Goal: Information Seeking & Learning: Learn about a topic

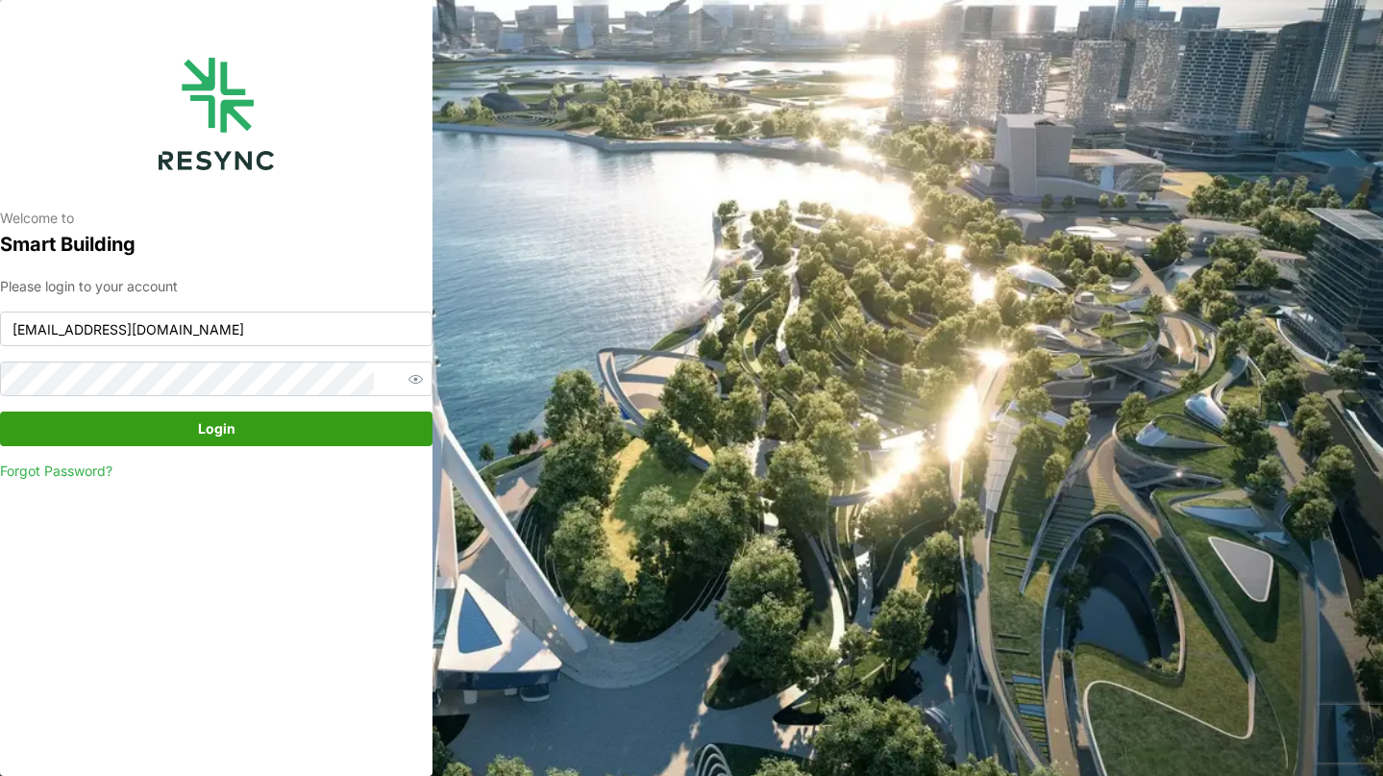
click at [258, 234] on p "Smart Building" at bounding box center [216, 245] width 433 height 32
click at [355, 324] on input "continental_display@resynctech.com" at bounding box center [216, 328] width 433 height 35
paste input "ponte_group_internal"
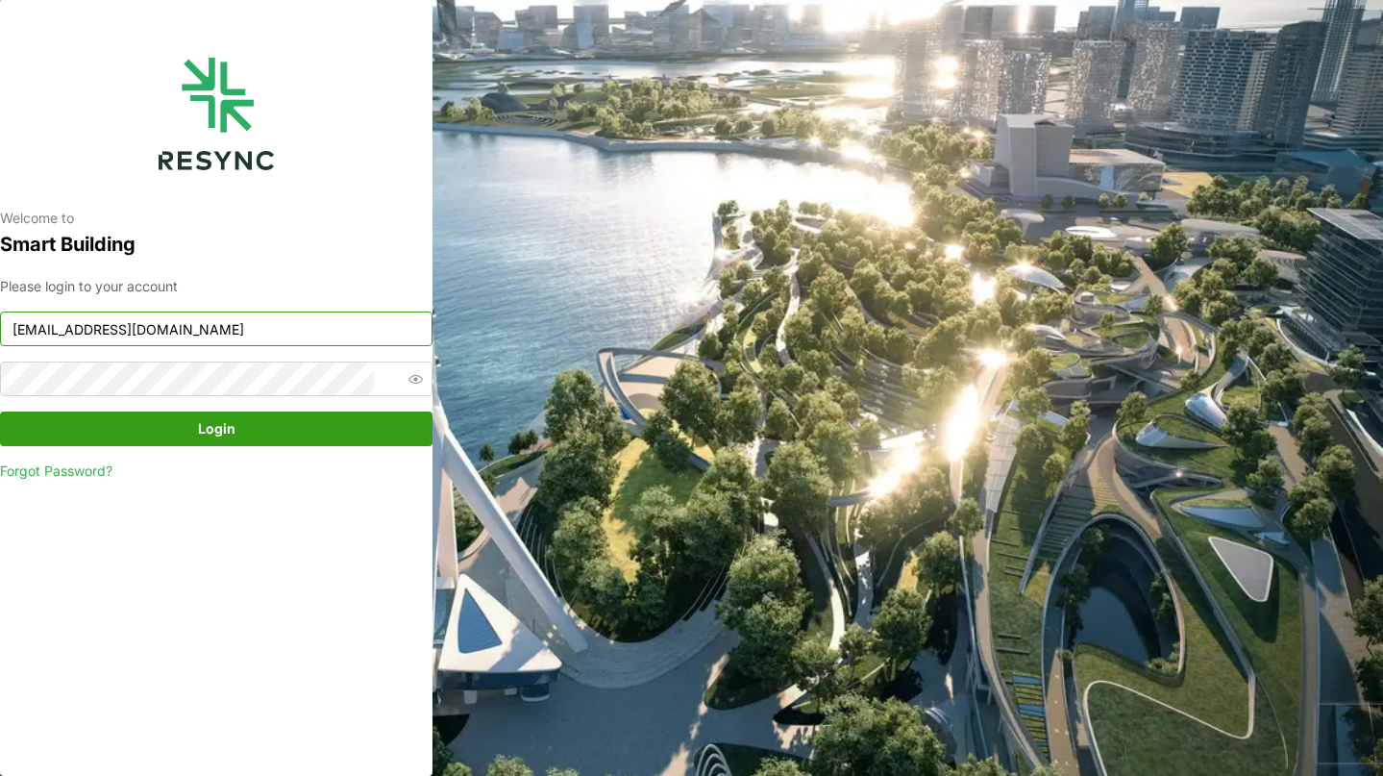
type input "ponte_group_internal@resynctech.com"
click at [404, 386] on span "button" at bounding box center [415, 378] width 23 height 23
click at [62, 423] on span "Login" at bounding box center [216, 428] width 396 height 33
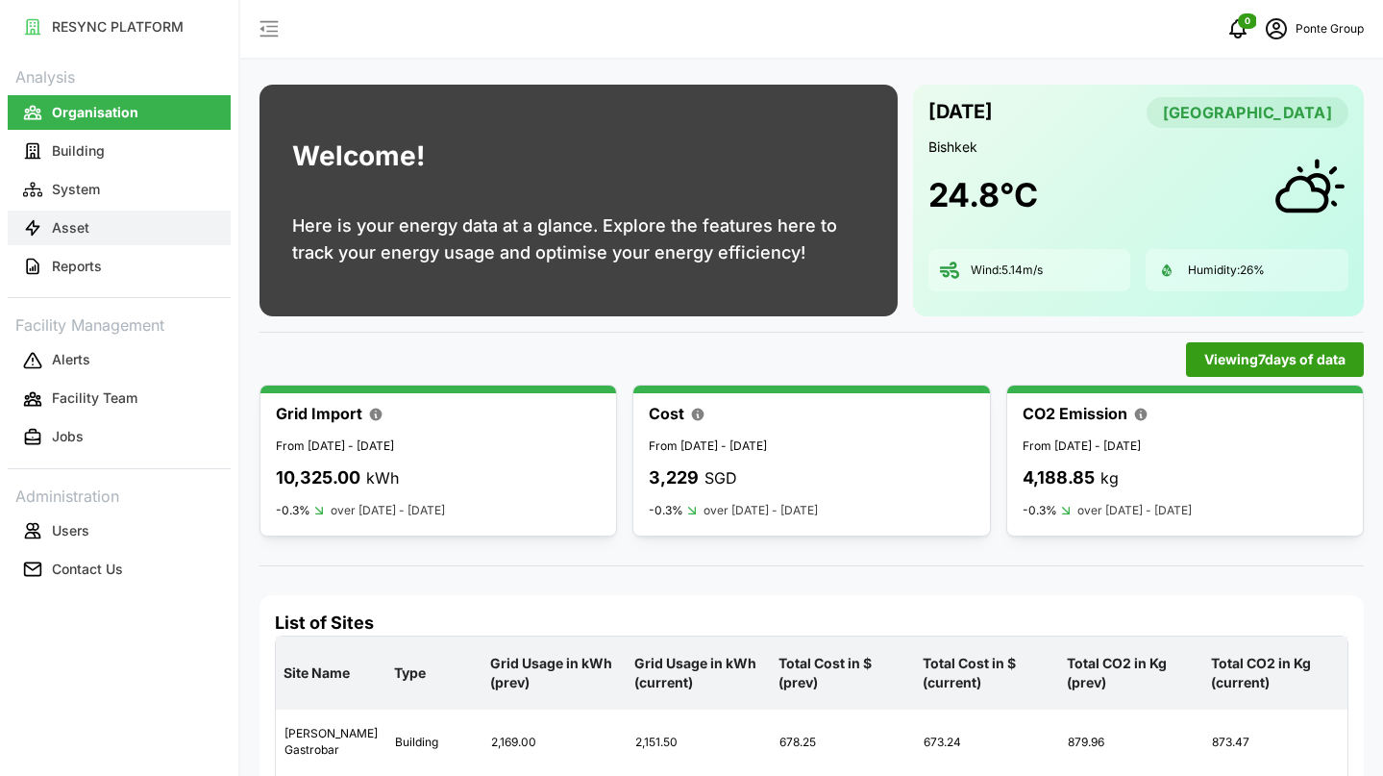
click at [106, 229] on button "Asset" at bounding box center [119, 228] width 223 height 35
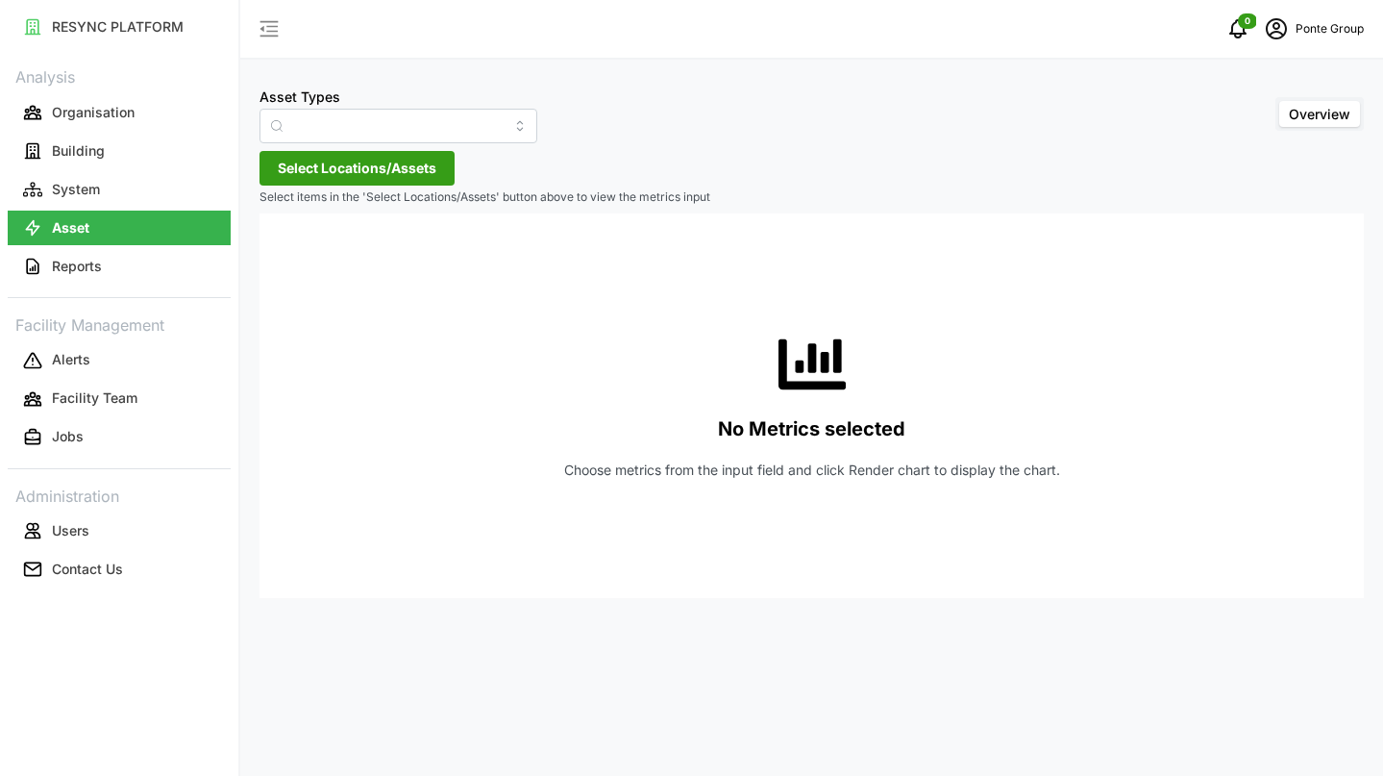
type input "Air Handling Unit"
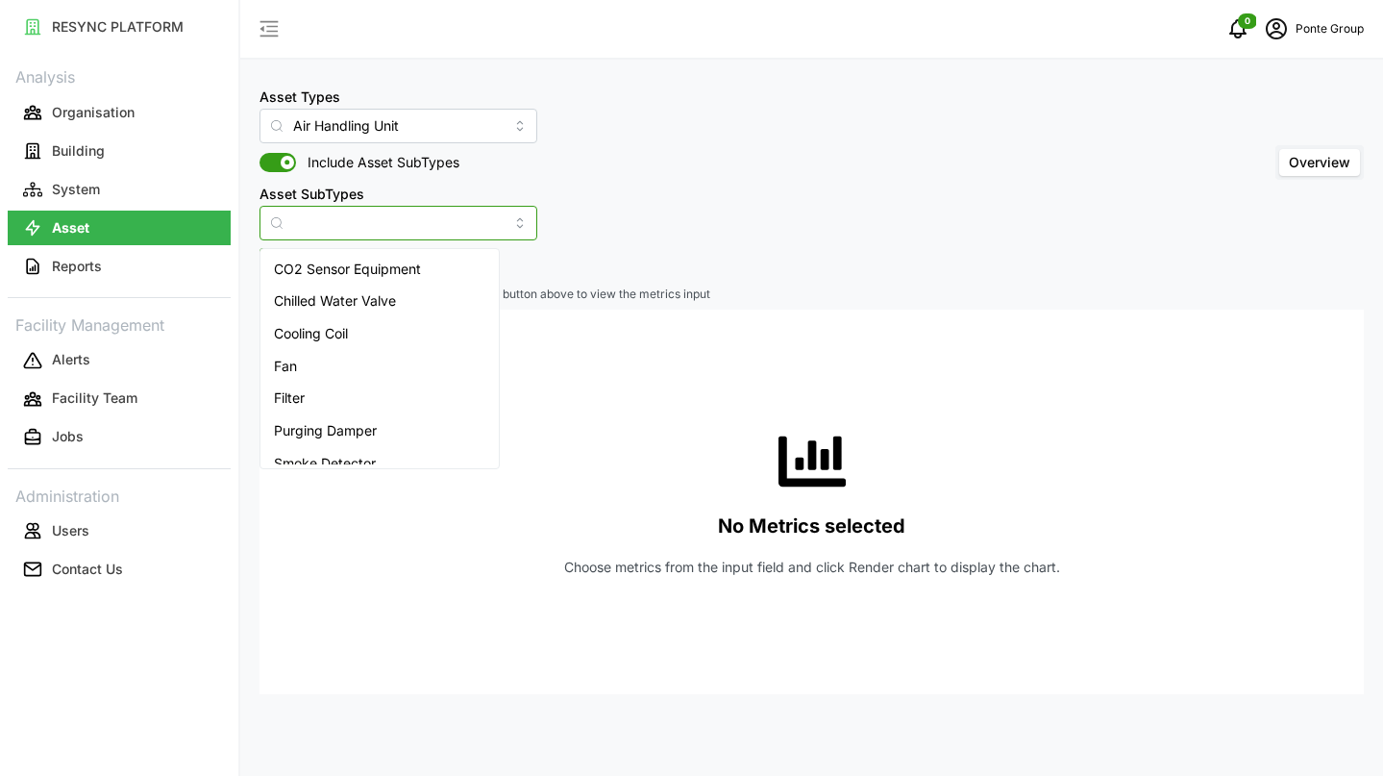
click at [492, 224] on input "Asset SubTypes" at bounding box center [399, 223] width 278 height 35
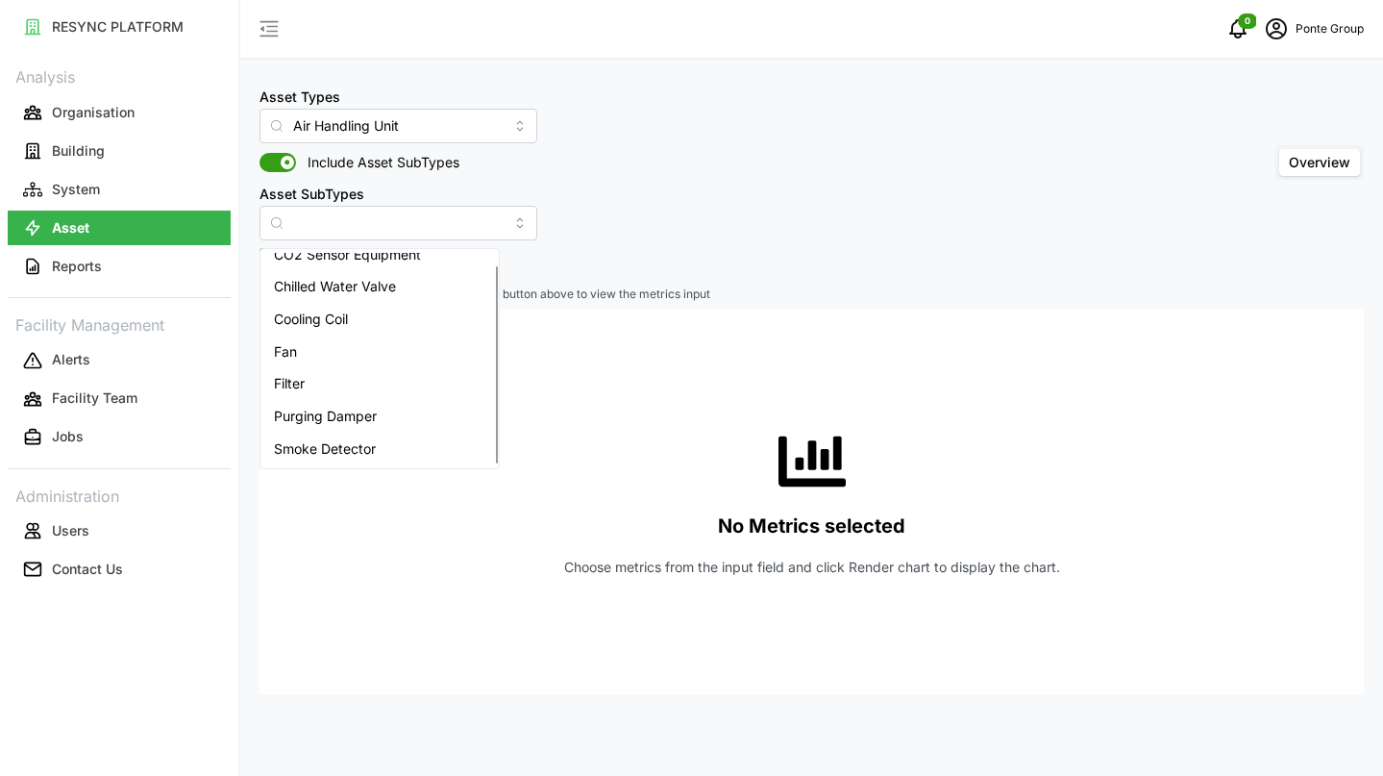
click at [623, 194] on div "Asset Types Air Handling Unit Include Asset SubTypes Asset SubTypes Overview" at bounding box center [812, 163] width 1104 height 156
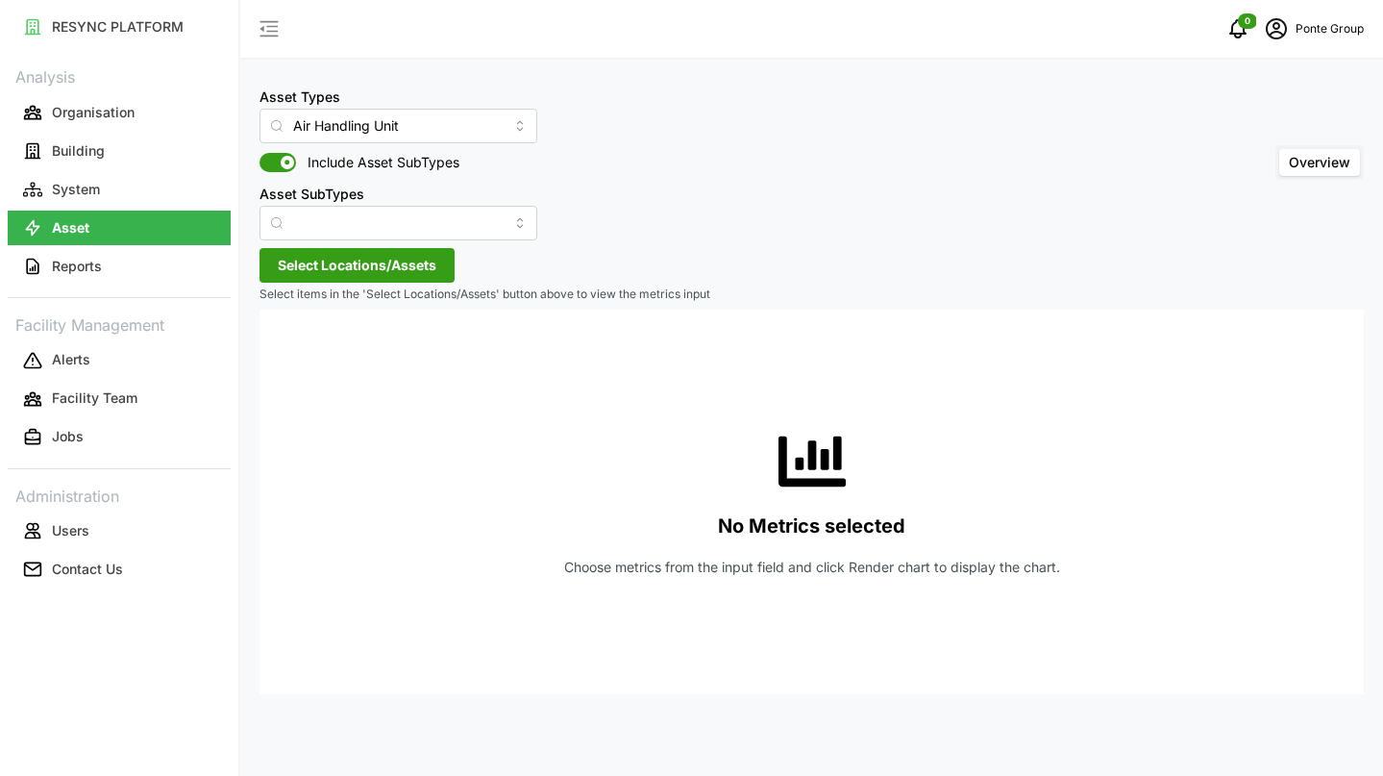
click at [399, 263] on span "Select Locations/Assets" at bounding box center [357, 265] width 159 height 33
click at [280, 345] on icon at bounding box center [284, 351] width 15 height 15
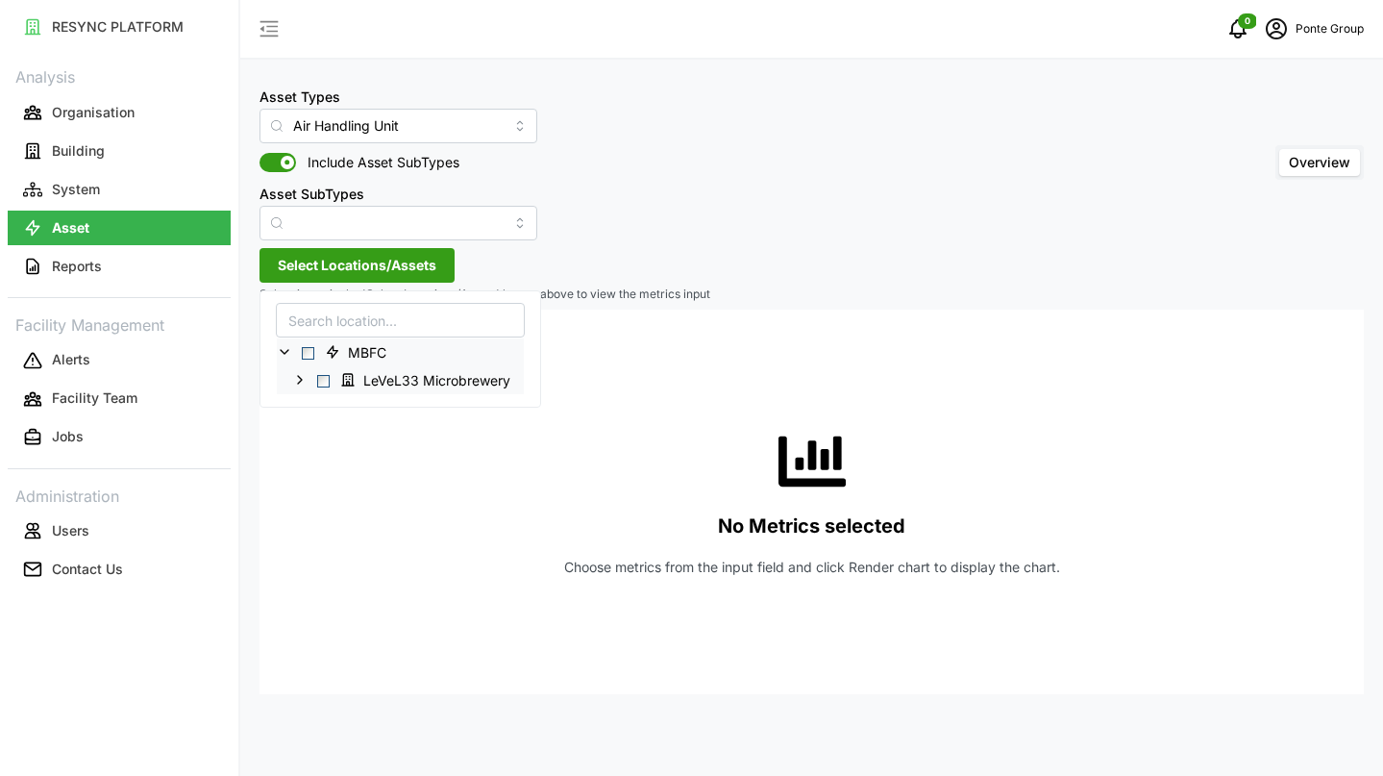
click at [306, 377] on icon at bounding box center [299, 379] width 15 height 15
click at [339, 409] on span "Select L33-AHU-R1" at bounding box center [339, 408] width 12 height 12
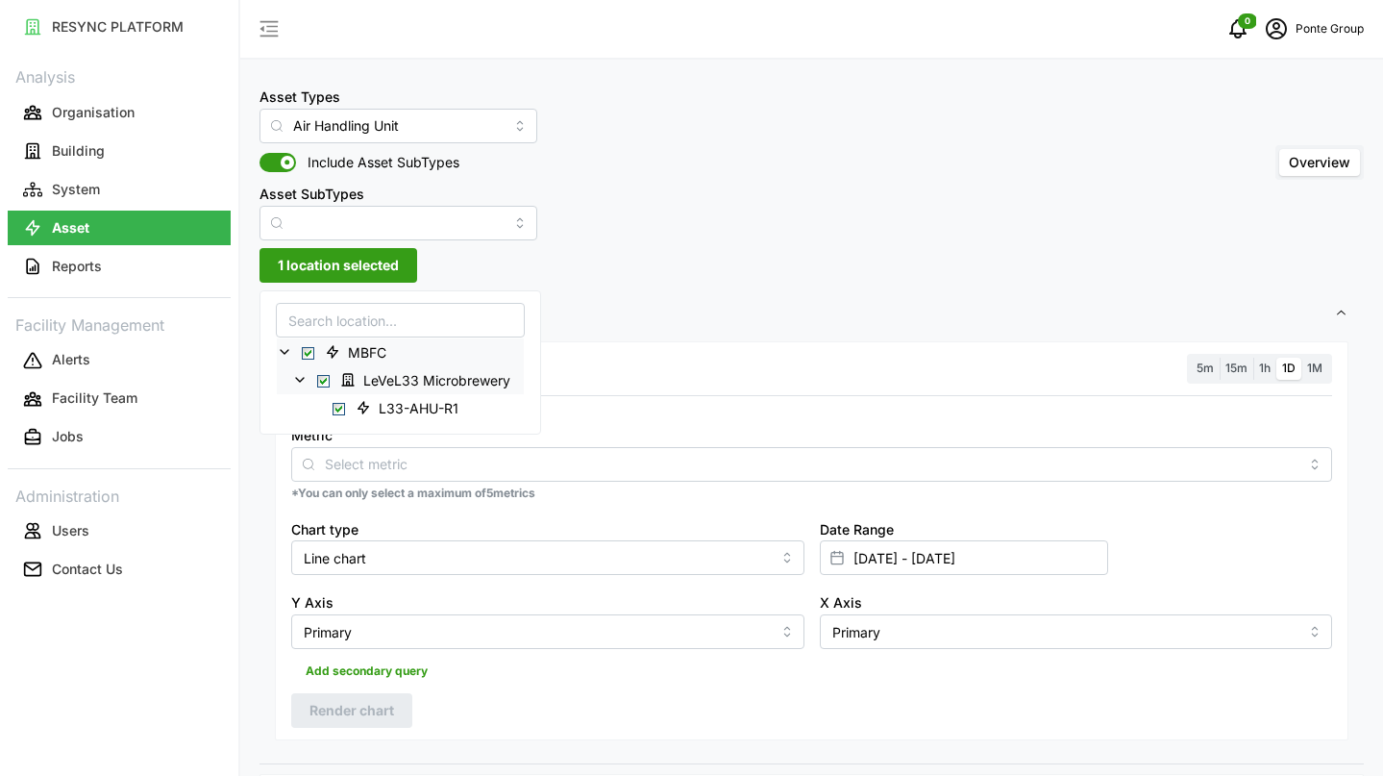
click at [651, 224] on div "Asset Types Air Handling Unit Include Asset SubTypes Asset SubTypes Overview" at bounding box center [812, 163] width 1104 height 156
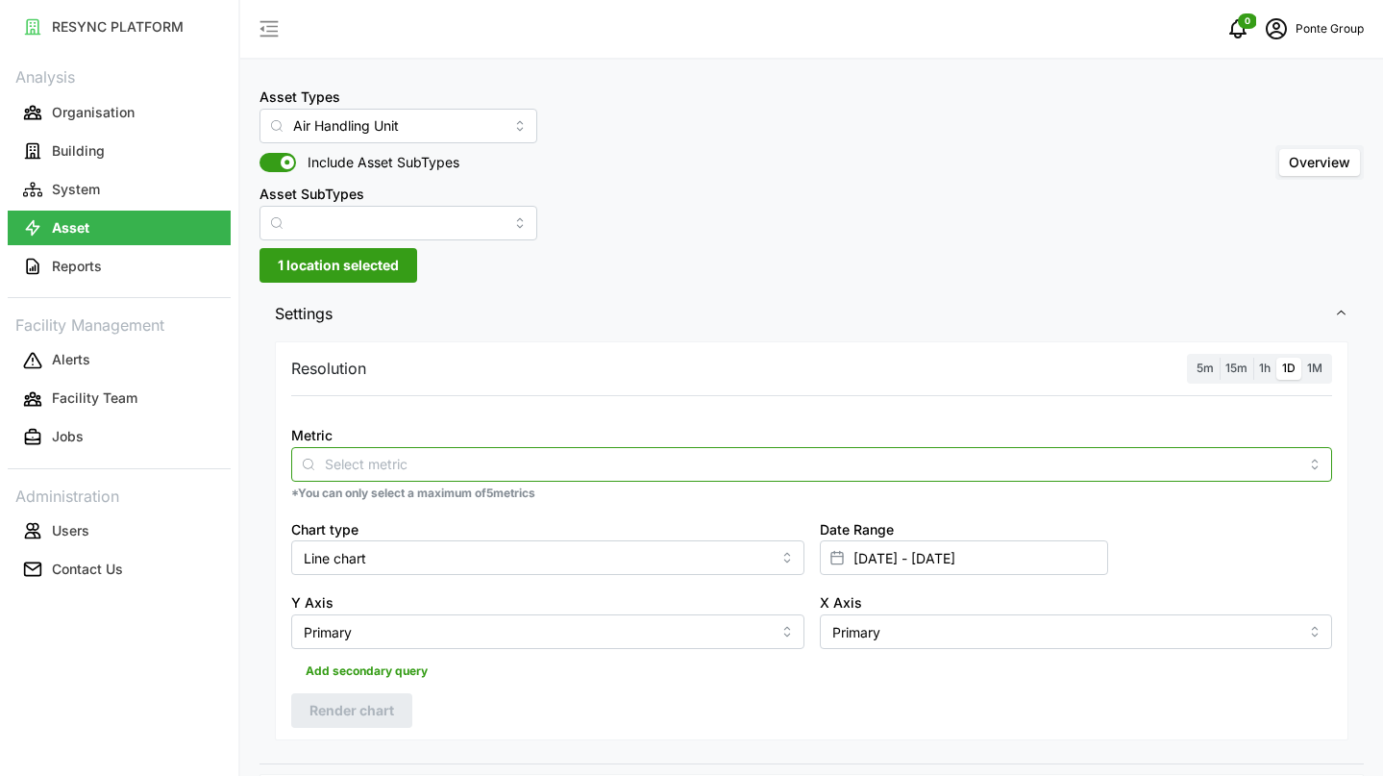
click at [529, 452] on div at bounding box center [811, 464] width 1041 height 35
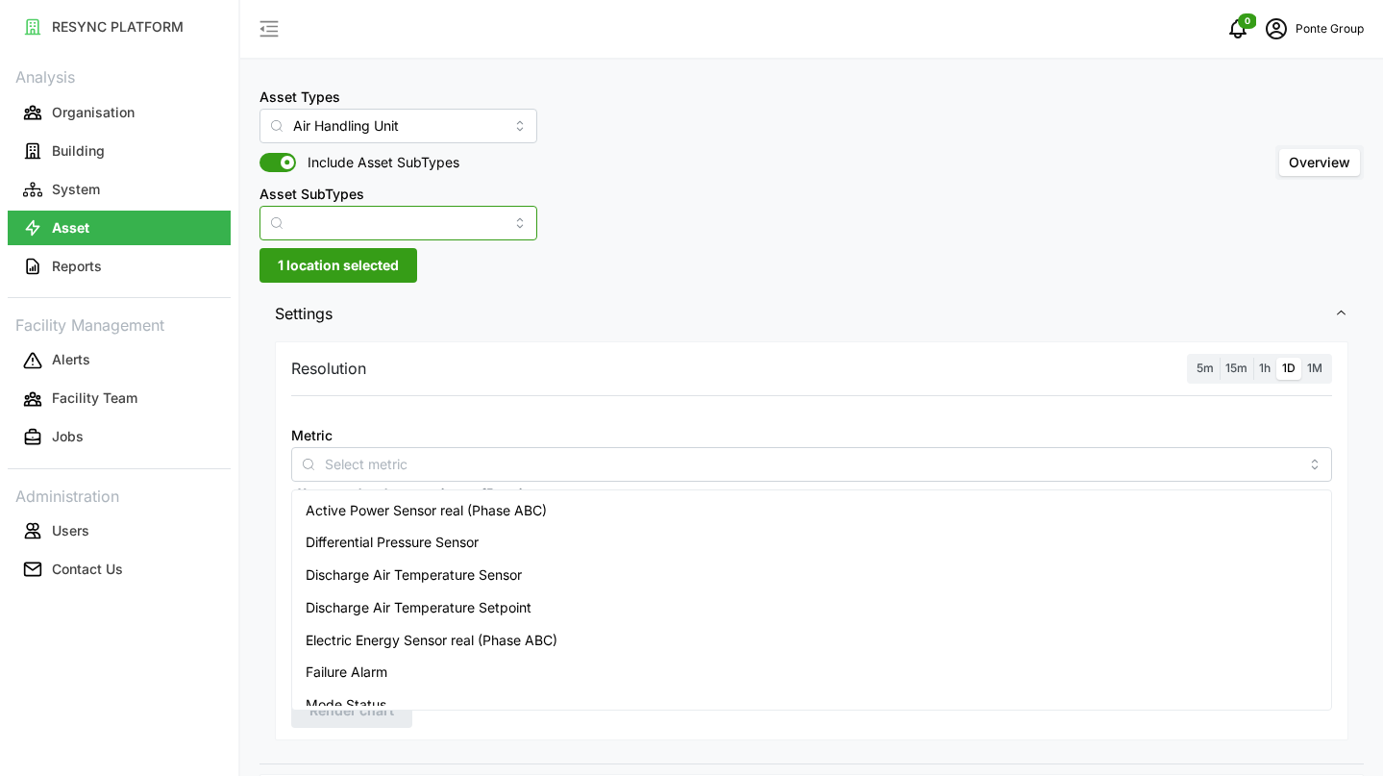
click at [446, 234] on input "Asset SubTypes" at bounding box center [399, 223] width 278 height 35
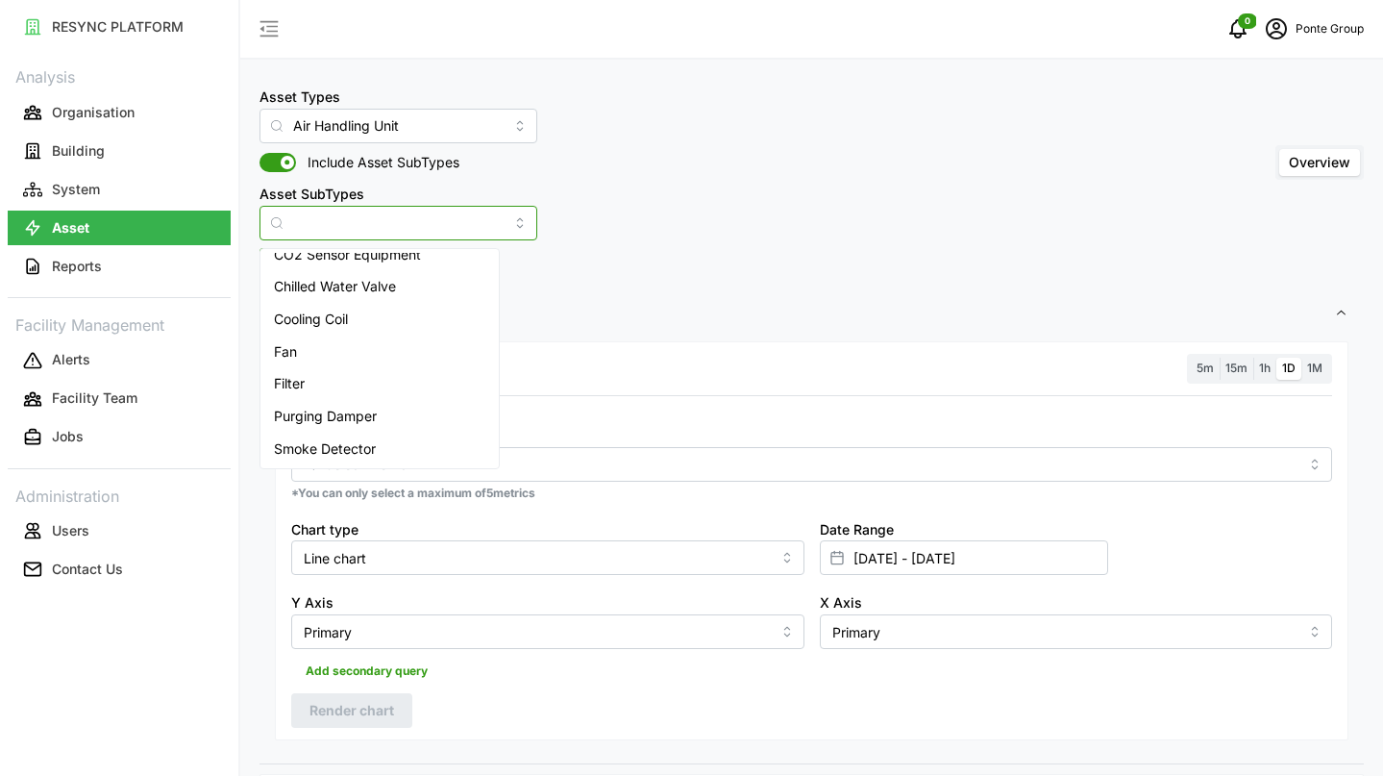
click at [420, 308] on div "Cooling Coil" at bounding box center [379, 319] width 231 height 33
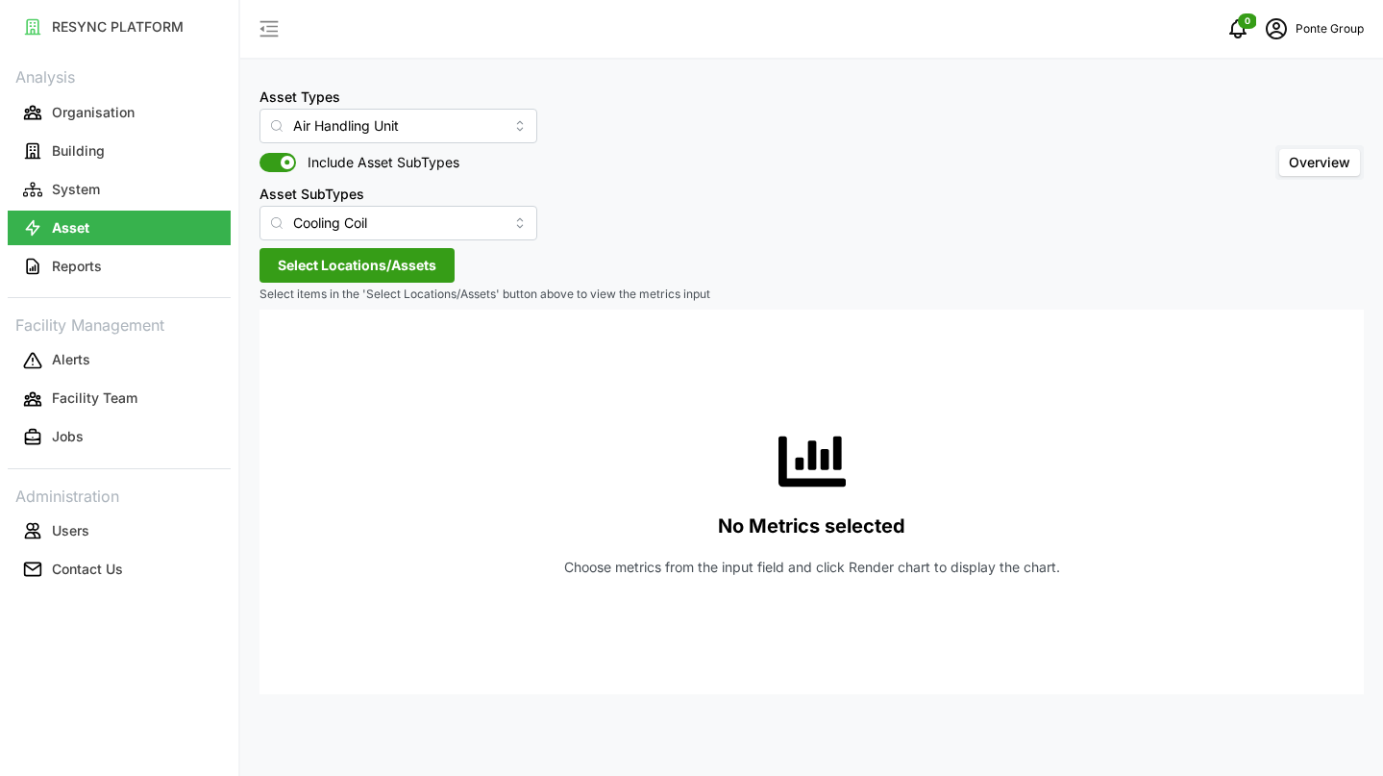
click at [428, 254] on span "Select Locations/Assets" at bounding box center [357, 265] width 159 height 33
click at [289, 350] on icon at bounding box center [284, 351] width 15 height 15
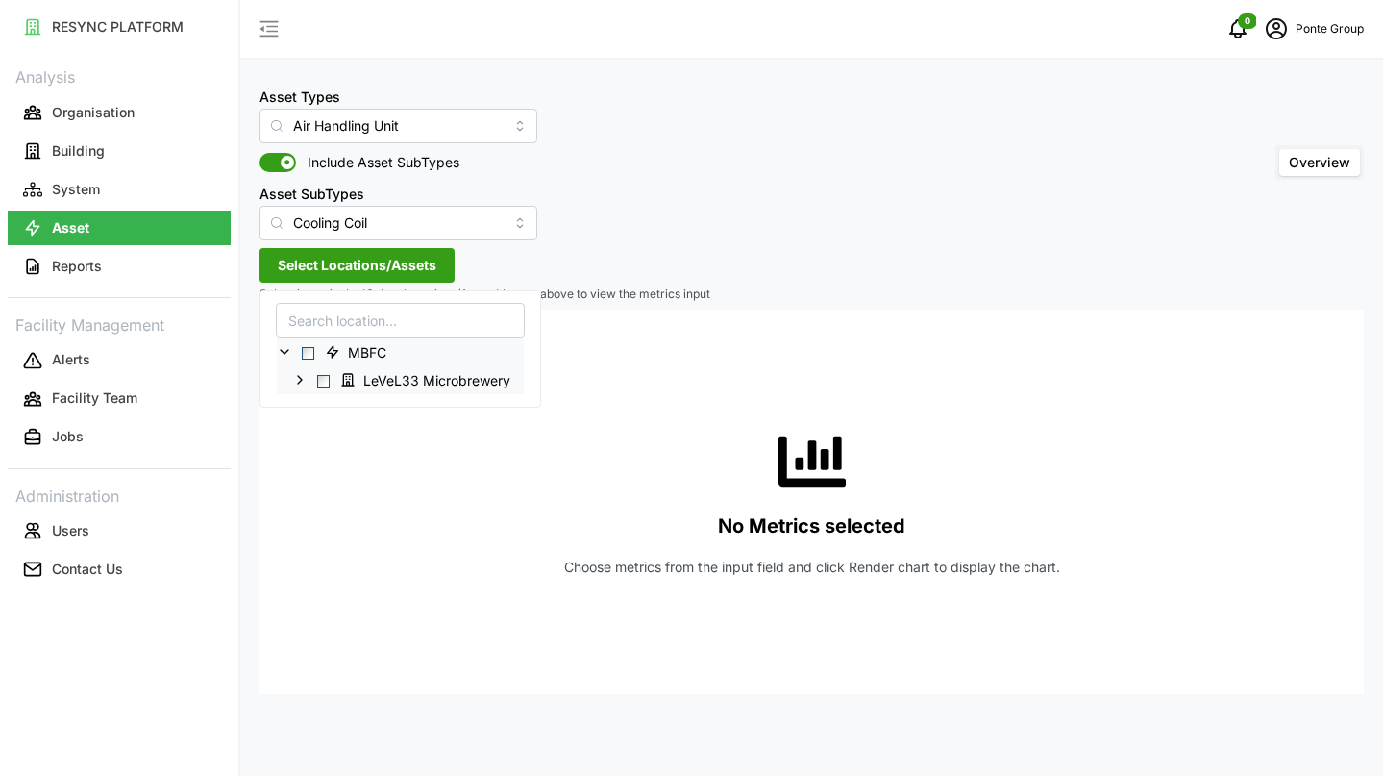
click at [303, 375] on icon at bounding box center [299, 379] width 15 height 15
click at [335, 405] on span "Select L33-AHU-R1" at bounding box center [339, 408] width 12 height 12
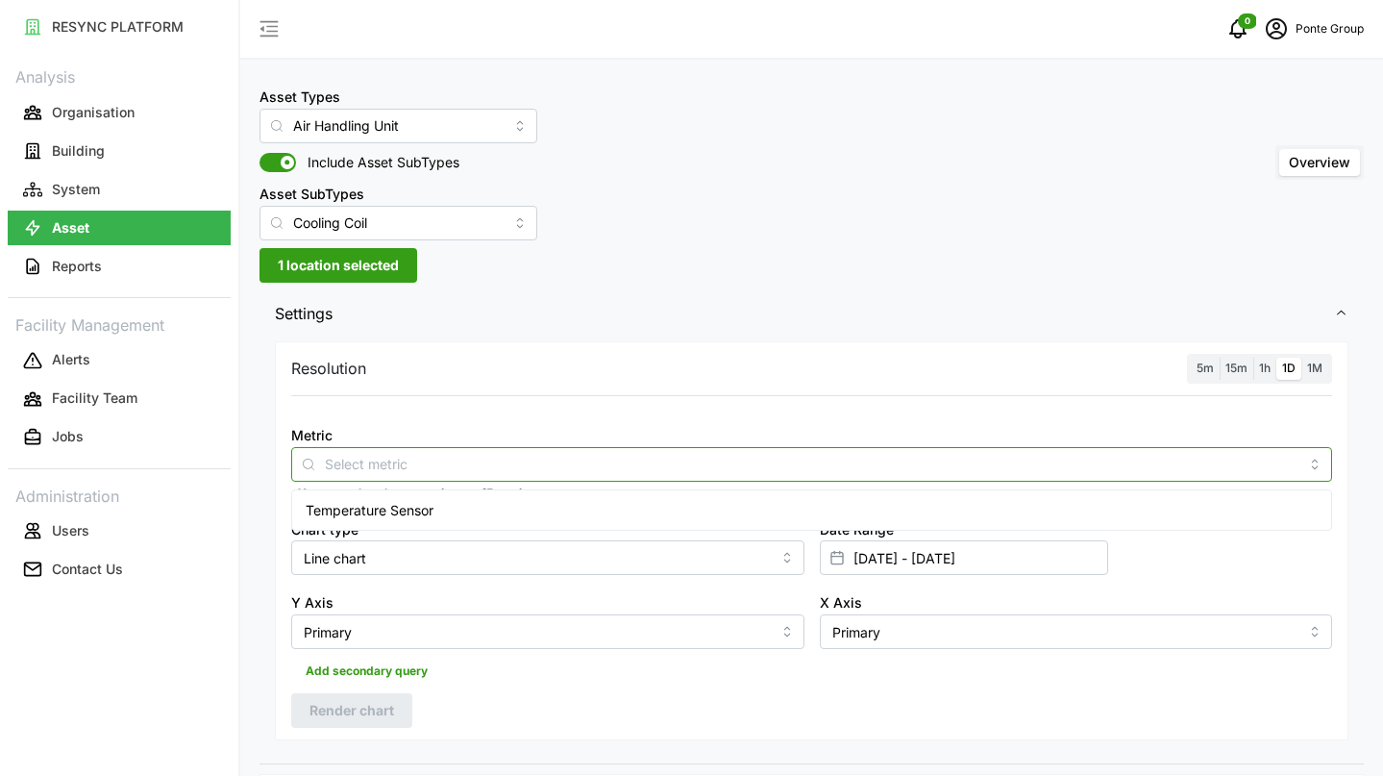
click at [494, 462] on input "Metric" at bounding box center [812, 463] width 974 height 21
click at [481, 509] on div "Temperature Sensor" at bounding box center [811, 510] width 1031 height 33
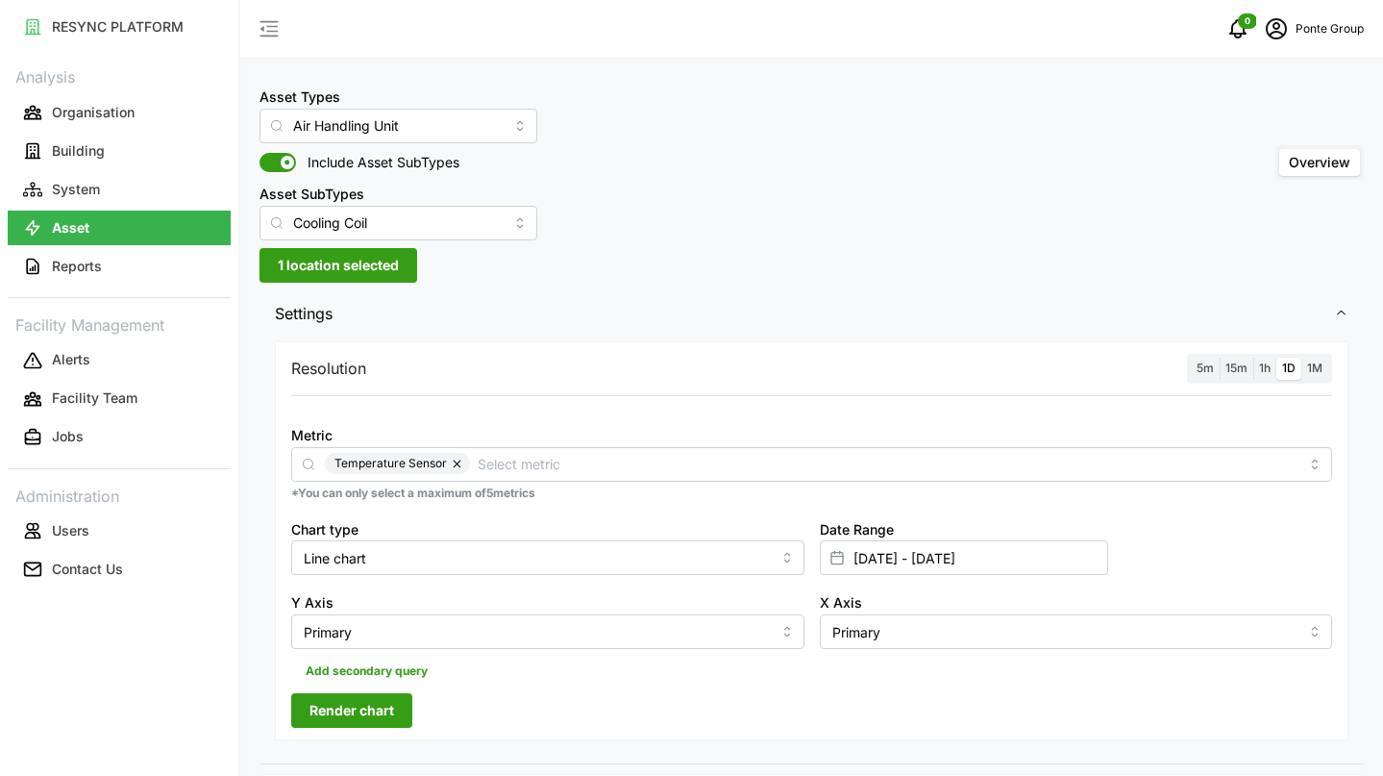
click at [542, 486] on p "*You can only select a maximum of 5 metrics" at bounding box center [811, 493] width 1041 height 16
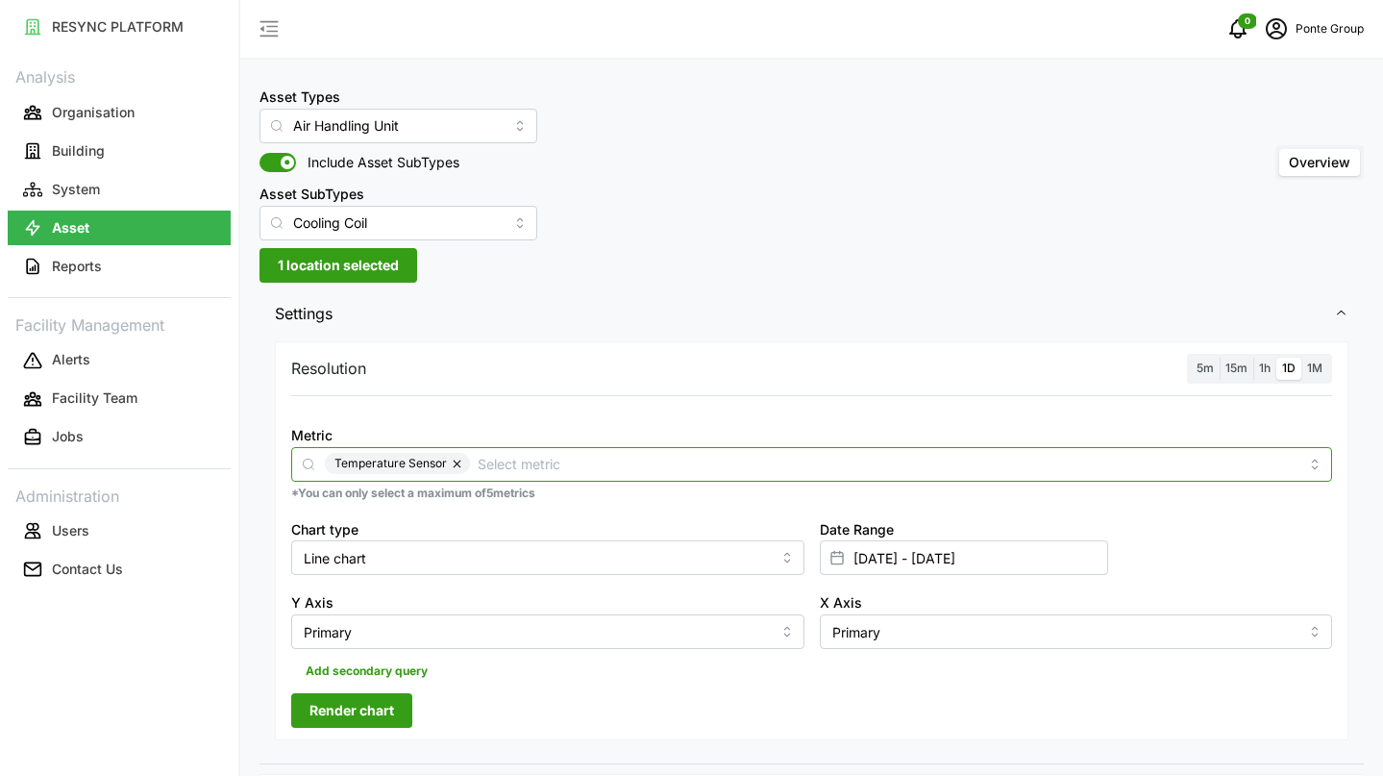
click at [534, 468] on input "Metric" at bounding box center [888, 463] width 821 height 21
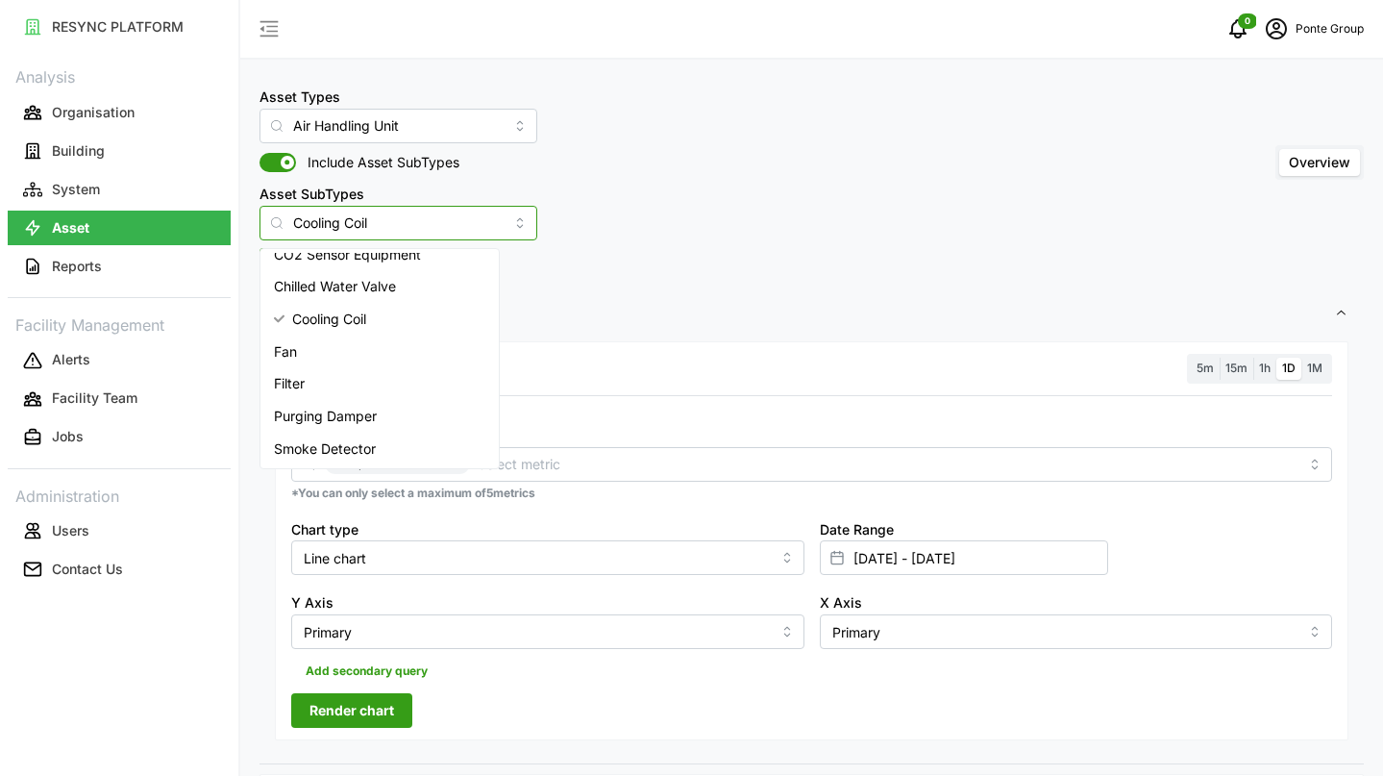
click at [460, 222] on input "Cooling Coil" at bounding box center [399, 223] width 278 height 35
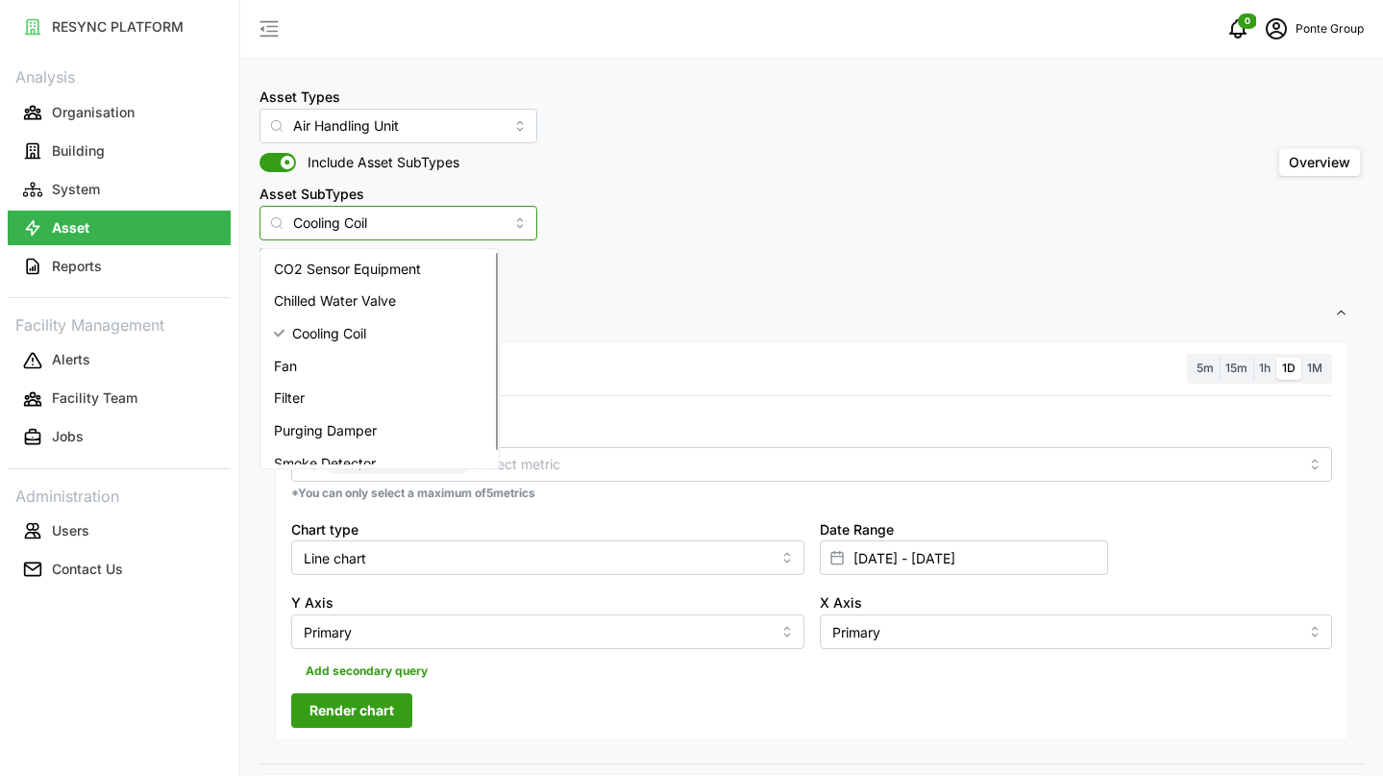
click at [430, 286] on div "Chilled Water Valve" at bounding box center [379, 301] width 231 height 33
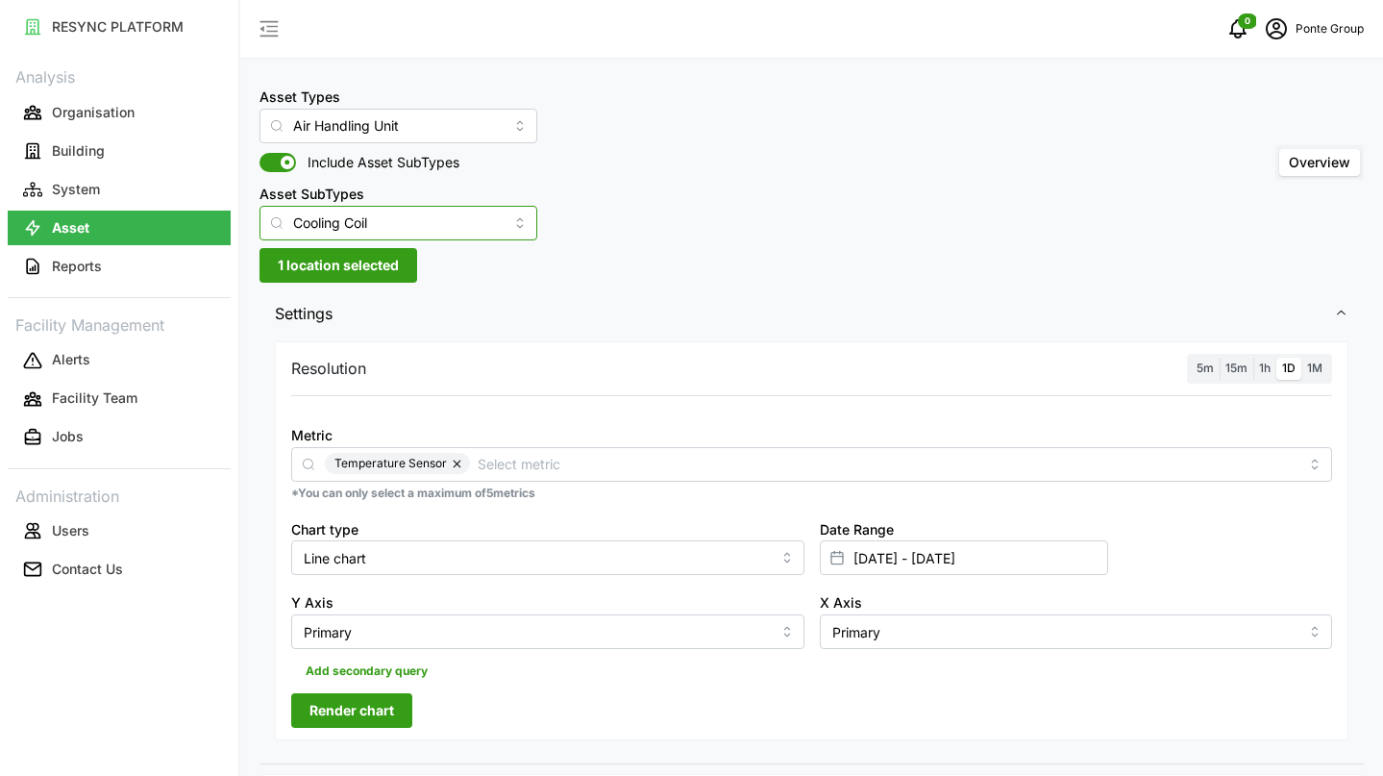
type input "Chilled Water Valve"
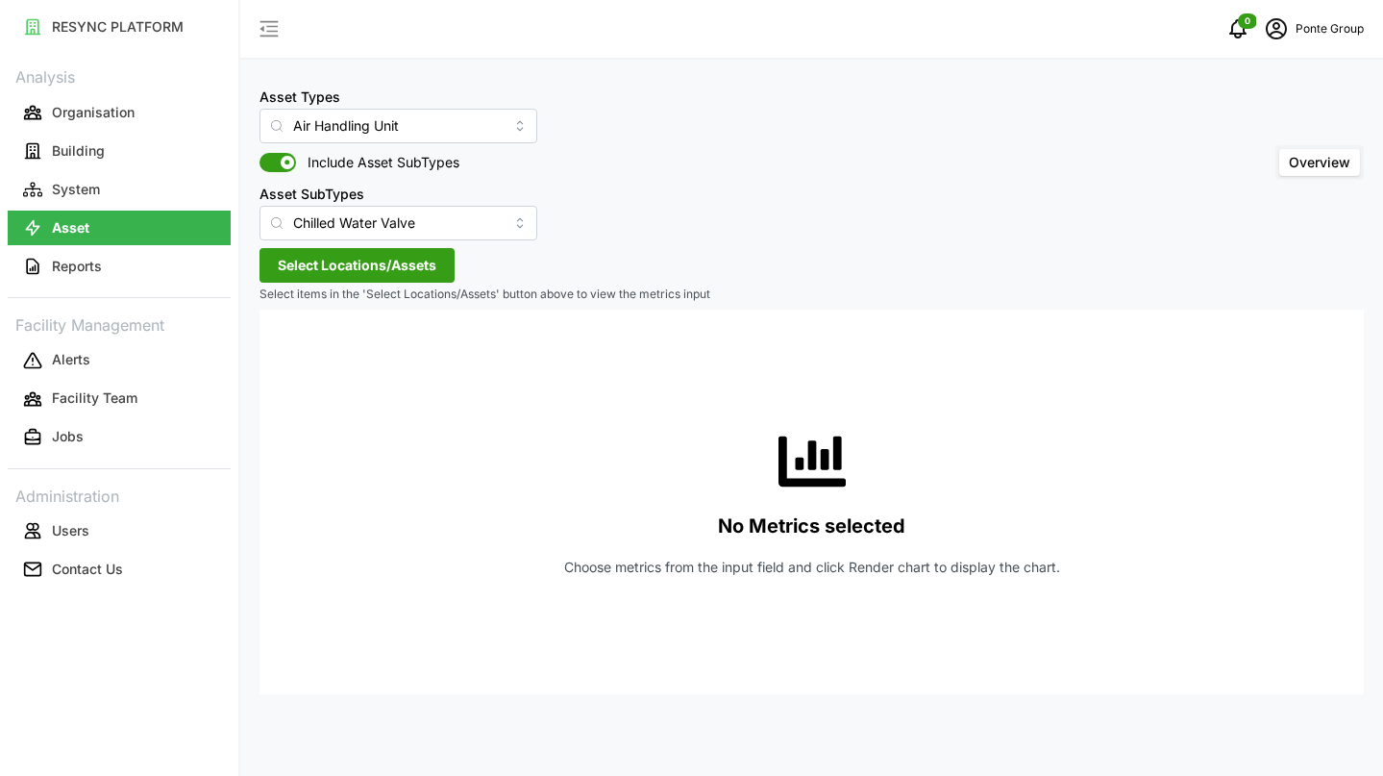
click at [422, 278] on span "Select Locations/Assets" at bounding box center [357, 265] width 159 height 33
click at [290, 350] on icon at bounding box center [284, 351] width 15 height 15
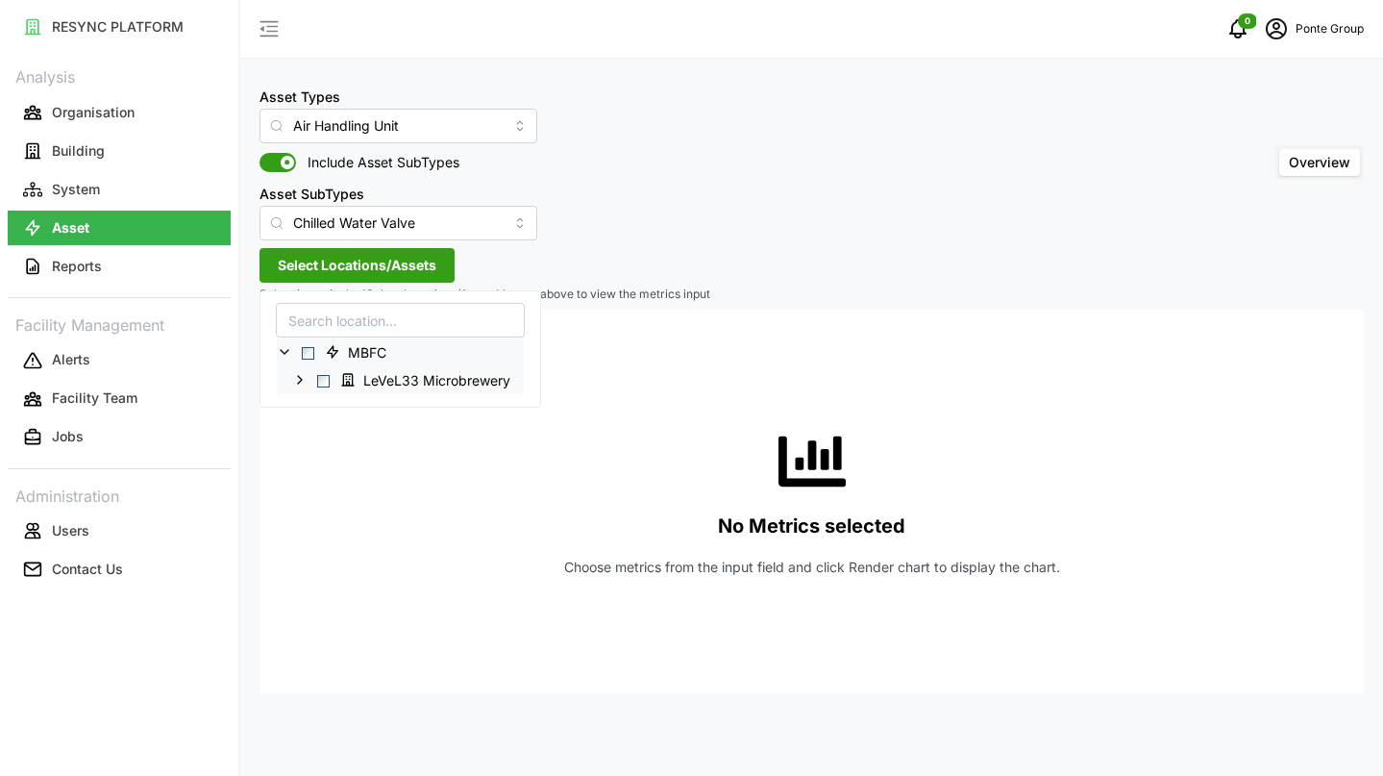
click at [320, 378] on span "Select LeVeL33 Microbrewery" at bounding box center [323, 380] width 12 height 12
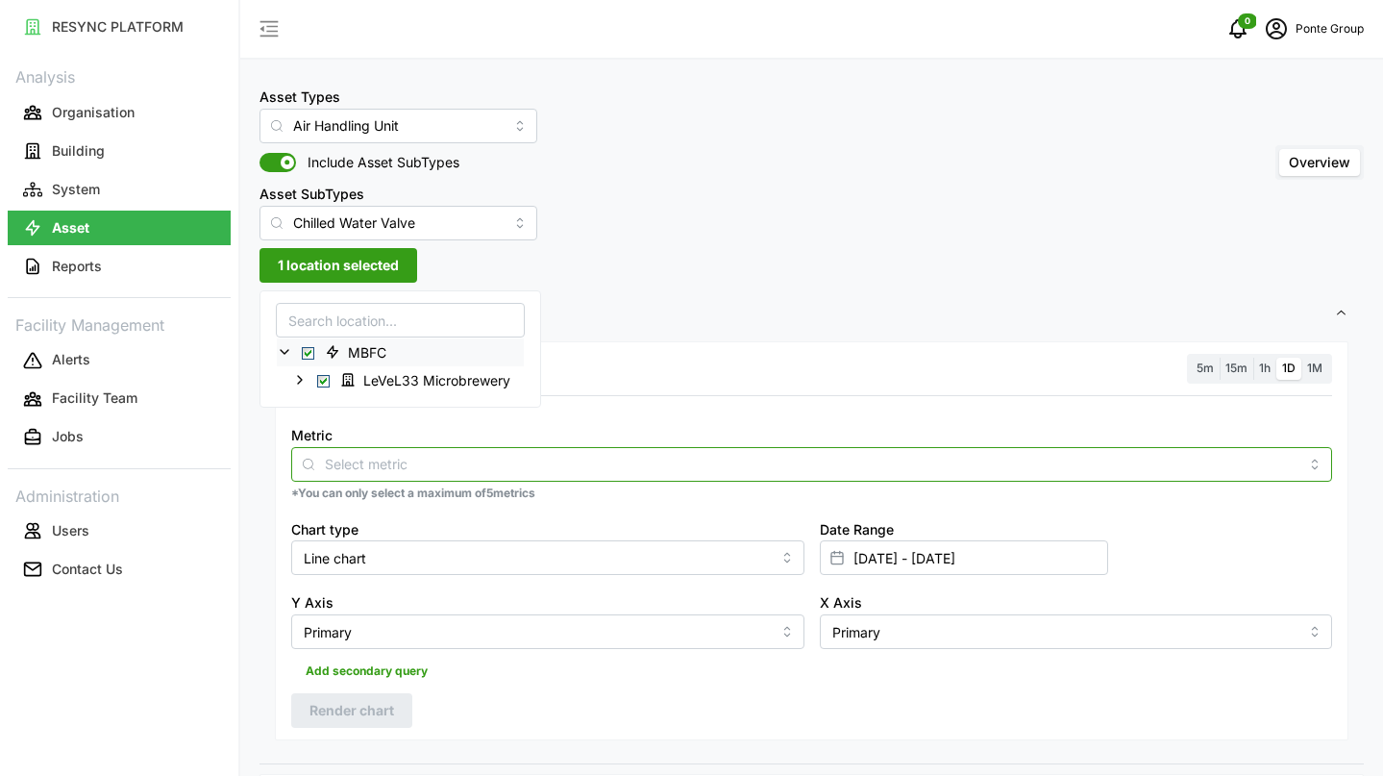
click at [358, 460] on input "Metric" at bounding box center [812, 463] width 974 height 21
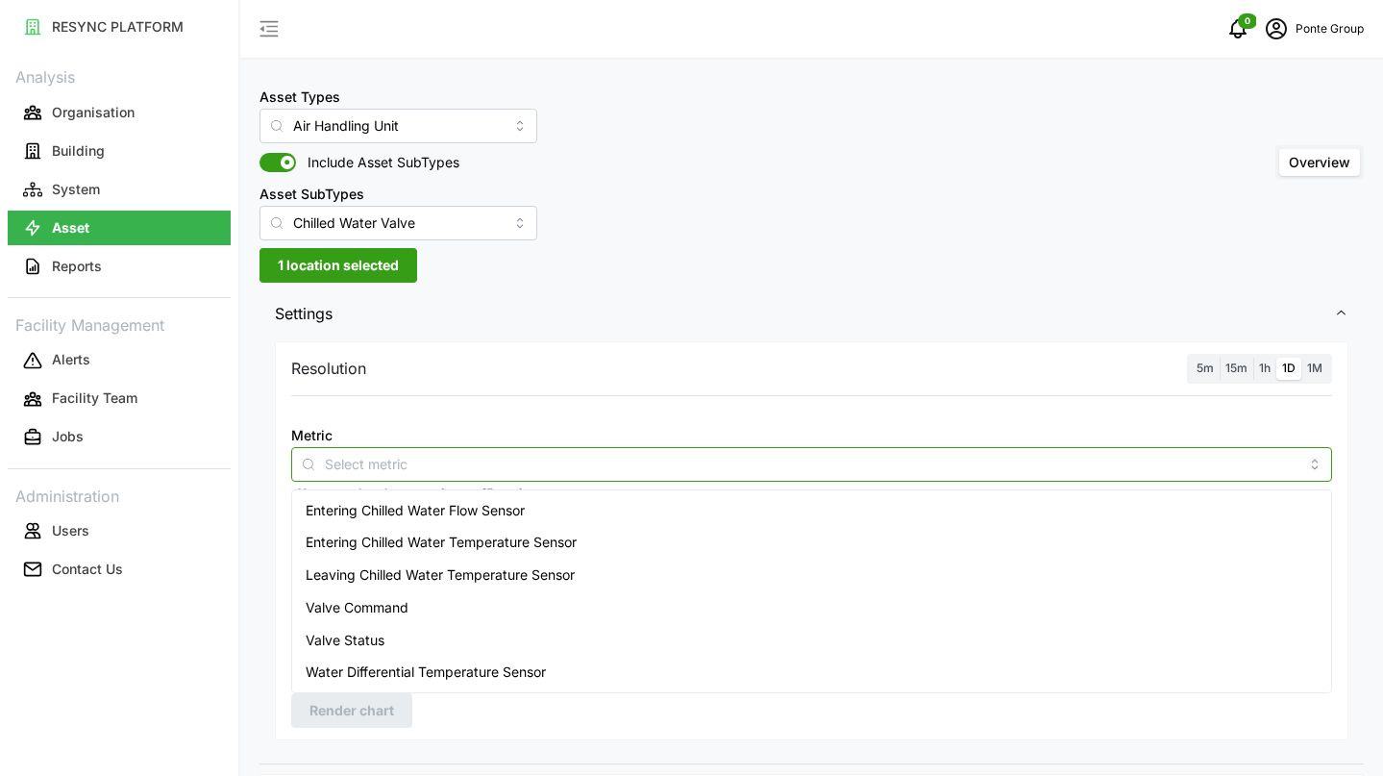
click at [424, 547] on span "Entering Chilled Water Temperature Sensor" at bounding box center [441, 542] width 271 height 21
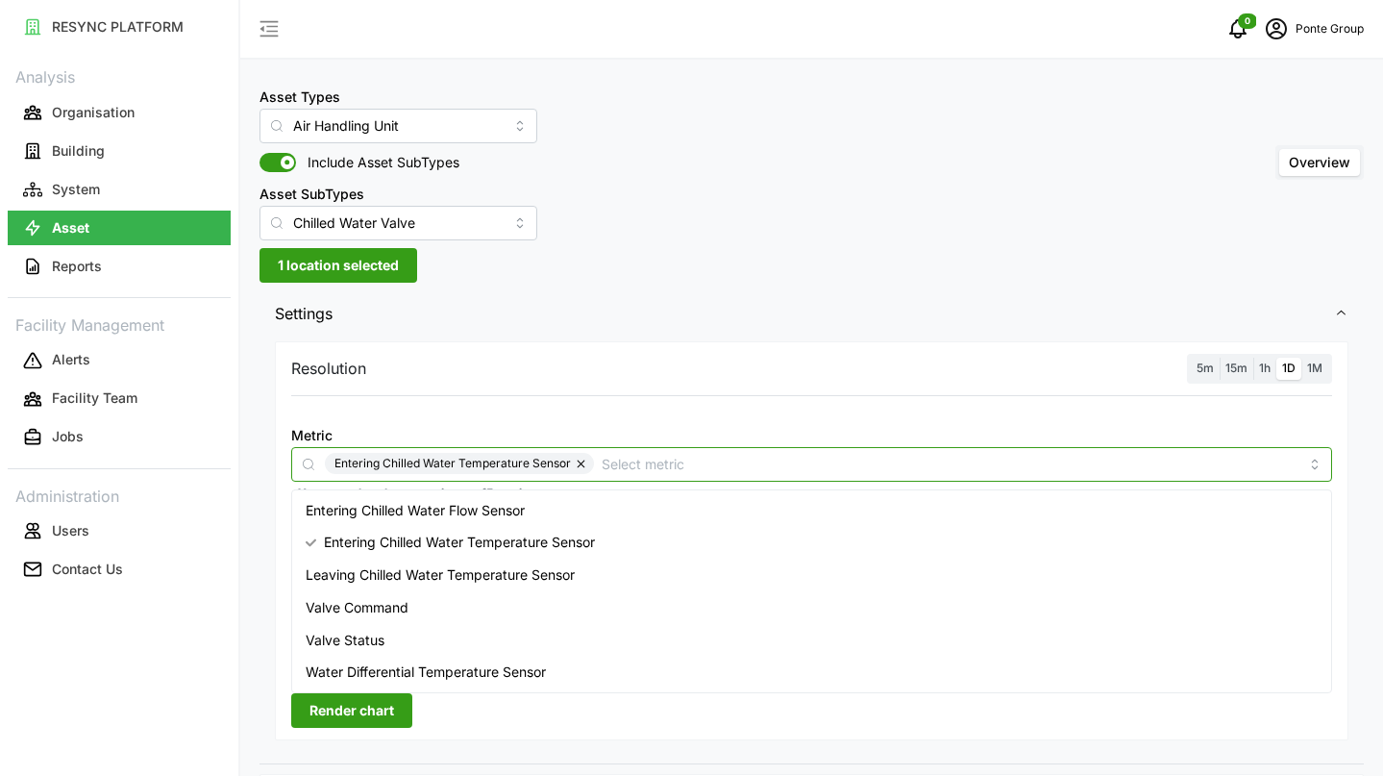
click at [429, 570] on span "Leaving Chilled Water Temperature Sensor" at bounding box center [440, 574] width 269 height 21
click at [434, 671] on span "Water Differential Temperature Sensor" at bounding box center [426, 671] width 240 height 21
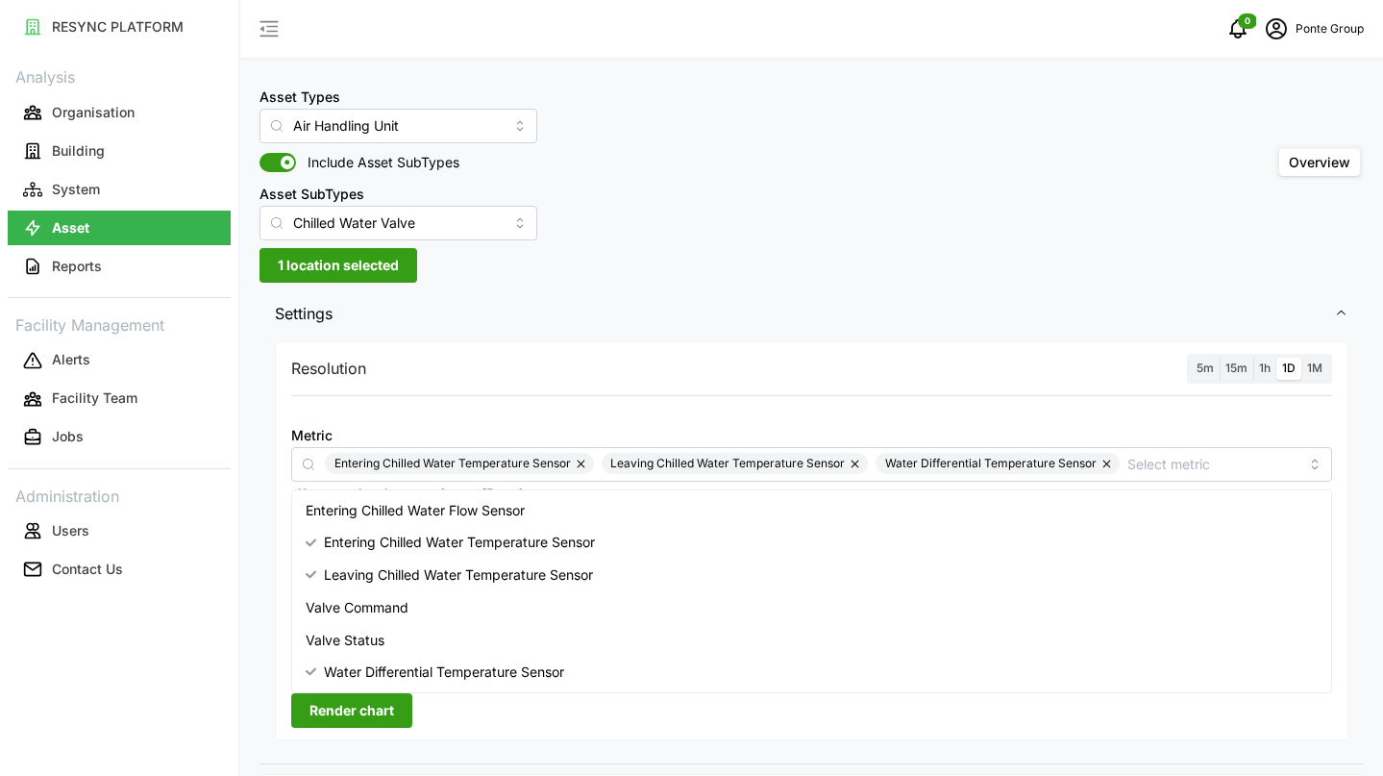
click at [383, 707] on span "Render chart" at bounding box center [352, 710] width 85 height 33
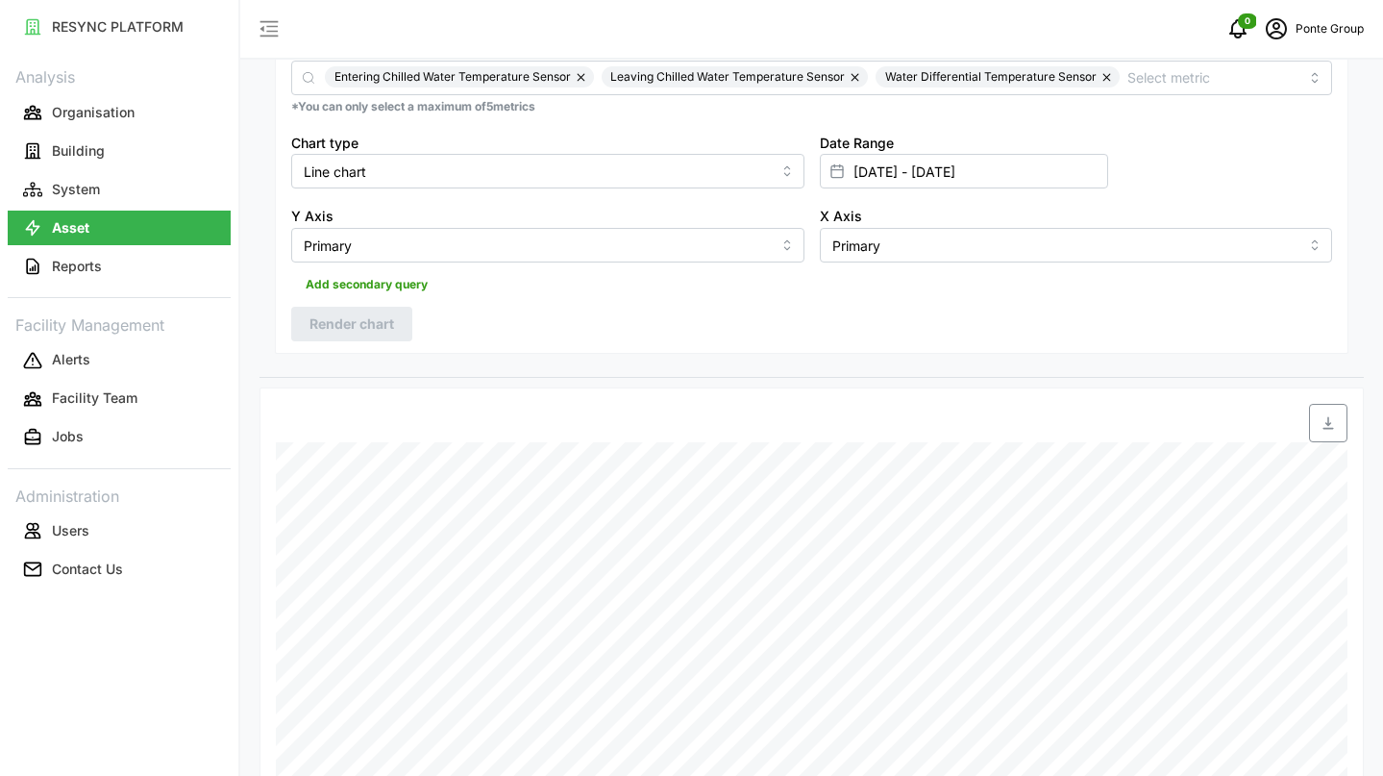
scroll to position [342, 0]
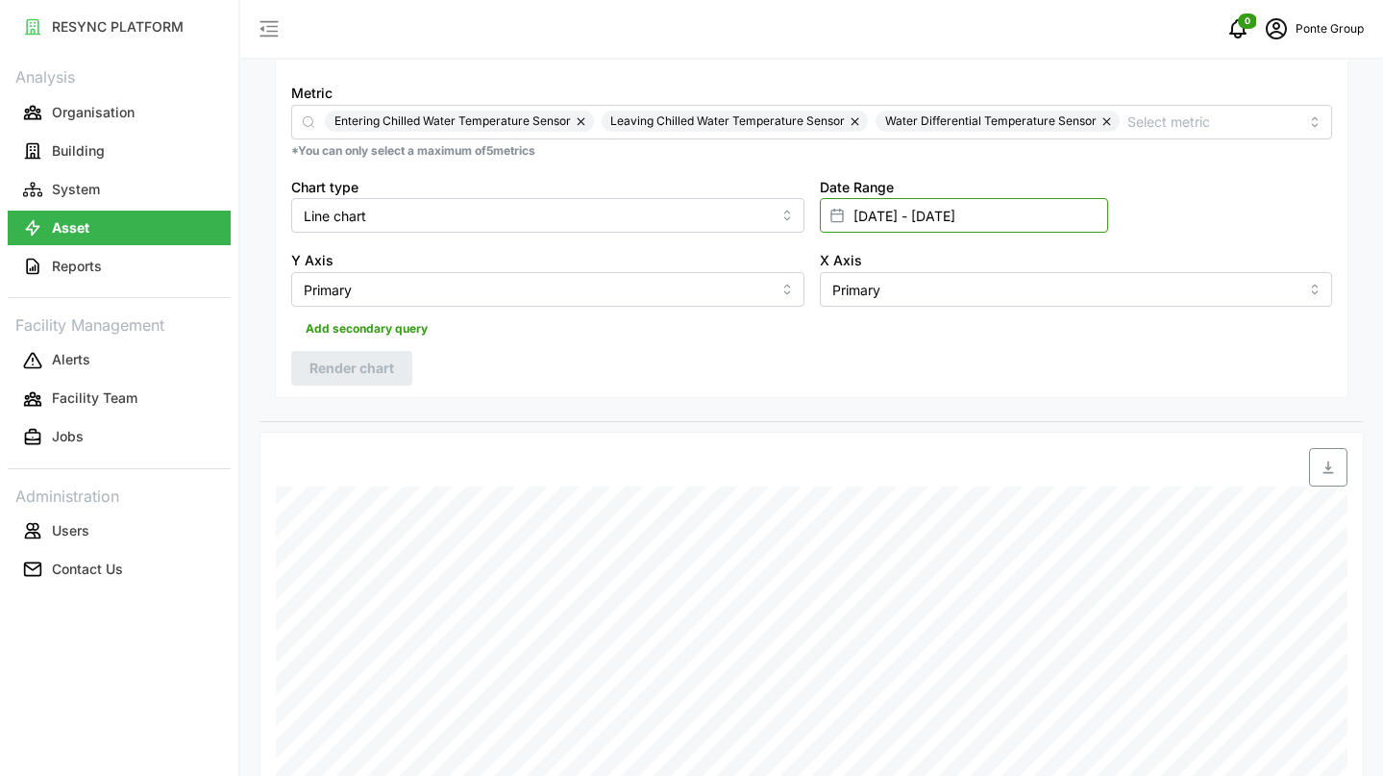
click at [903, 209] on input "[DATE] - [DATE]" at bounding box center [964, 215] width 288 height 35
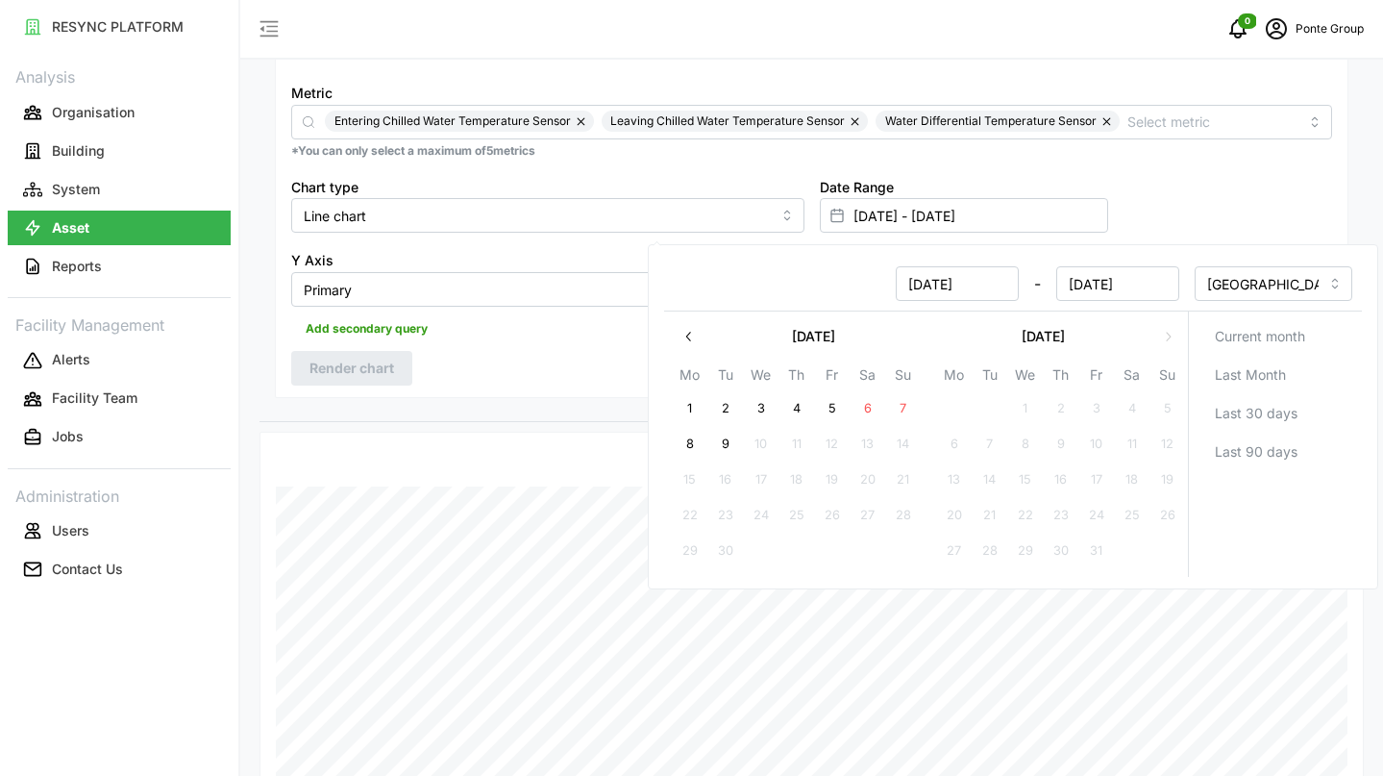
click at [1232, 195] on div "Date Range [DATE] - [DATE]" at bounding box center [1076, 204] width 529 height 74
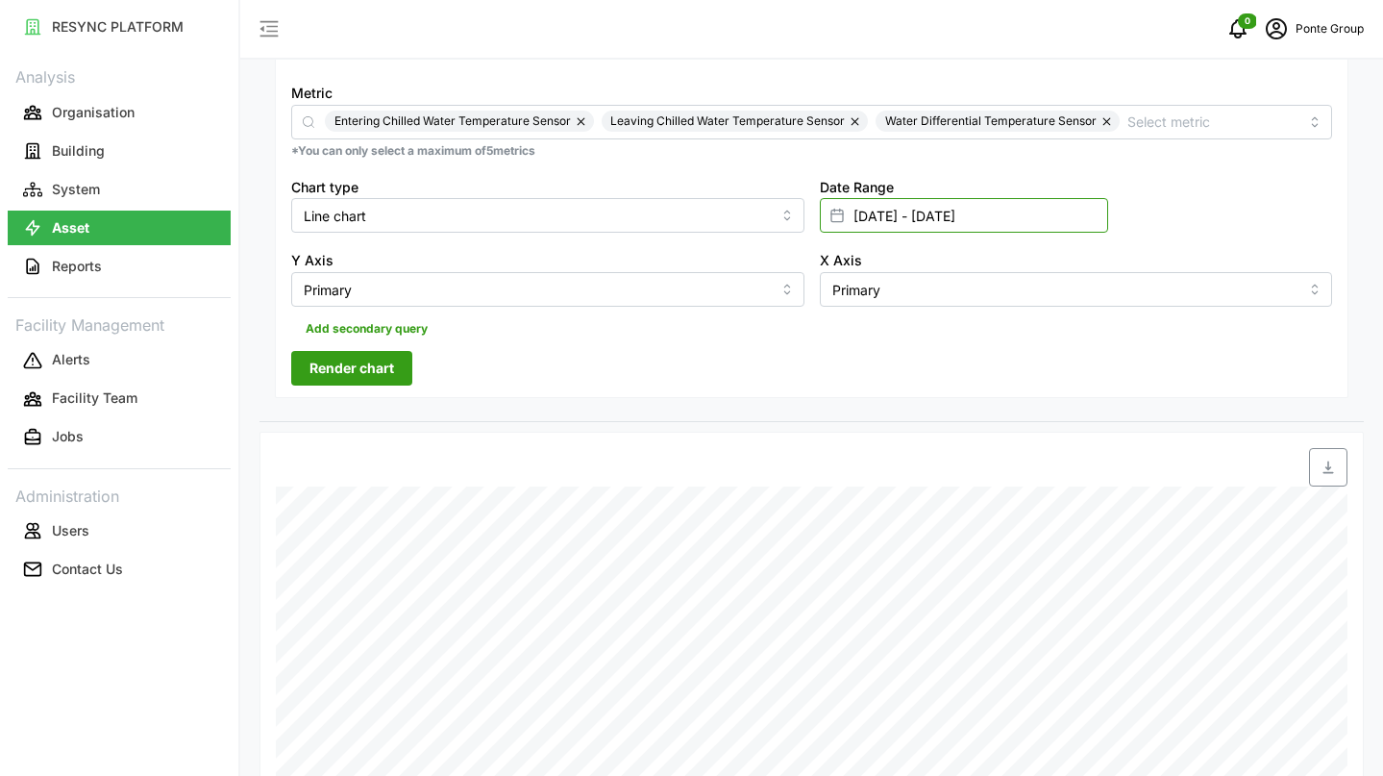
click at [868, 223] on input "[DATE] - [DATE]" at bounding box center [964, 215] width 288 height 35
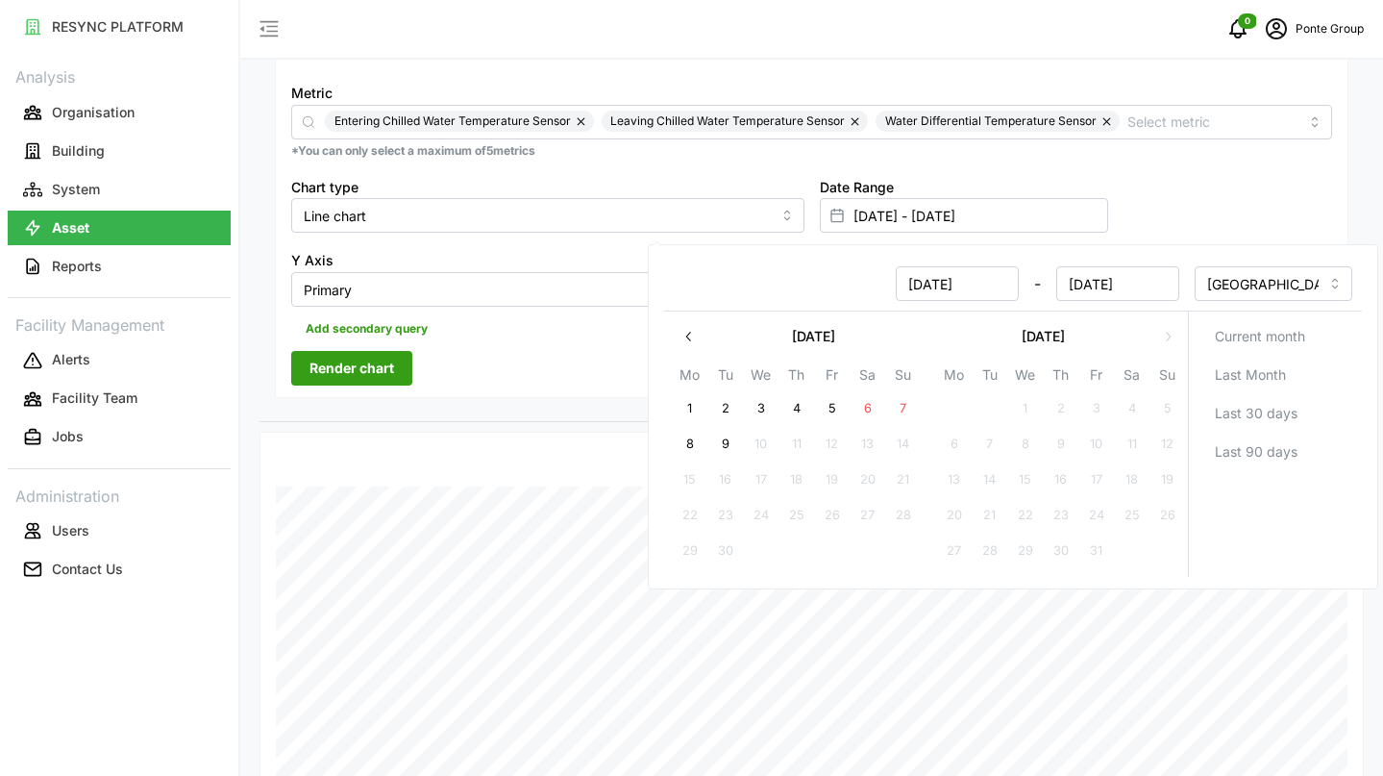
click at [701, 399] on button "1" at bounding box center [690, 408] width 35 height 35
click at [734, 438] on button "9" at bounding box center [725, 444] width 35 height 35
type input "[DATE] - [DATE]"
type input "[DATE]"
click at [1087, 49] on div "0 Ponte Group" at bounding box center [811, 30] width 1143 height 60
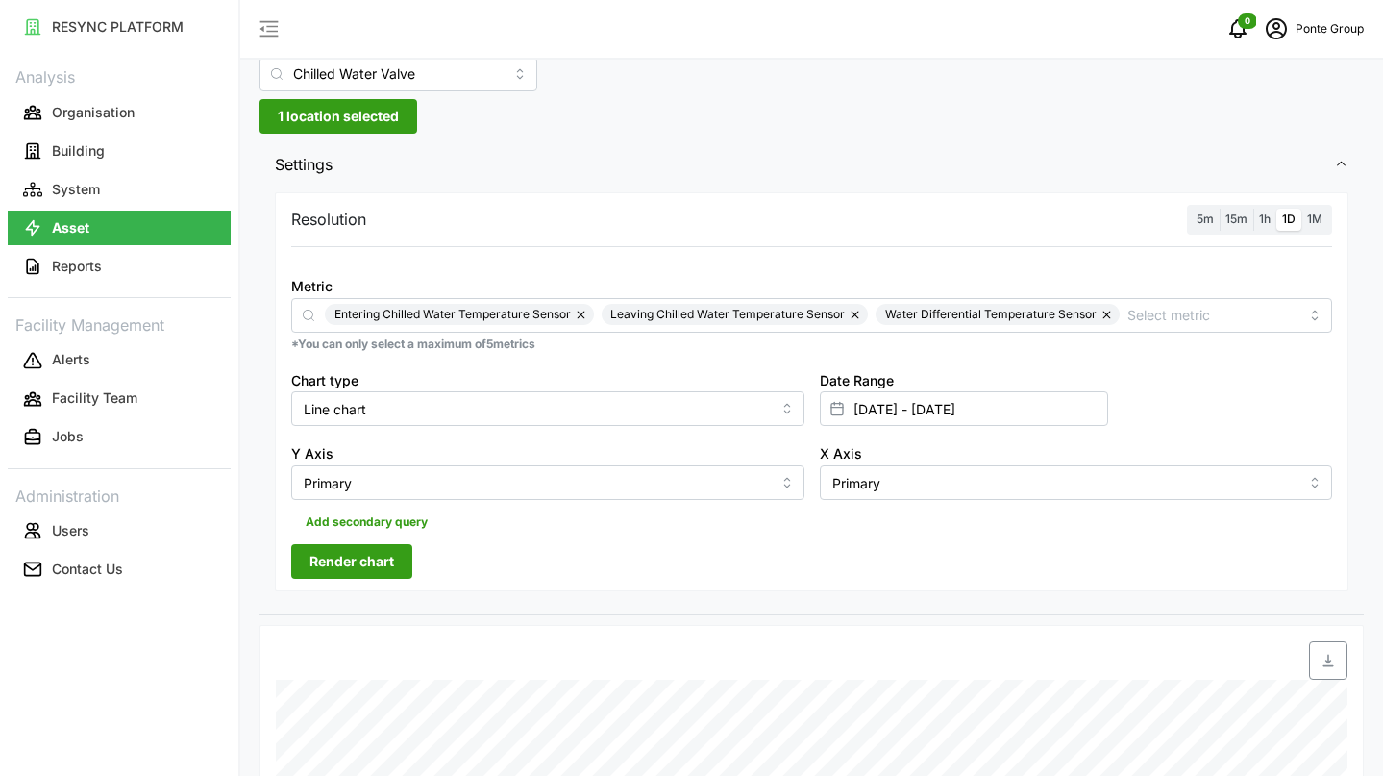
scroll to position [137, 0]
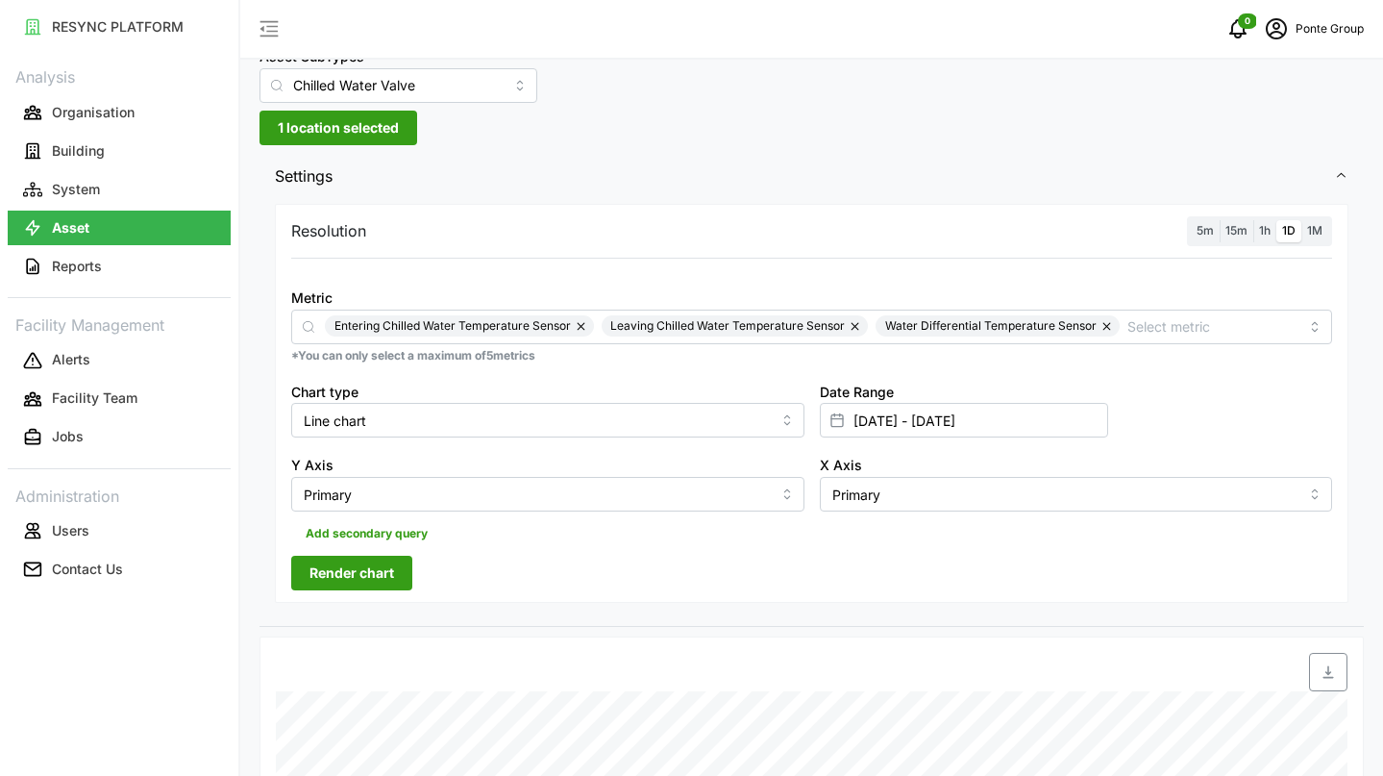
click at [1248, 229] on label "15m" at bounding box center [1237, 231] width 34 height 22
click at [1220, 220] on input "15m" at bounding box center [1220, 220] width 0 height 0
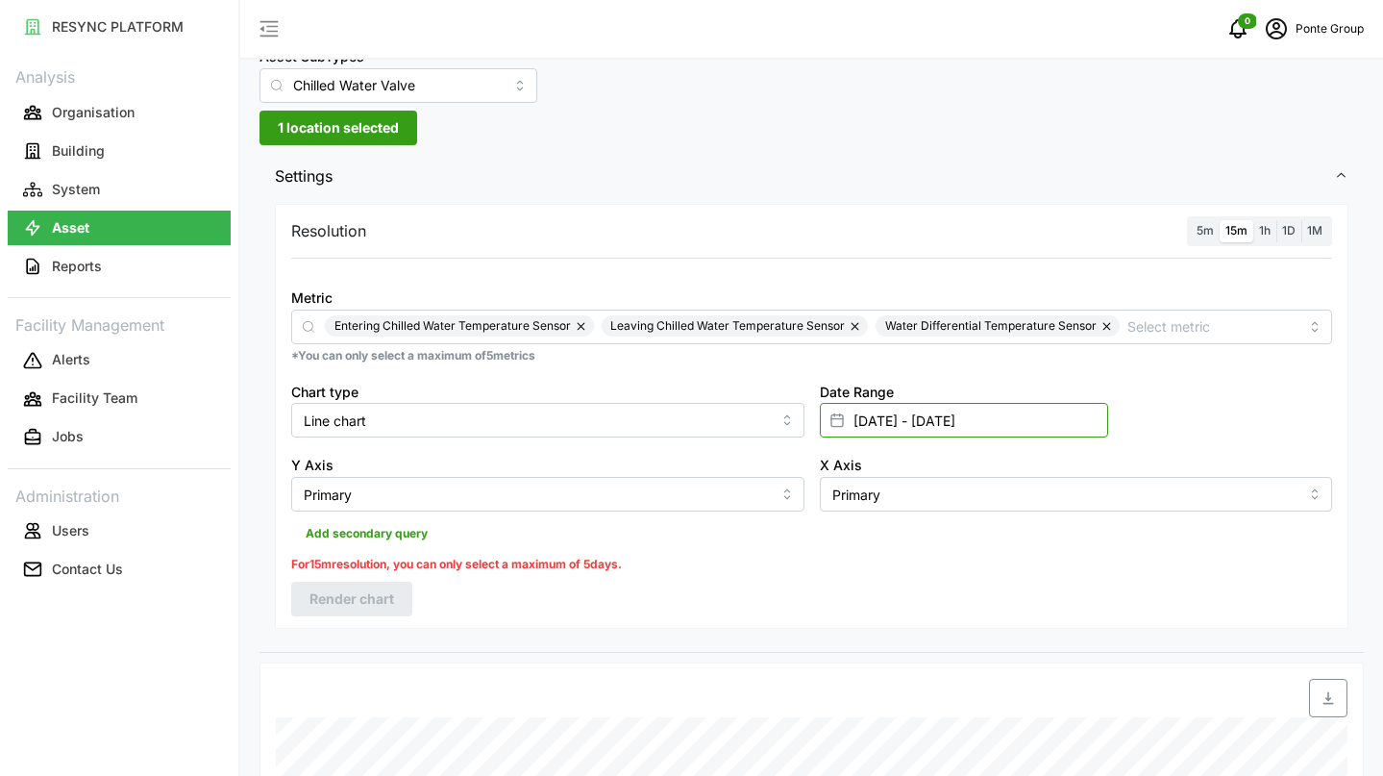
click at [902, 436] on input "[DATE] - [DATE]" at bounding box center [964, 420] width 288 height 35
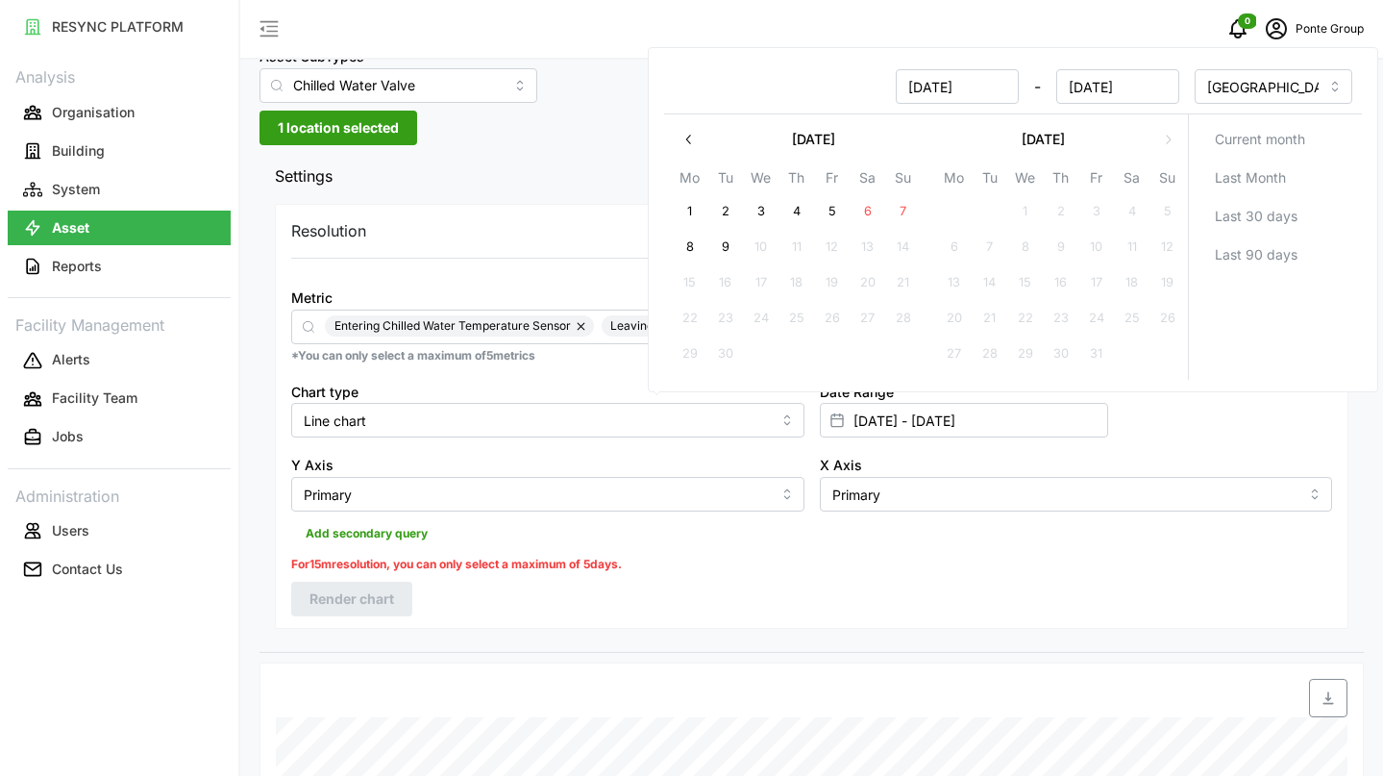
click at [905, 218] on button "7" at bounding box center [903, 211] width 35 height 35
type input "[DATE] - [DATE]"
type input "[DATE]"
click at [729, 240] on button "9" at bounding box center [725, 247] width 35 height 35
click at [601, 165] on span "Settings" at bounding box center [804, 176] width 1059 height 47
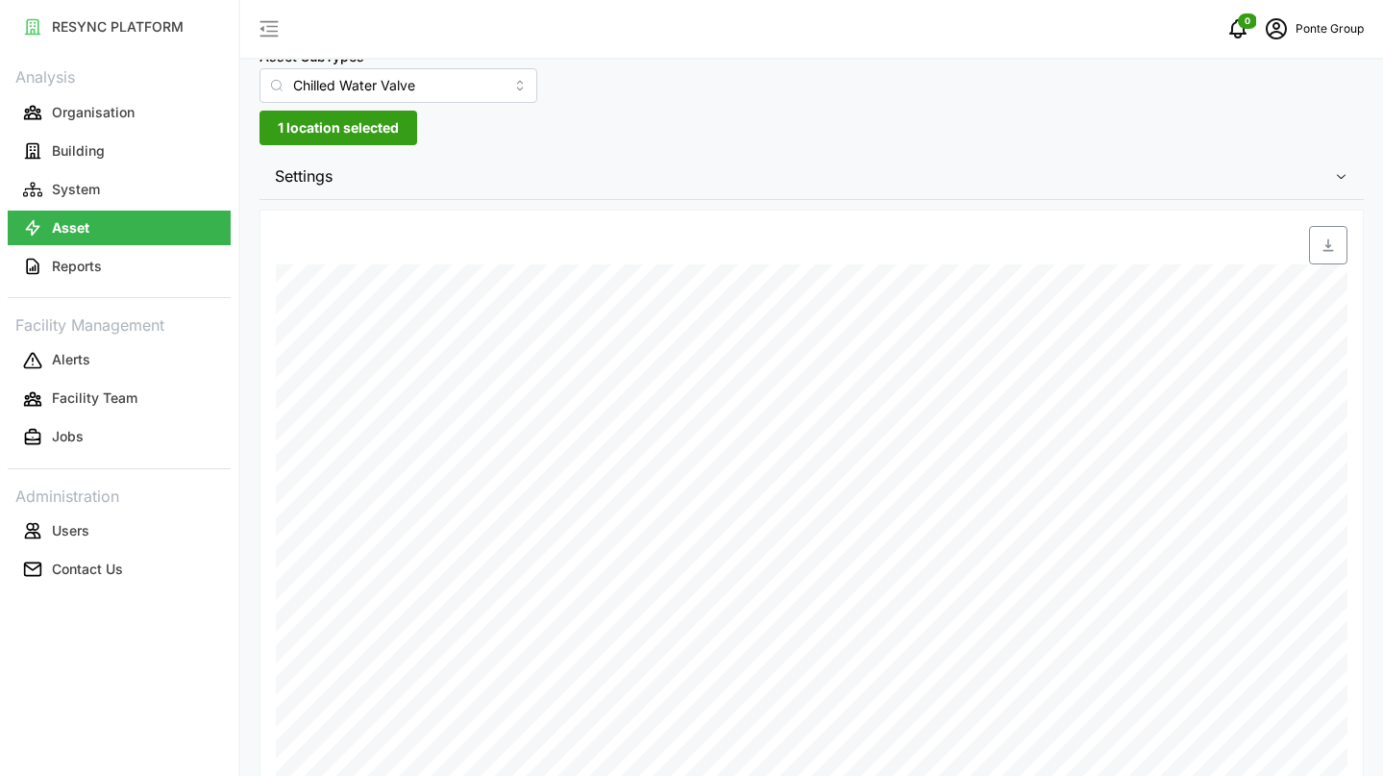
click at [896, 205] on div "Settings Resolution 5m 15m 1h 1D 1M Metric Entering Chilled Water Temperature S…" at bounding box center [812, 509] width 1104 height 712
click at [318, 190] on span "Settings" at bounding box center [804, 176] width 1059 height 47
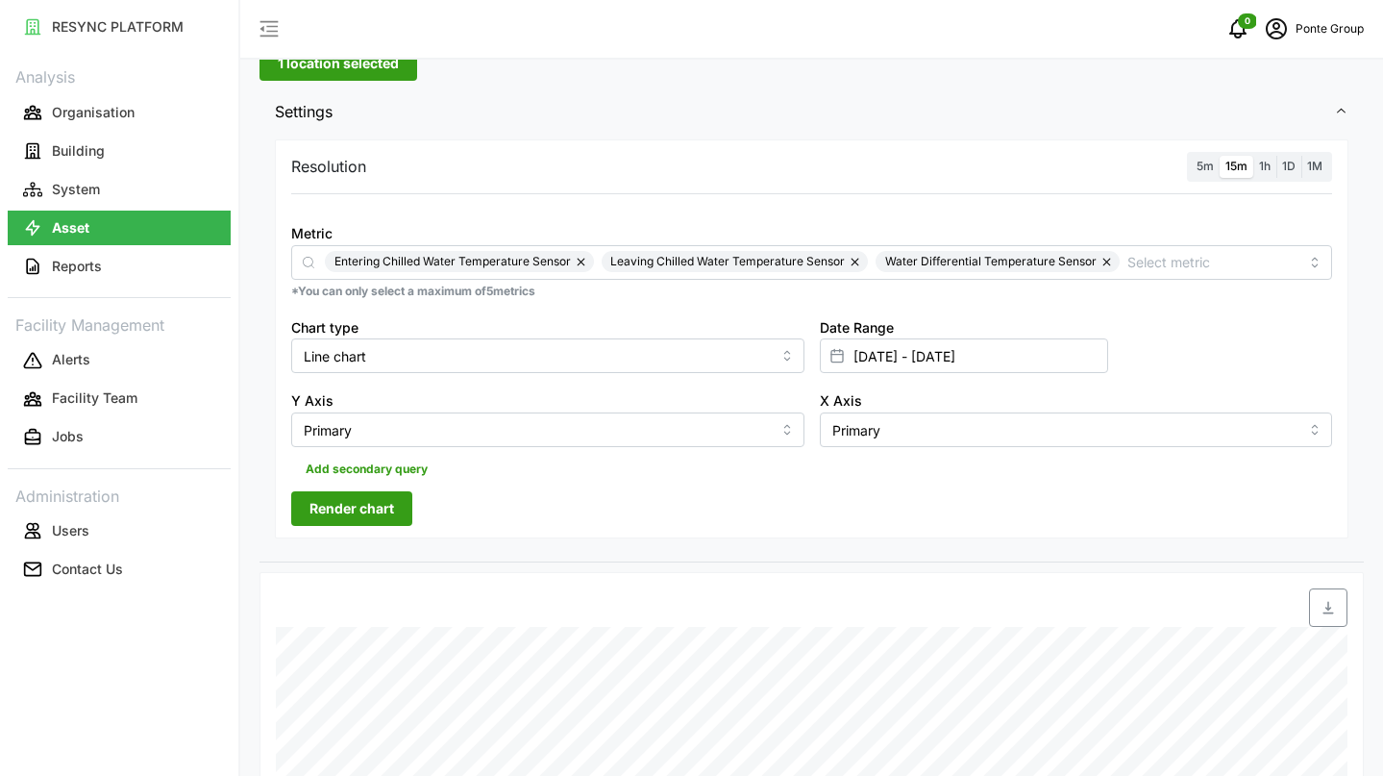
scroll to position [232, 0]
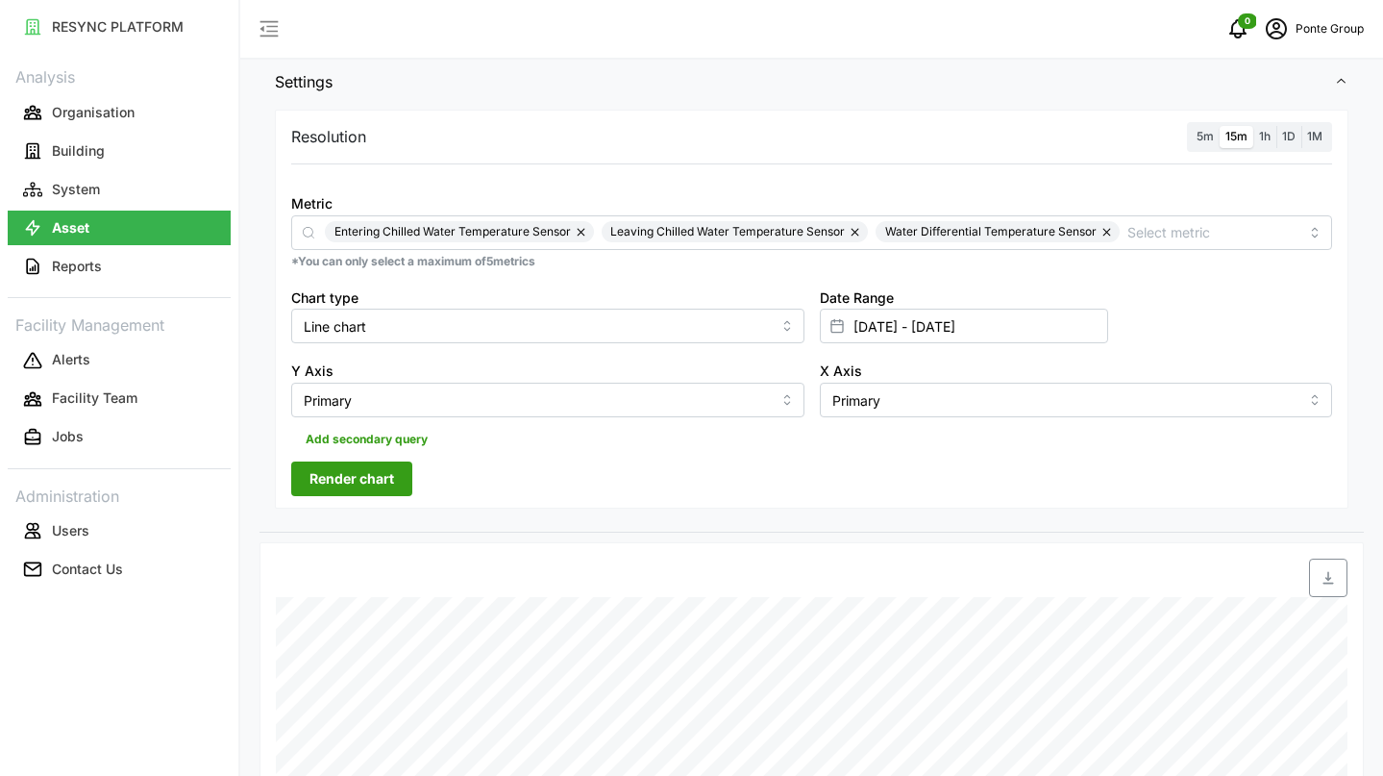
click at [386, 481] on span "Render chart" at bounding box center [352, 478] width 85 height 33
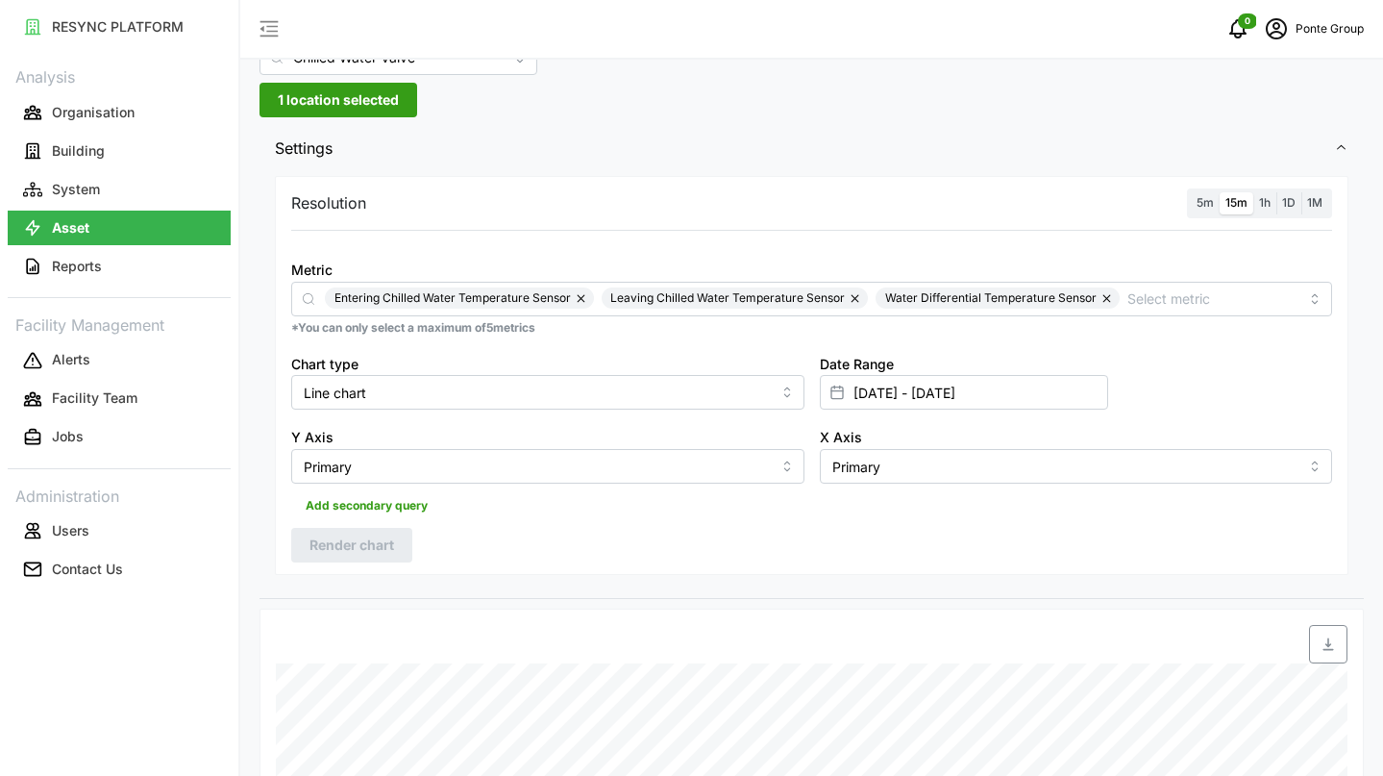
scroll to position [142, 0]
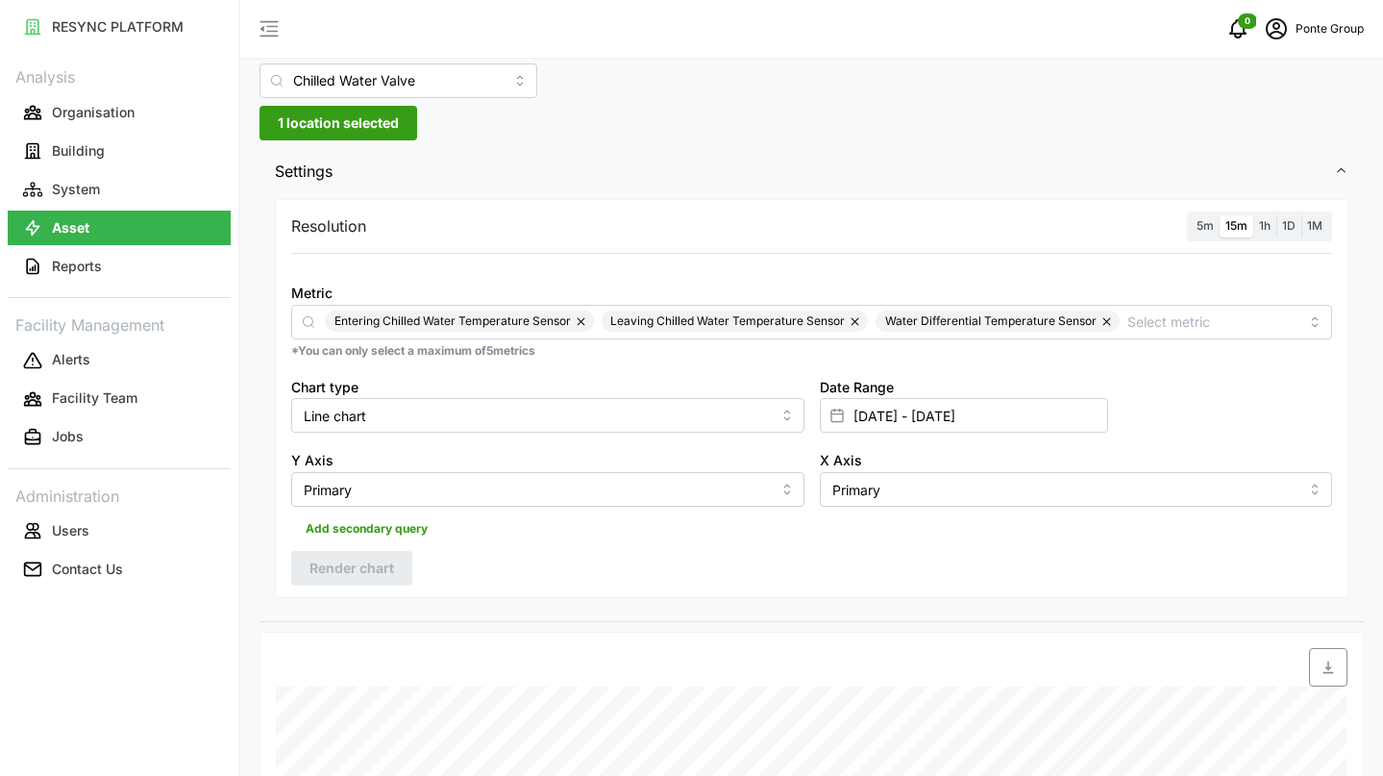
click at [586, 316] on button "button" at bounding box center [582, 320] width 23 height 21
click at [586, 316] on button "button" at bounding box center [580, 320] width 23 height 21
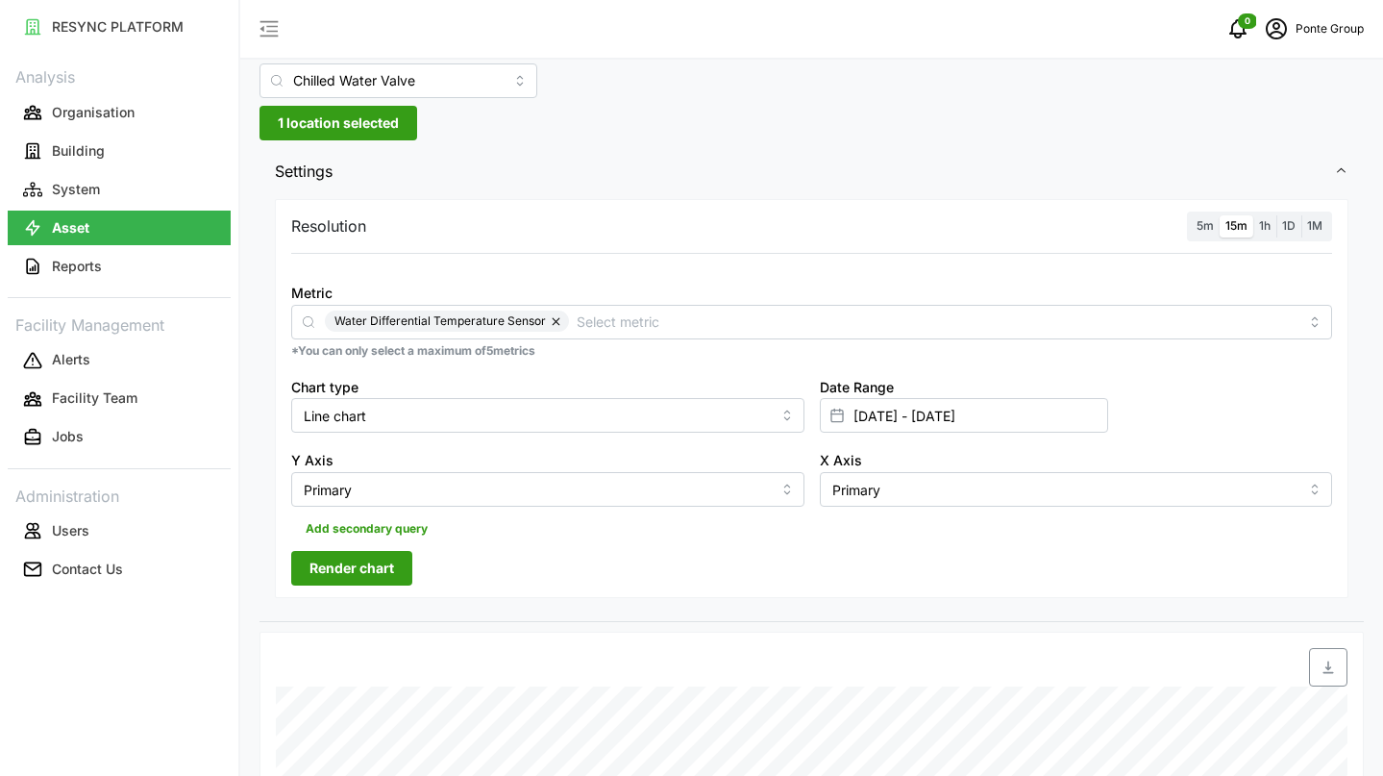
click at [551, 323] on button "button" at bounding box center [557, 320] width 23 height 21
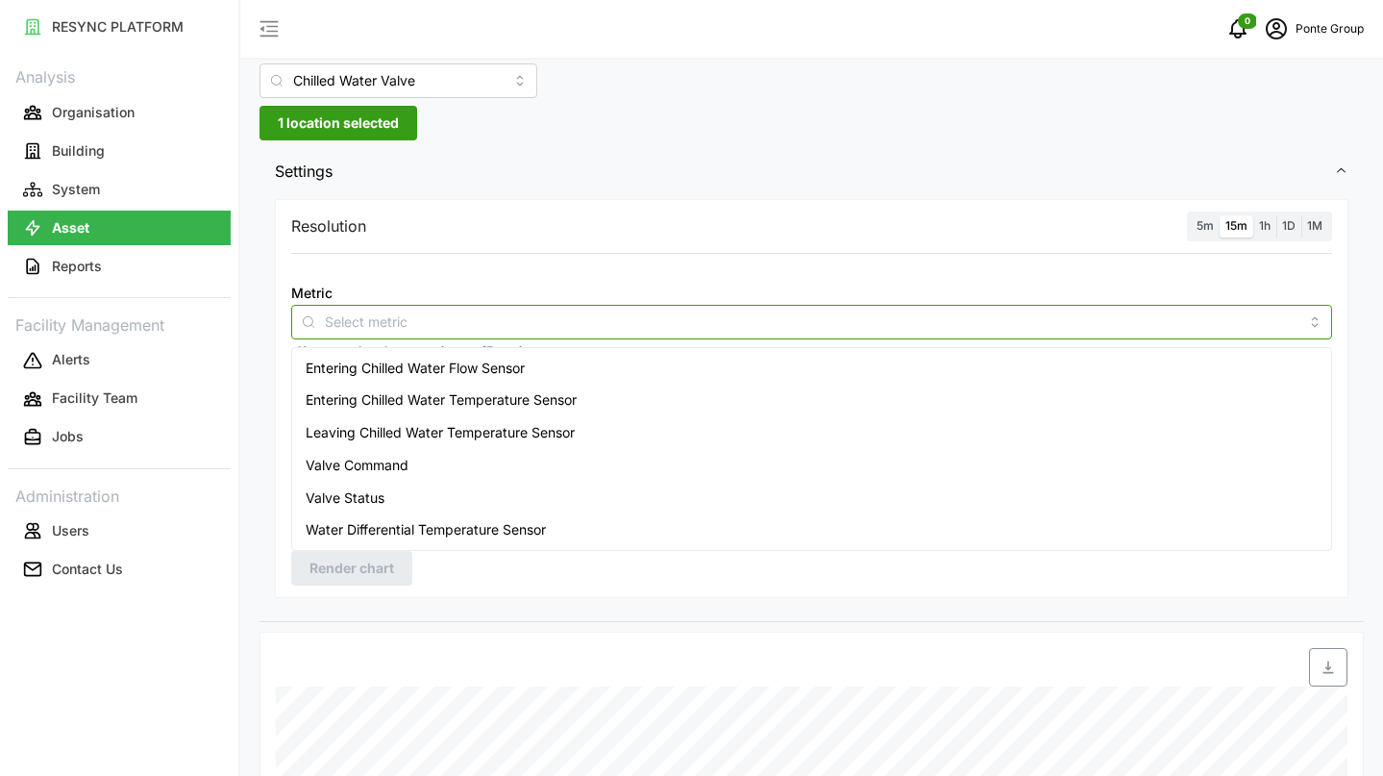
click at [551, 323] on input "Metric" at bounding box center [812, 320] width 974 height 21
click at [525, 364] on span "Entering Chilled Water Flow Sensor" at bounding box center [415, 368] width 219 height 21
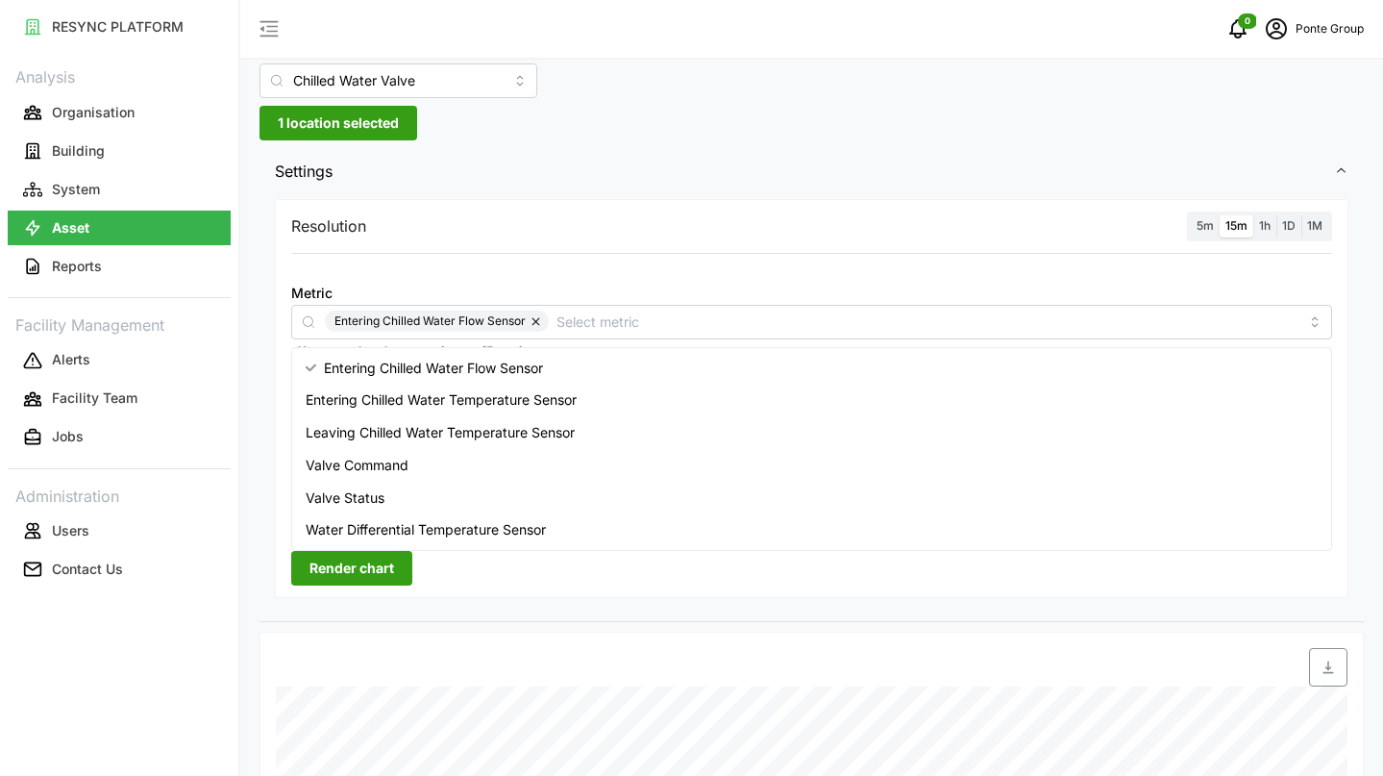
click at [375, 560] on span "Render chart" at bounding box center [352, 568] width 85 height 33
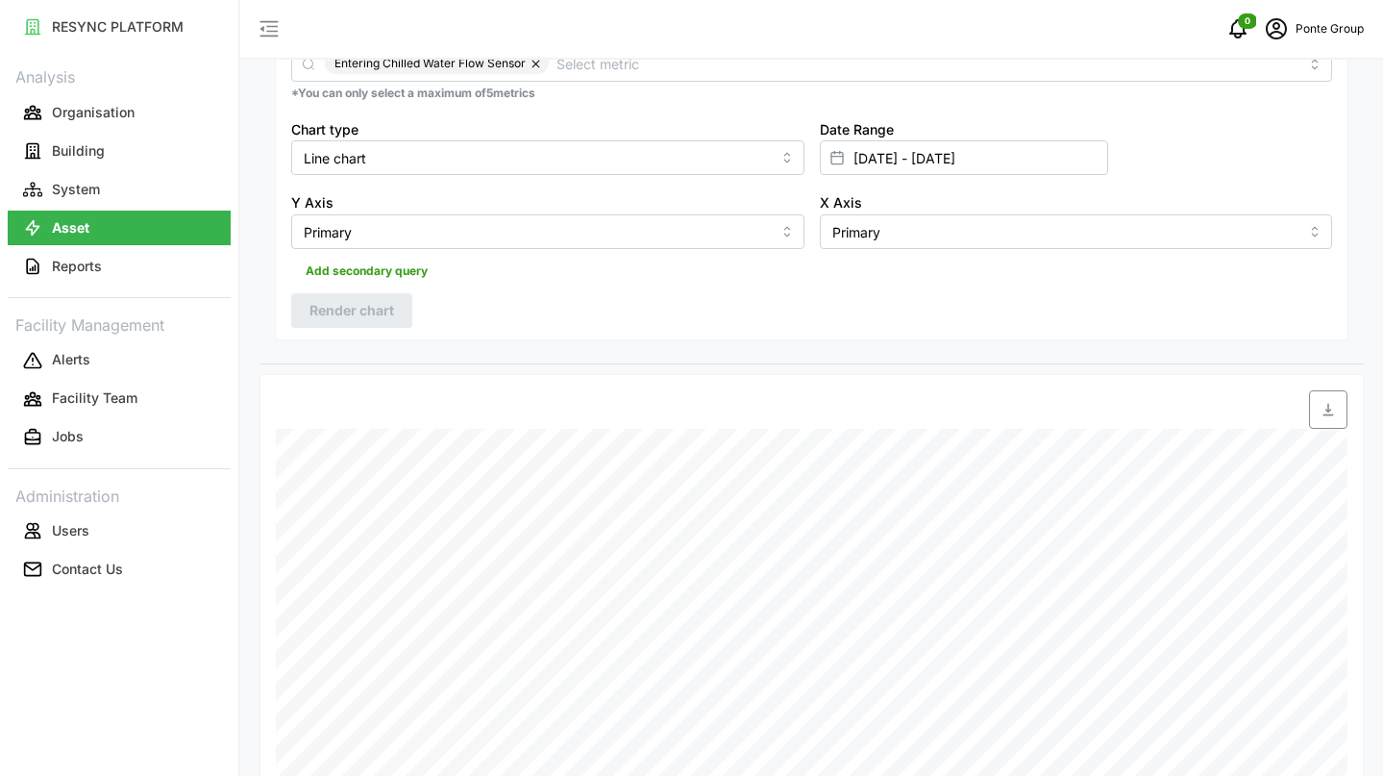
scroll to position [376, 0]
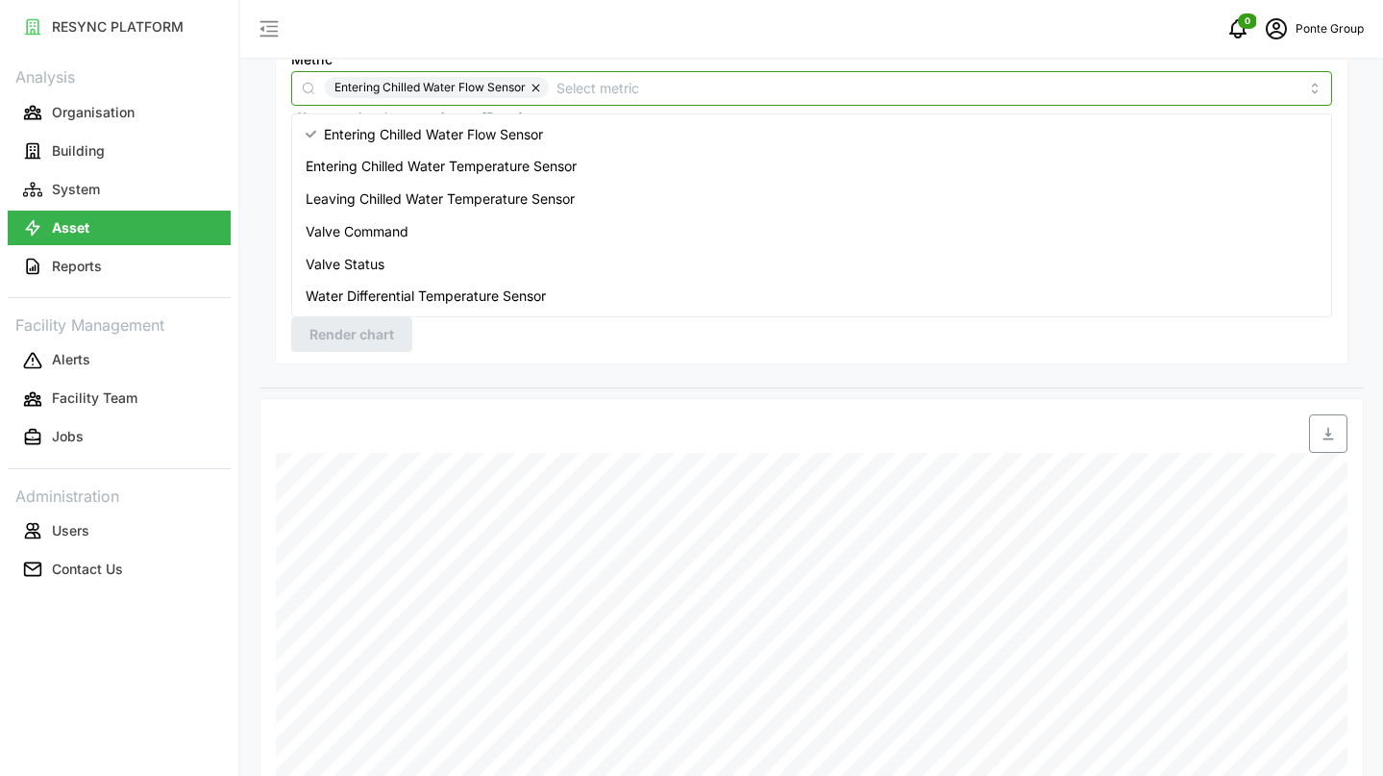
click at [576, 90] on input "Metric" at bounding box center [928, 87] width 742 height 21
click at [568, 161] on span "Entering Chilled Water Temperature Sensor" at bounding box center [441, 166] width 271 height 21
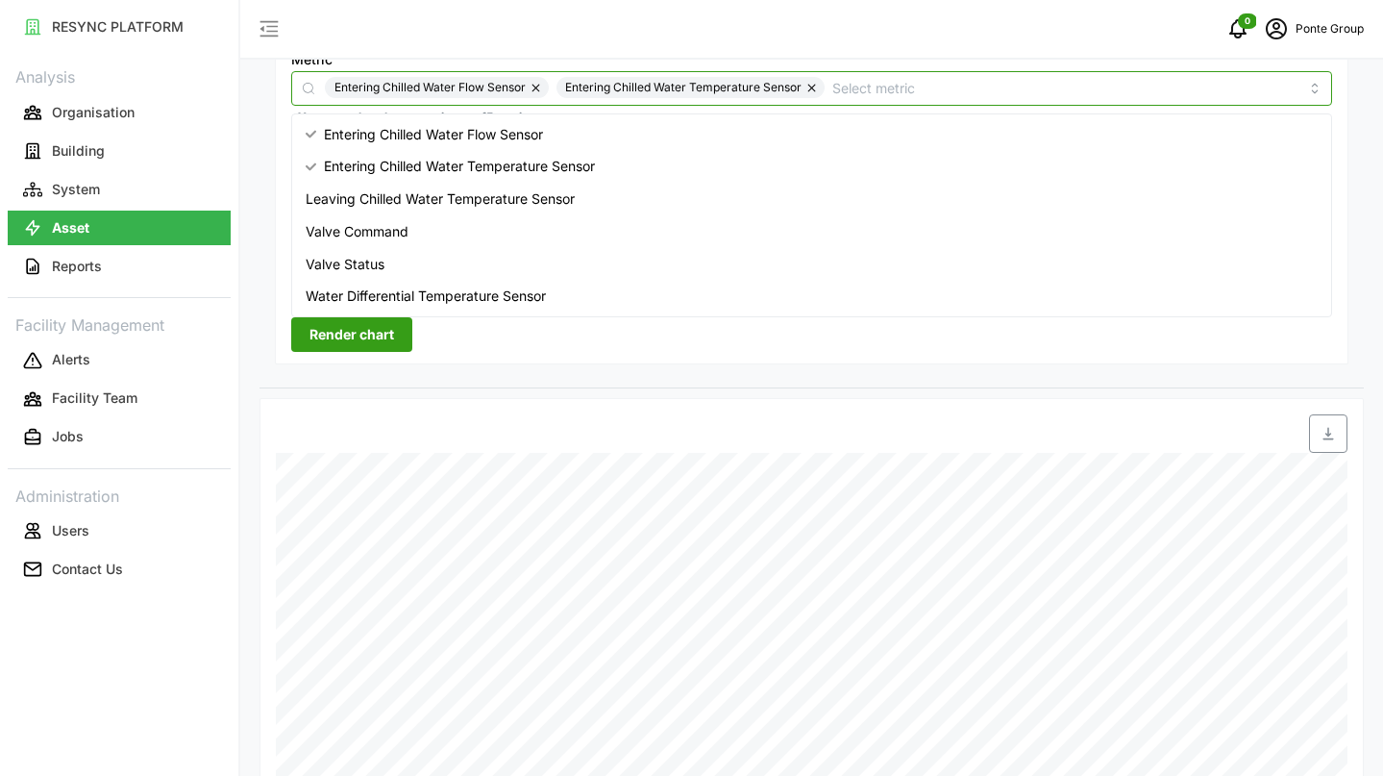
click at [569, 196] on span "Leaving Chilled Water Temperature Sensor" at bounding box center [440, 198] width 269 height 21
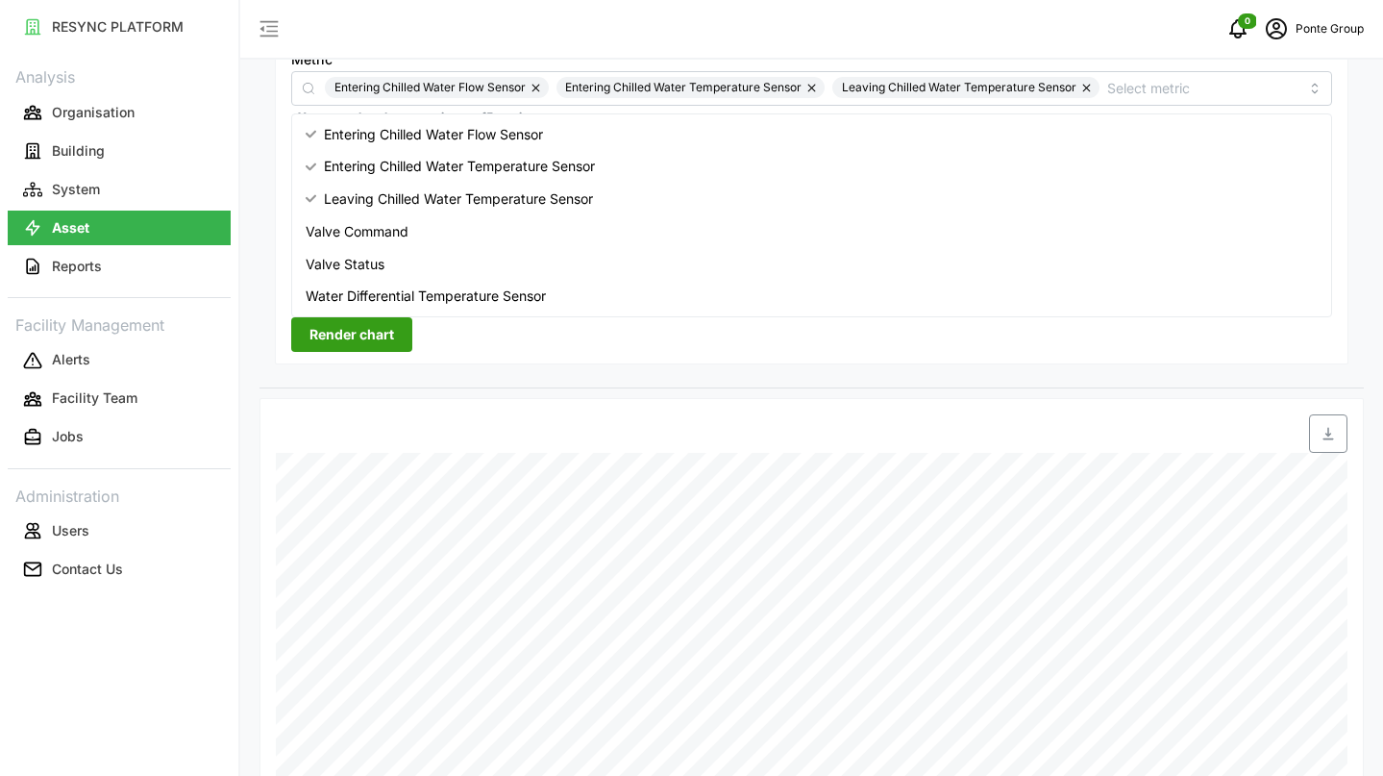
click at [979, 28] on div "0 Ponte Group" at bounding box center [811, 30] width 1143 height 60
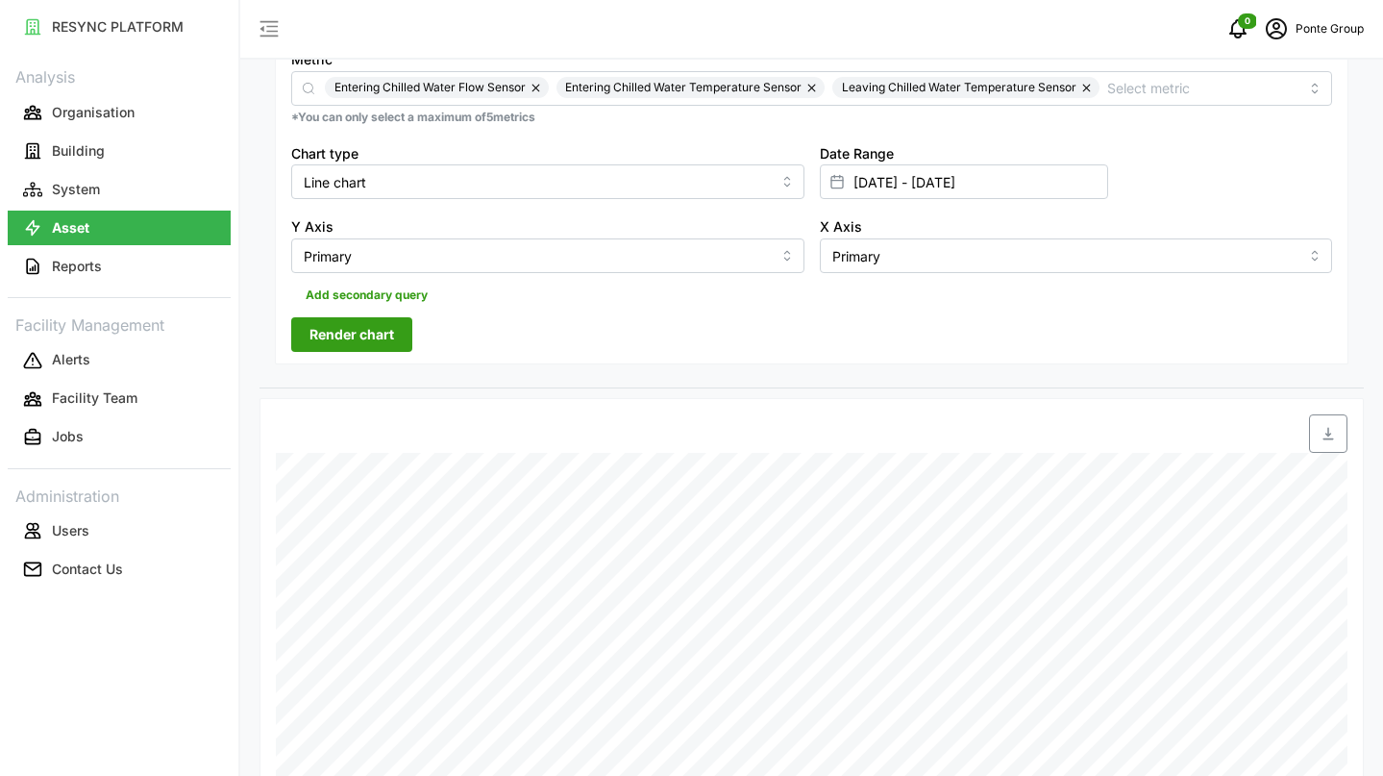
click at [364, 339] on span "Render chart" at bounding box center [352, 334] width 85 height 33
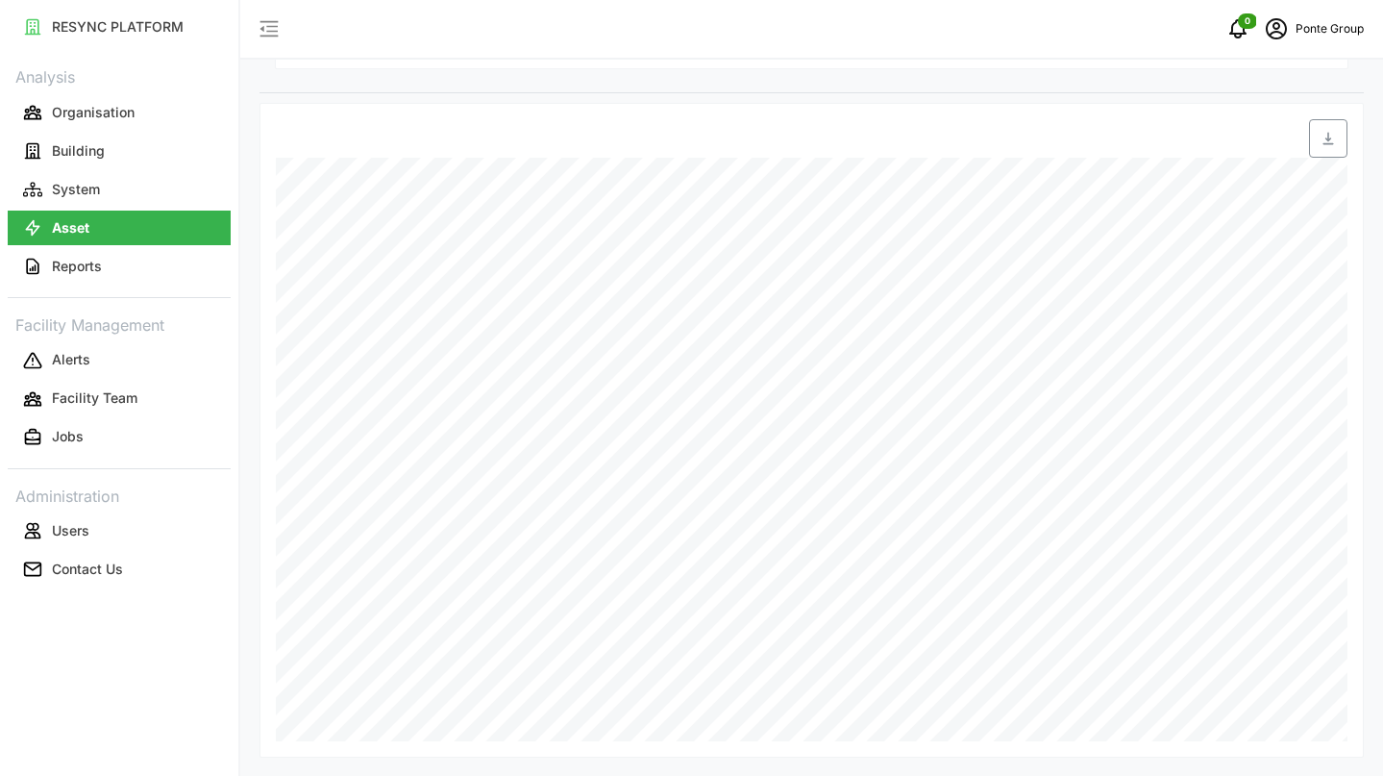
scroll to position [672, 0]
click at [1332, 130] on icon "button" at bounding box center [1328, 137] width 15 height 15
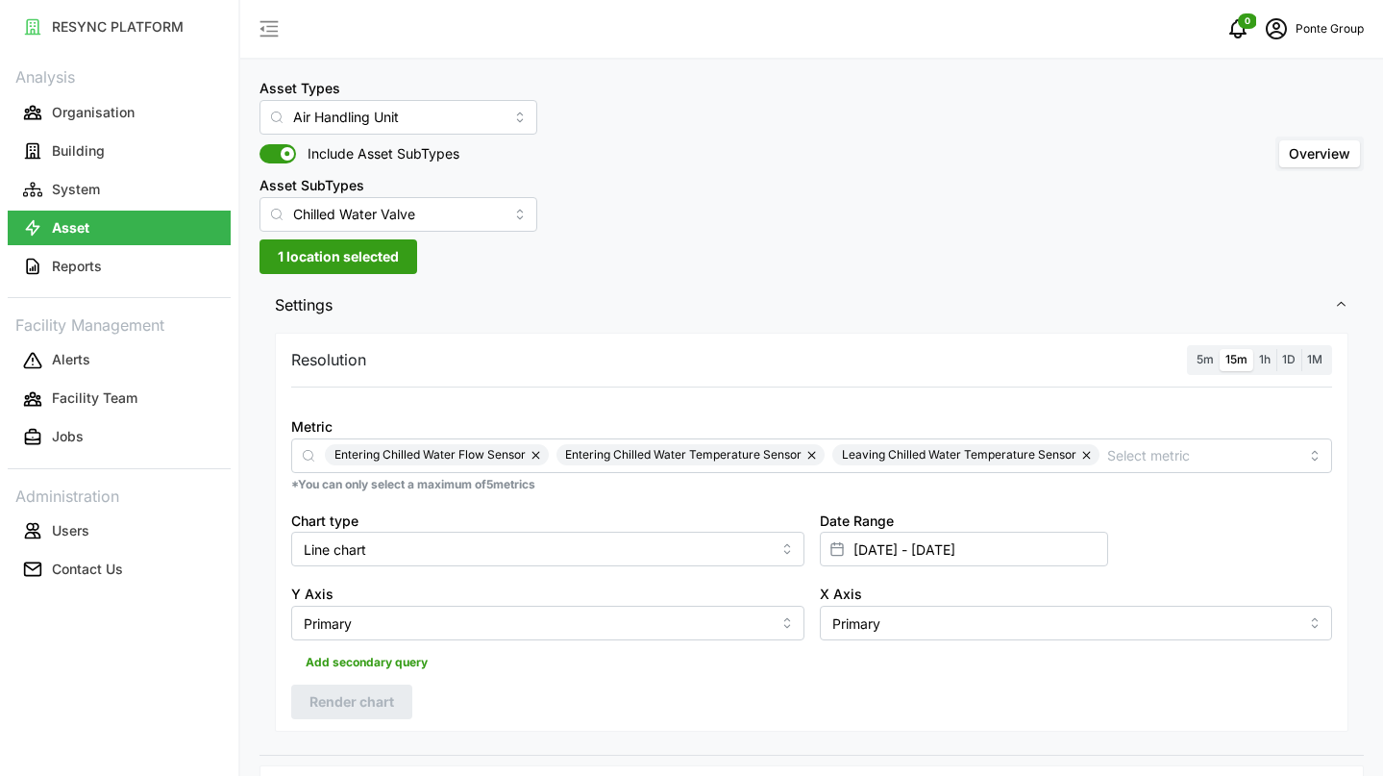
scroll to position [0, 0]
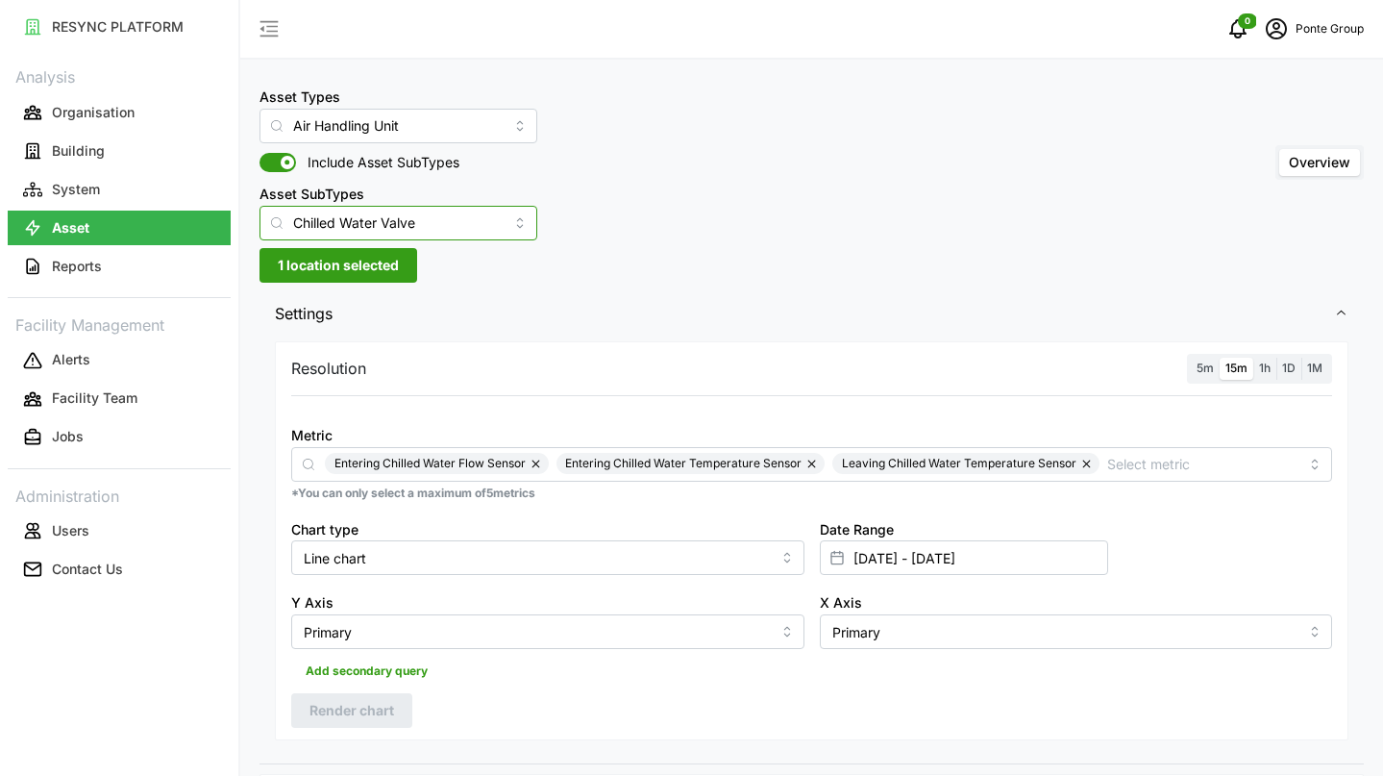
click at [410, 229] on input "Chilled Water Valve" at bounding box center [399, 223] width 278 height 35
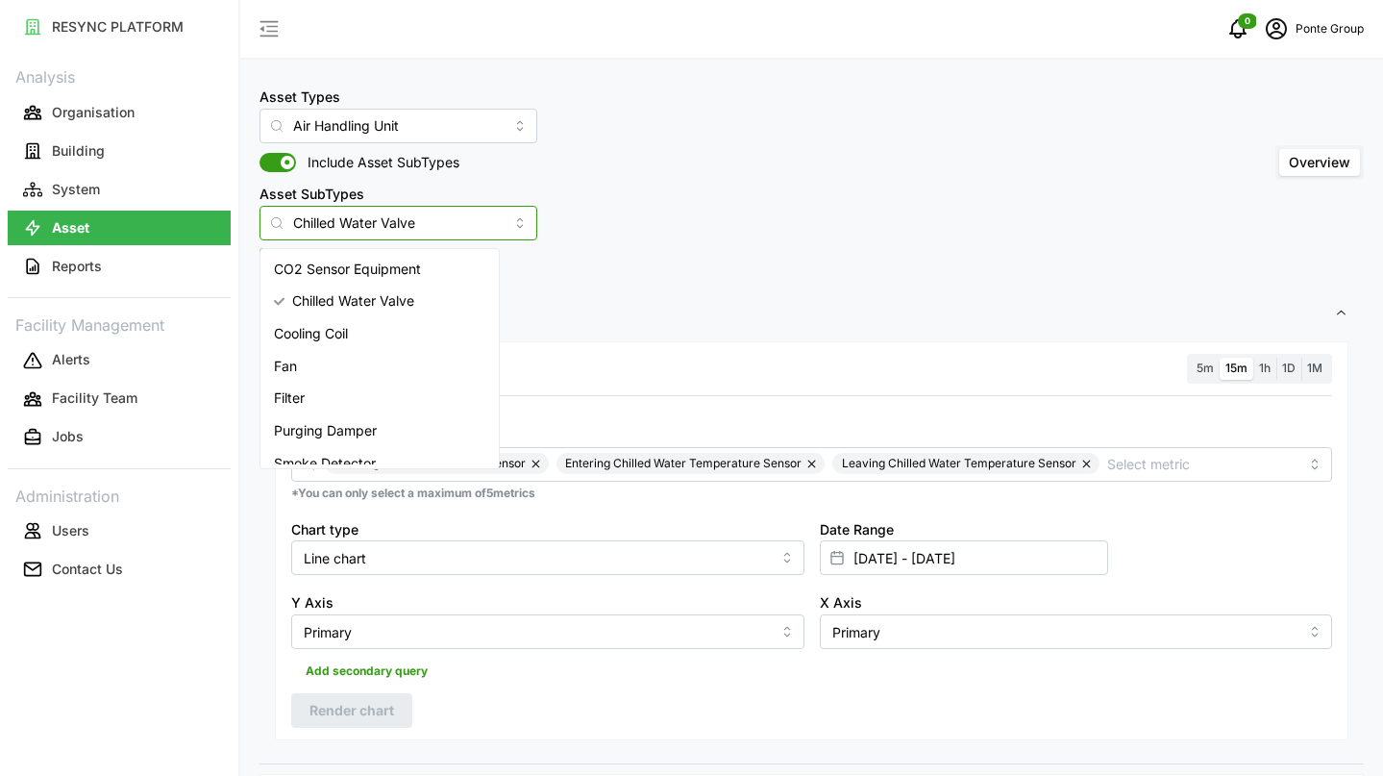
click at [396, 356] on div "Fan" at bounding box center [379, 366] width 231 height 33
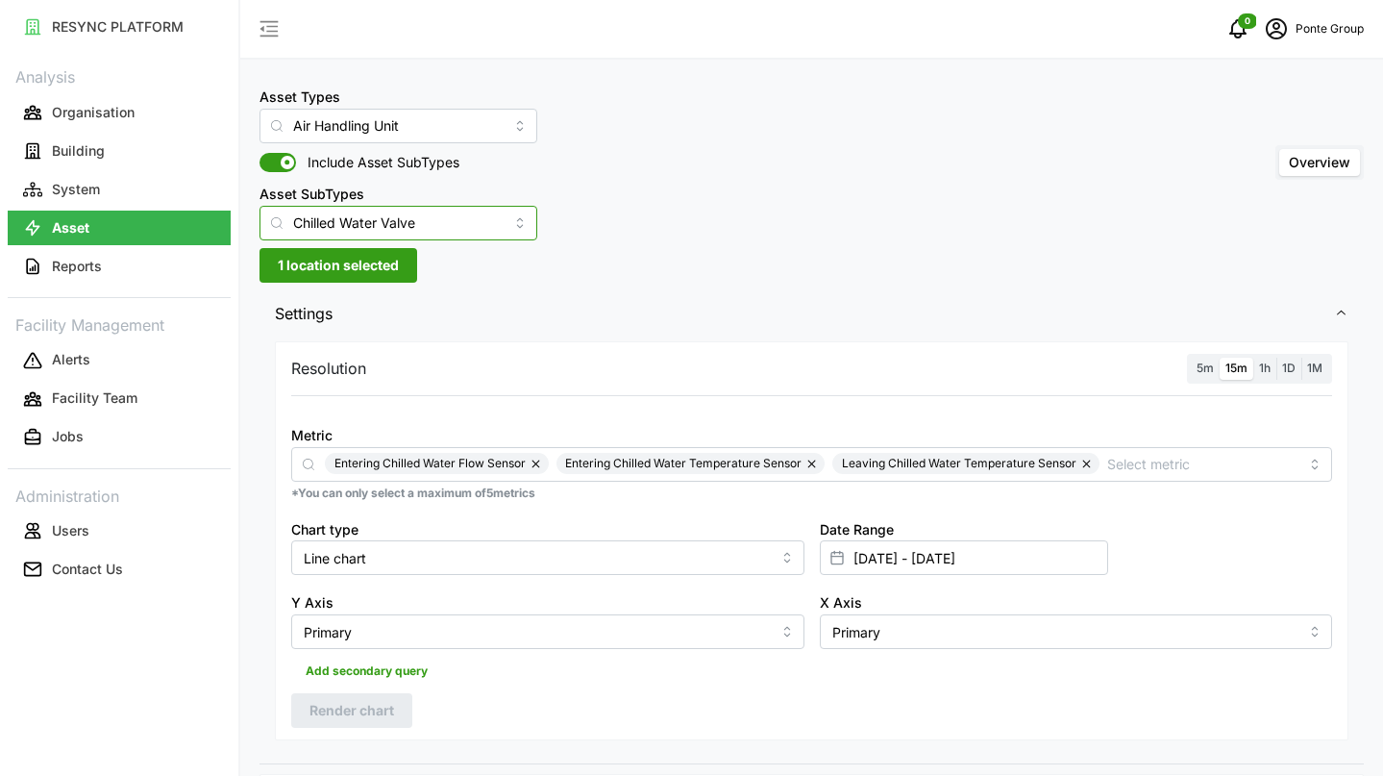
type input "Fan"
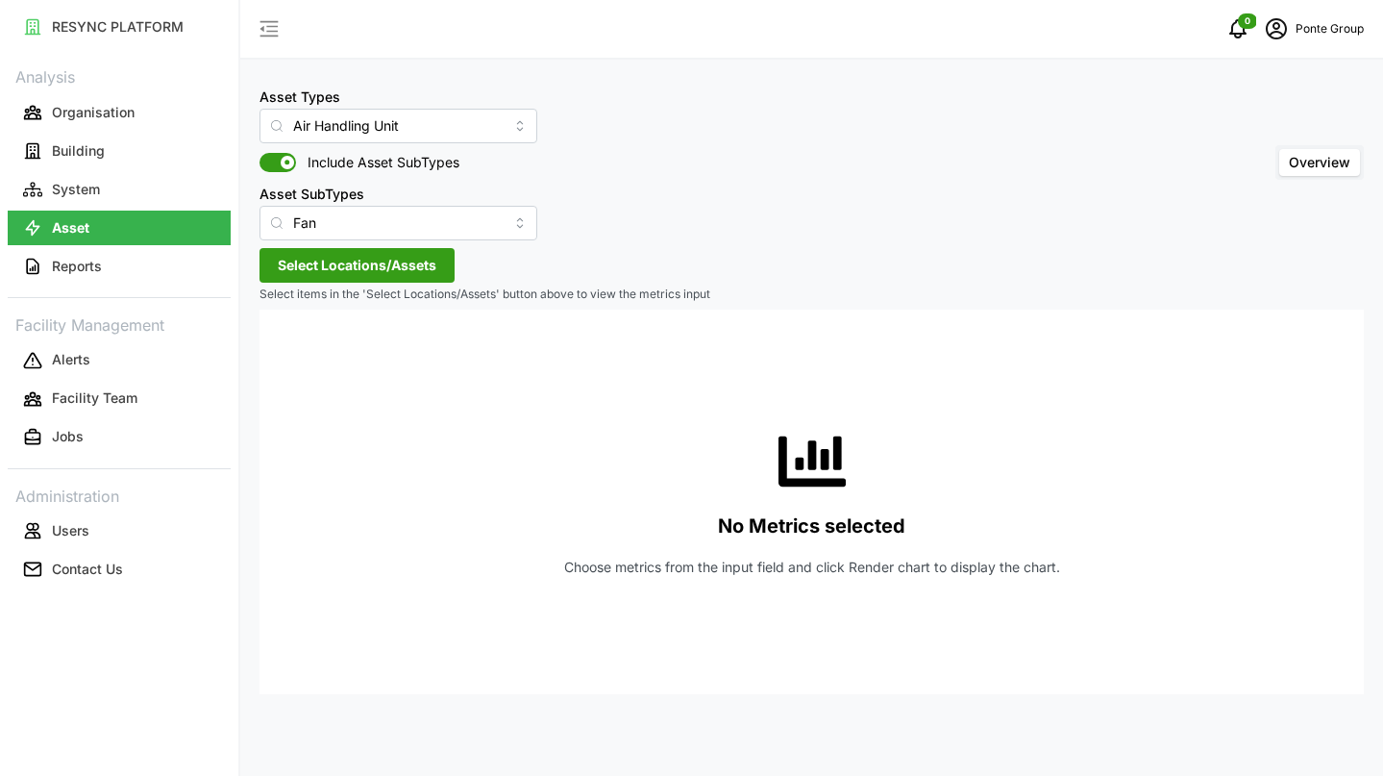
click at [383, 255] on span "Select Locations/Assets" at bounding box center [357, 265] width 159 height 33
click at [311, 353] on span "Select MBFC" at bounding box center [308, 353] width 12 height 12
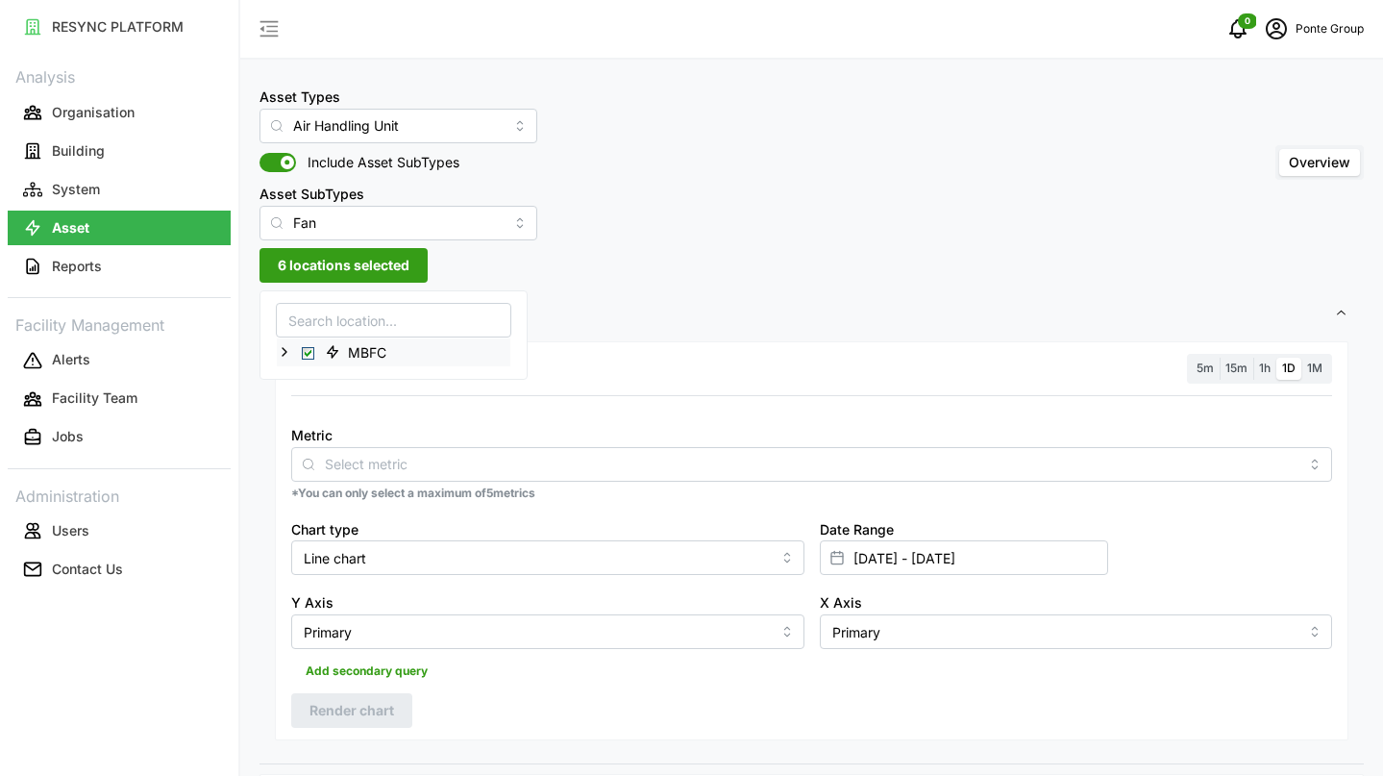
click at [296, 351] on div "MBFC" at bounding box center [394, 352] width 234 height 28
click at [285, 351] on icon at bounding box center [284, 351] width 15 height 15
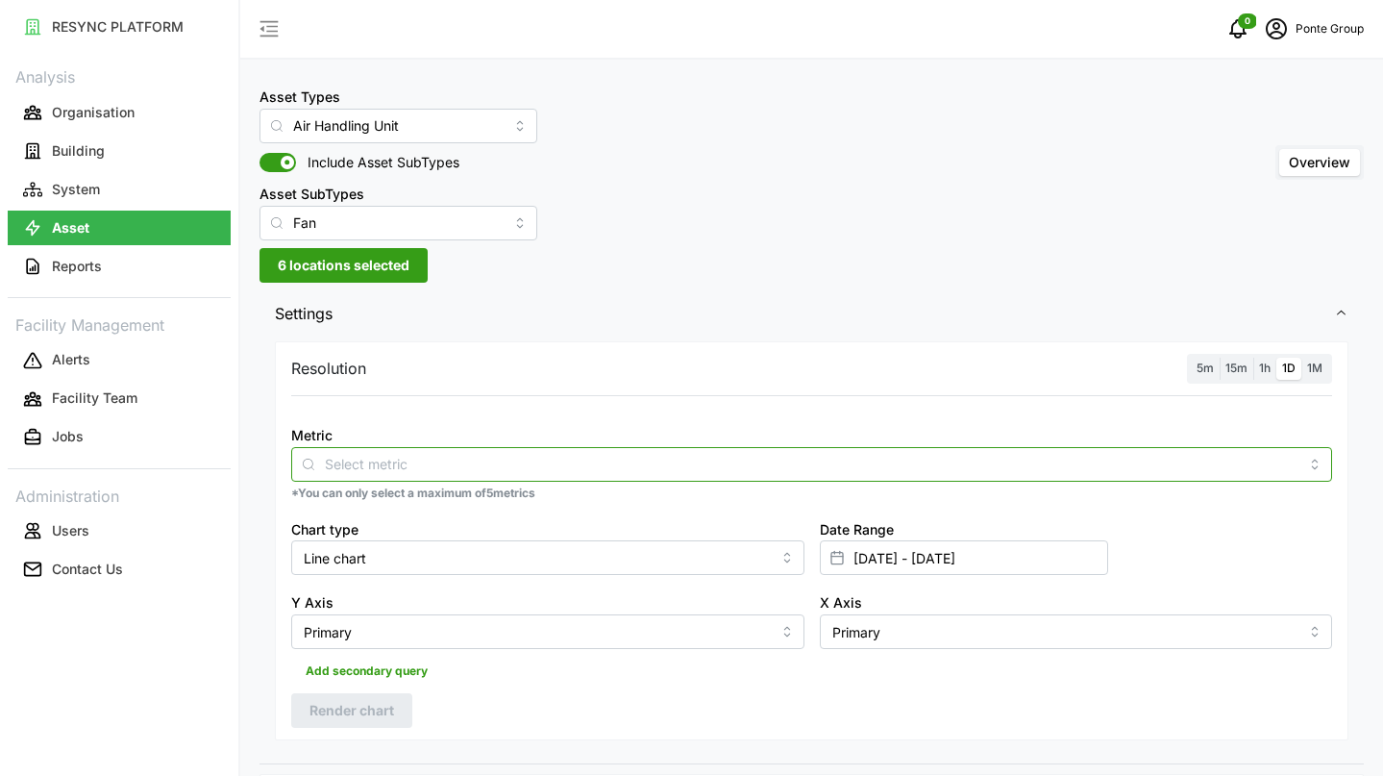
click at [591, 451] on div at bounding box center [811, 464] width 1041 height 35
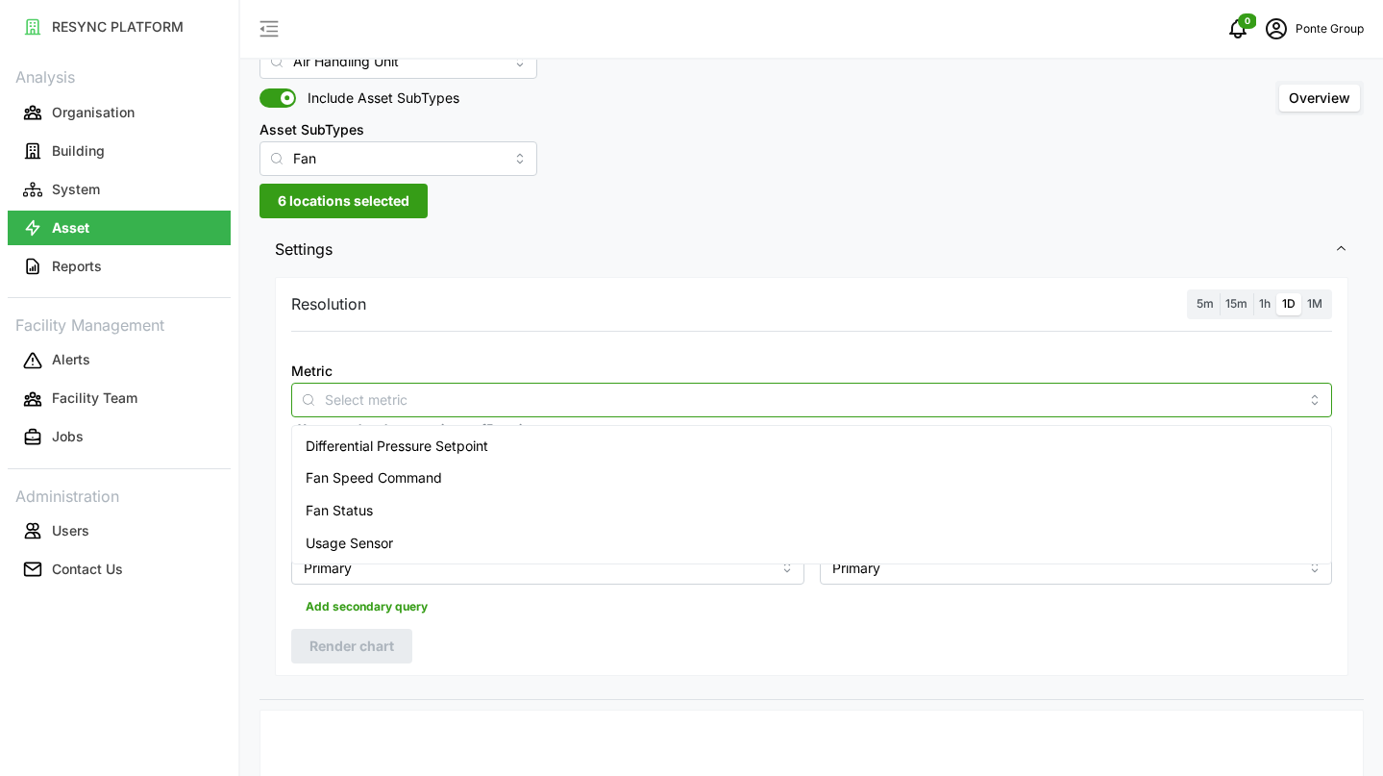
scroll to position [65, 0]
click at [533, 538] on div "Usage Sensor" at bounding box center [811, 542] width 1031 height 33
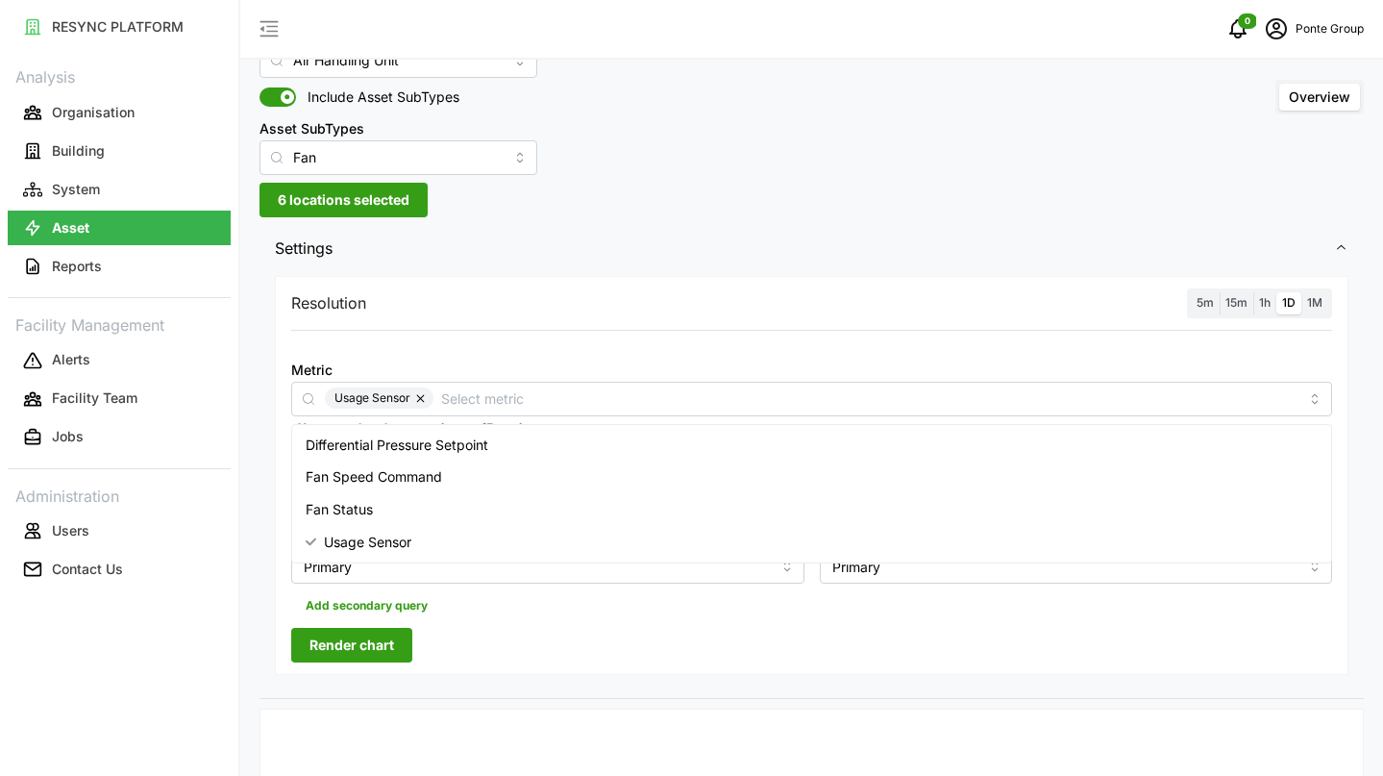
click at [387, 644] on span "Render chart" at bounding box center [352, 645] width 85 height 33
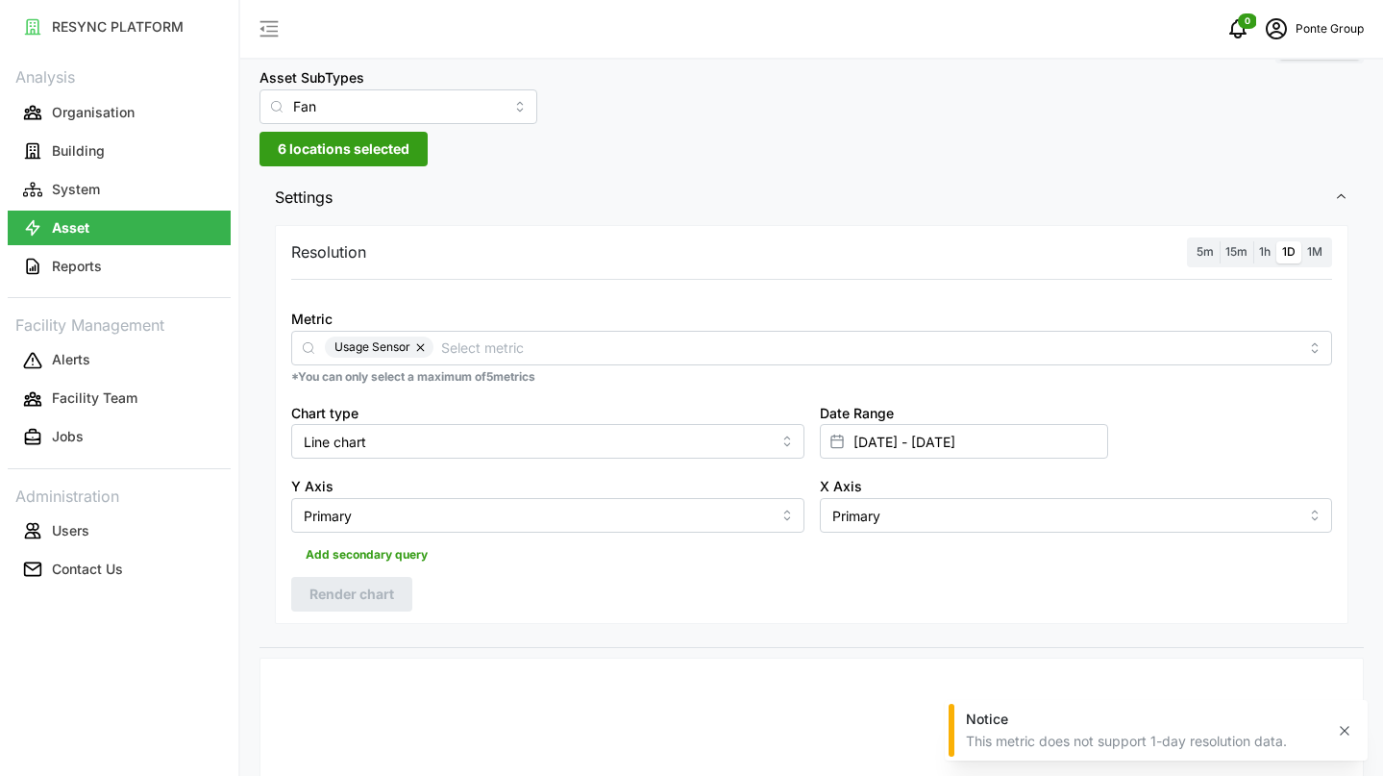
scroll to position [0, 0]
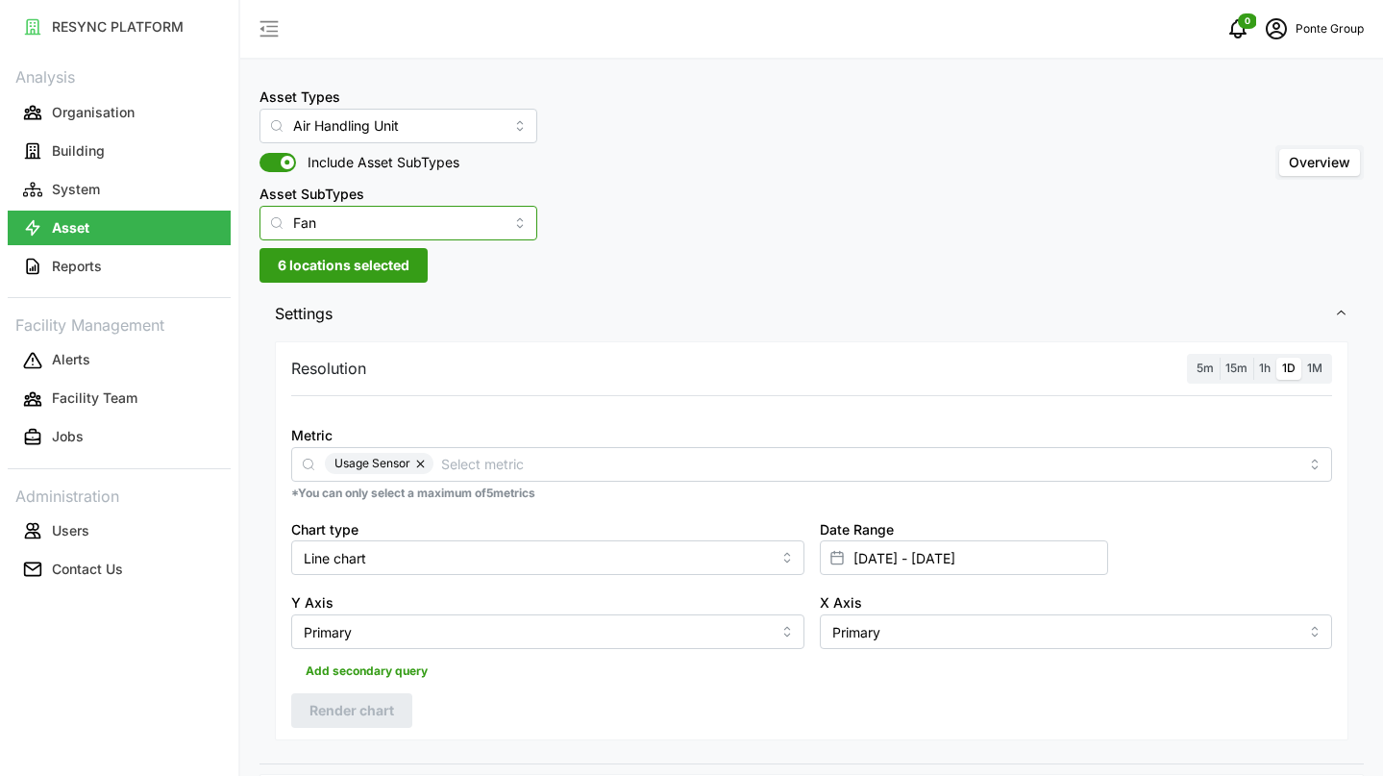
click at [445, 234] on input "Fan" at bounding box center [399, 223] width 278 height 35
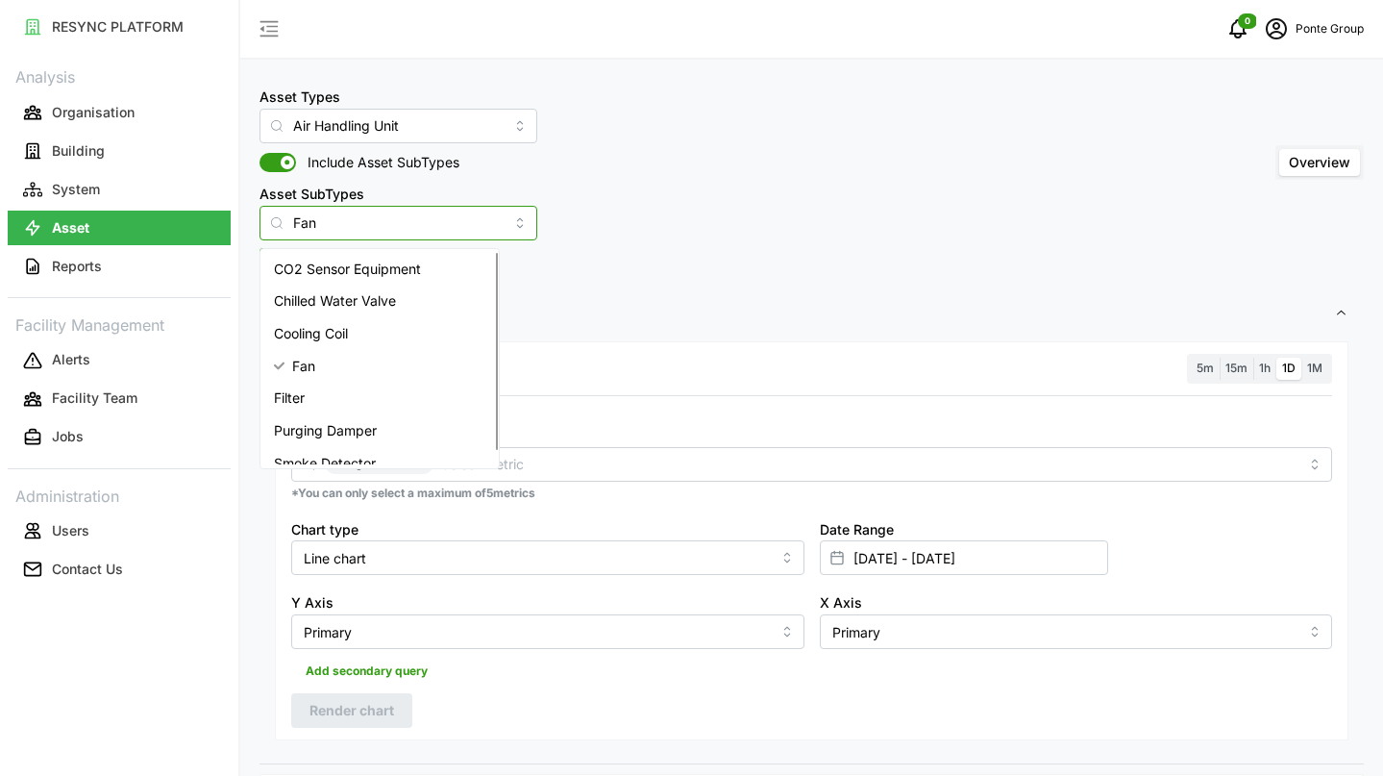
click at [398, 364] on div "Fan" at bounding box center [379, 366] width 231 height 33
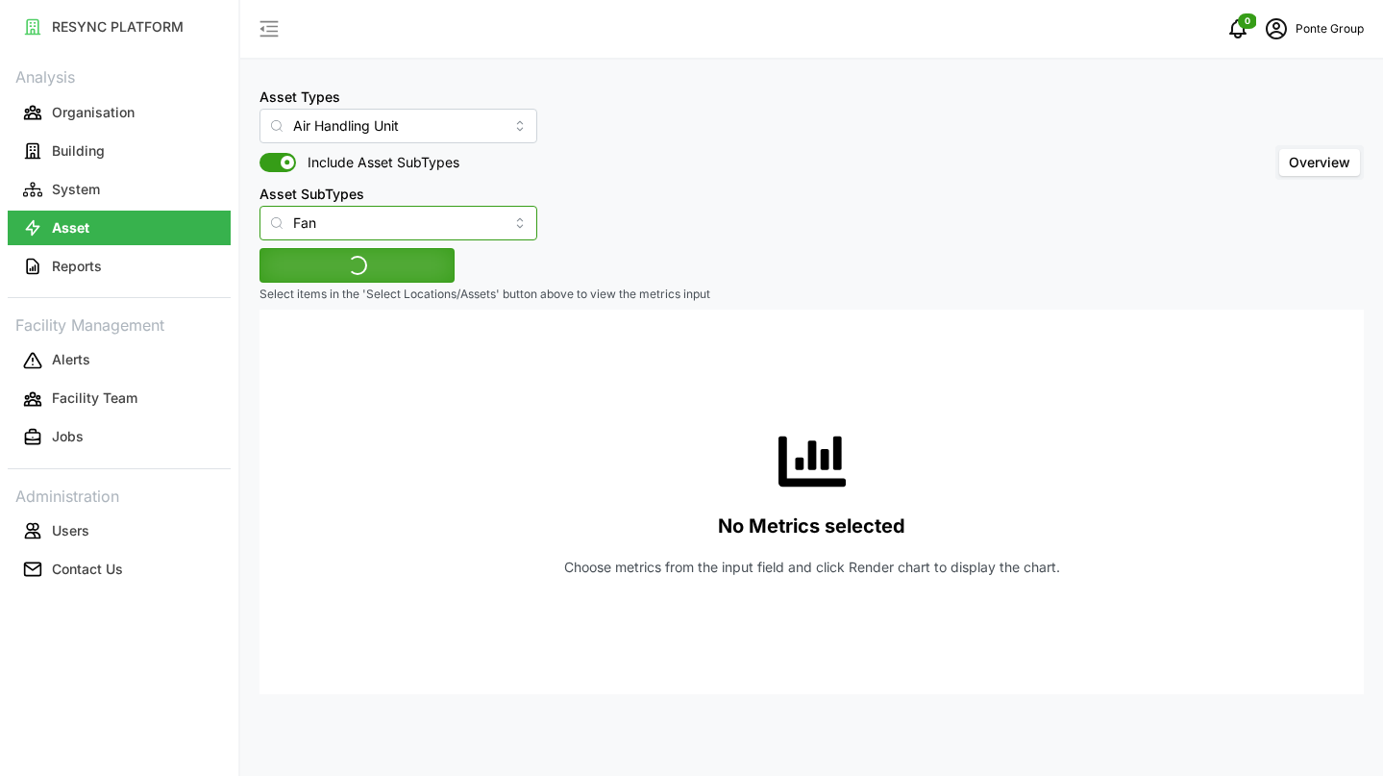
click at [366, 227] on input "Fan" at bounding box center [399, 223] width 278 height 35
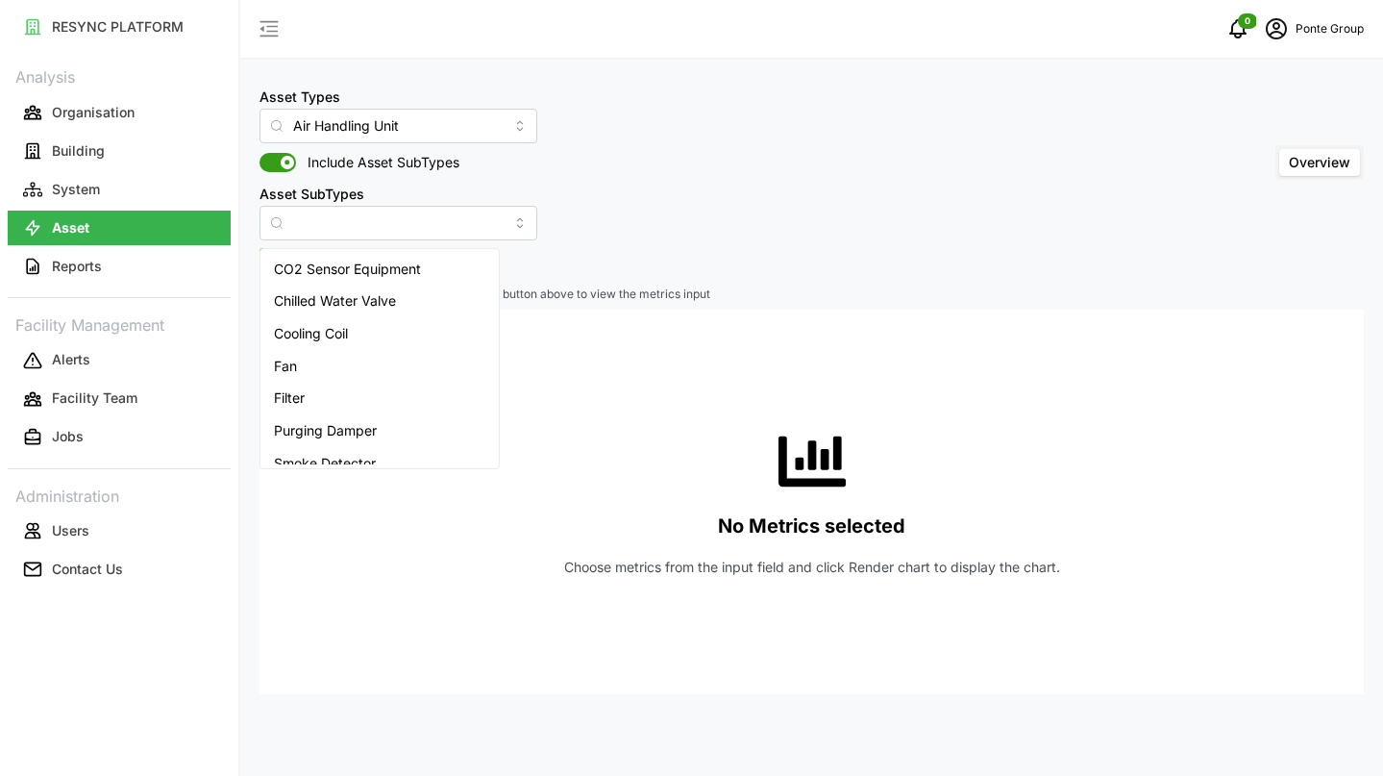
click at [625, 203] on div "Asset Types Air Handling Unit Include Asset SubTypes Asset SubTypes Overview" at bounding box center [812, 163] width 1104 height 156
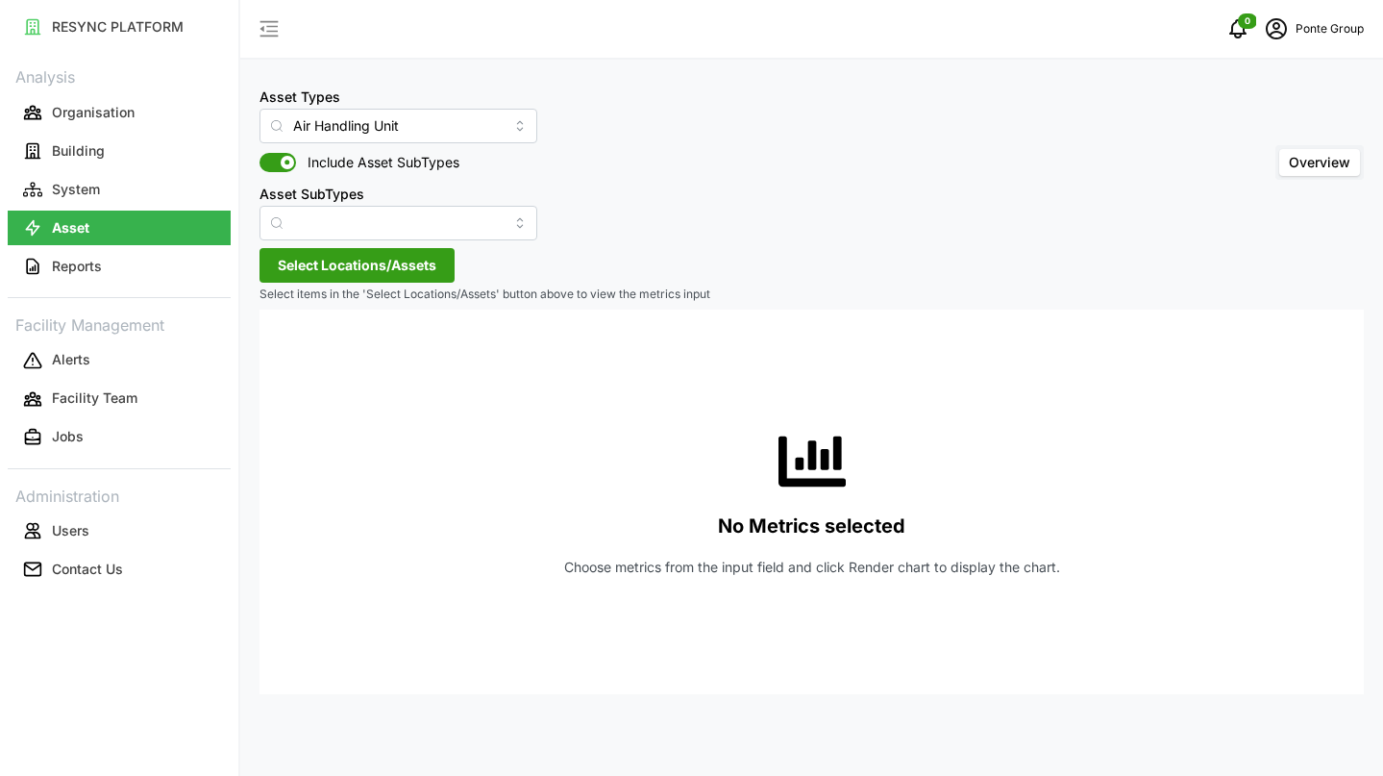
click at [384, 287] on p "Select items in the 'Select Locations/Assets' button above to view the metrics …" at bounding box center [812, 294] width 1104 height 16
click at [377, 278] on span "Select Locations/Assets" at bounding box center [357, 265] width 159 height 33
click at [306, 352] on span "Select MBFC" at bounding box center [308, 353] width 12 height 12
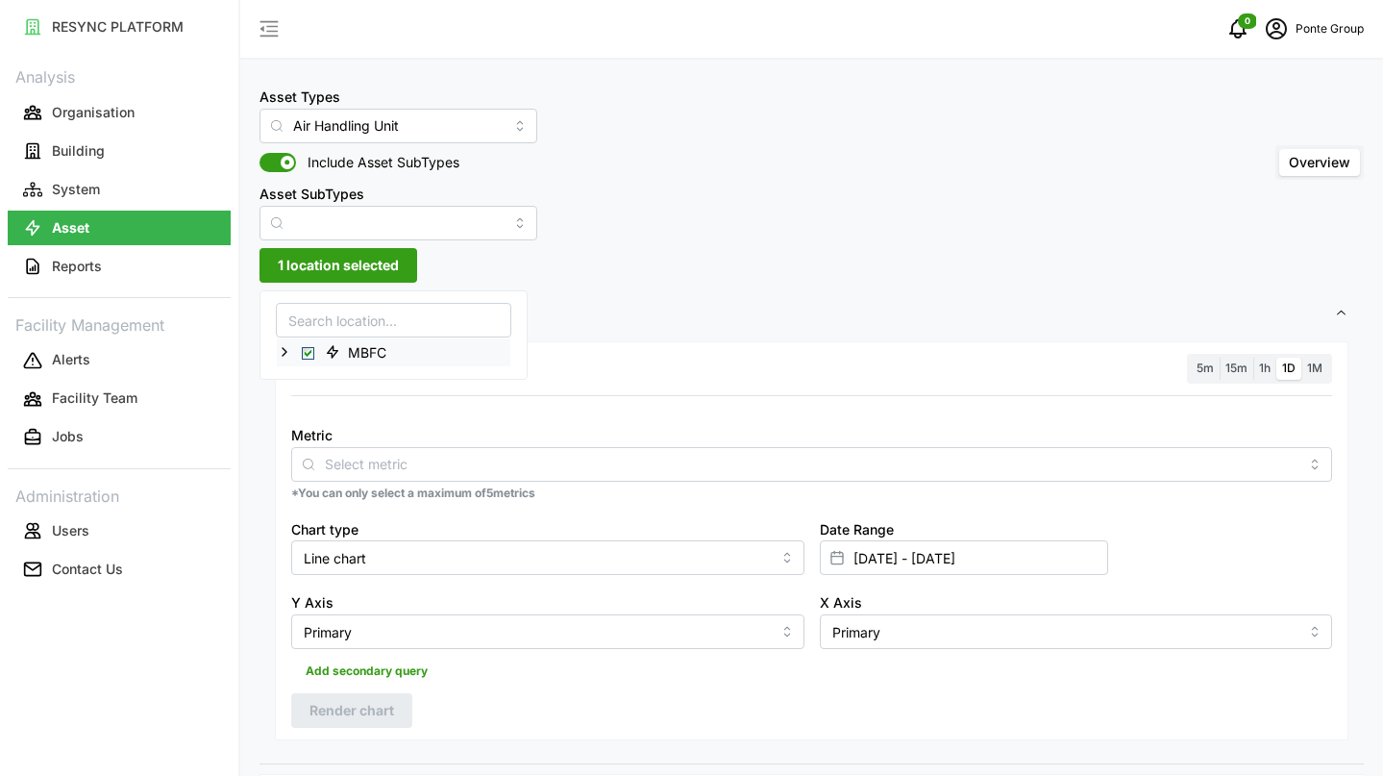
click at [280, 351] on icon at bounding box center [284, 351] width 15 height 15
click at [701, 302] on span "Settings" at bounding box center [804, 313] width 1059 height 47
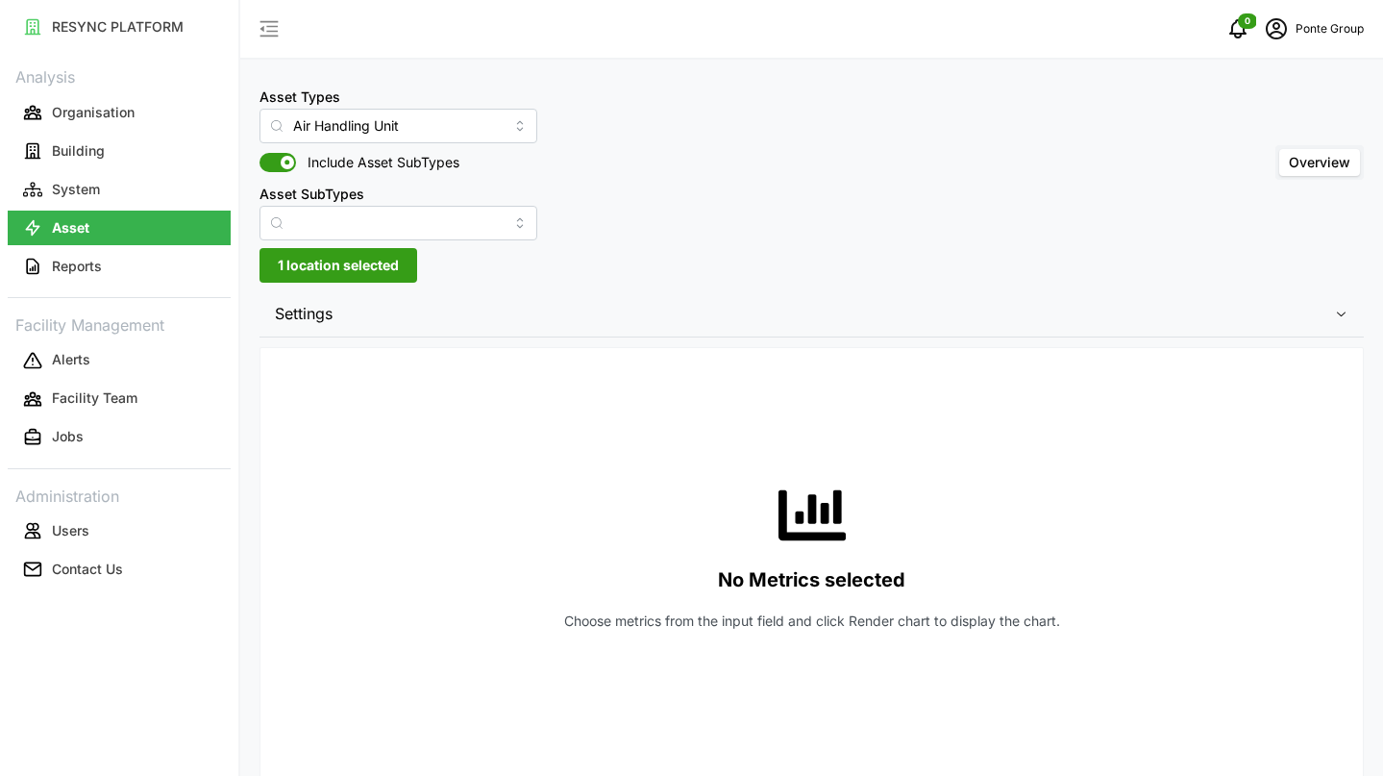
click at [322, 304] on span "Settings" at bounding box center [804, 313] width 1059 height 47
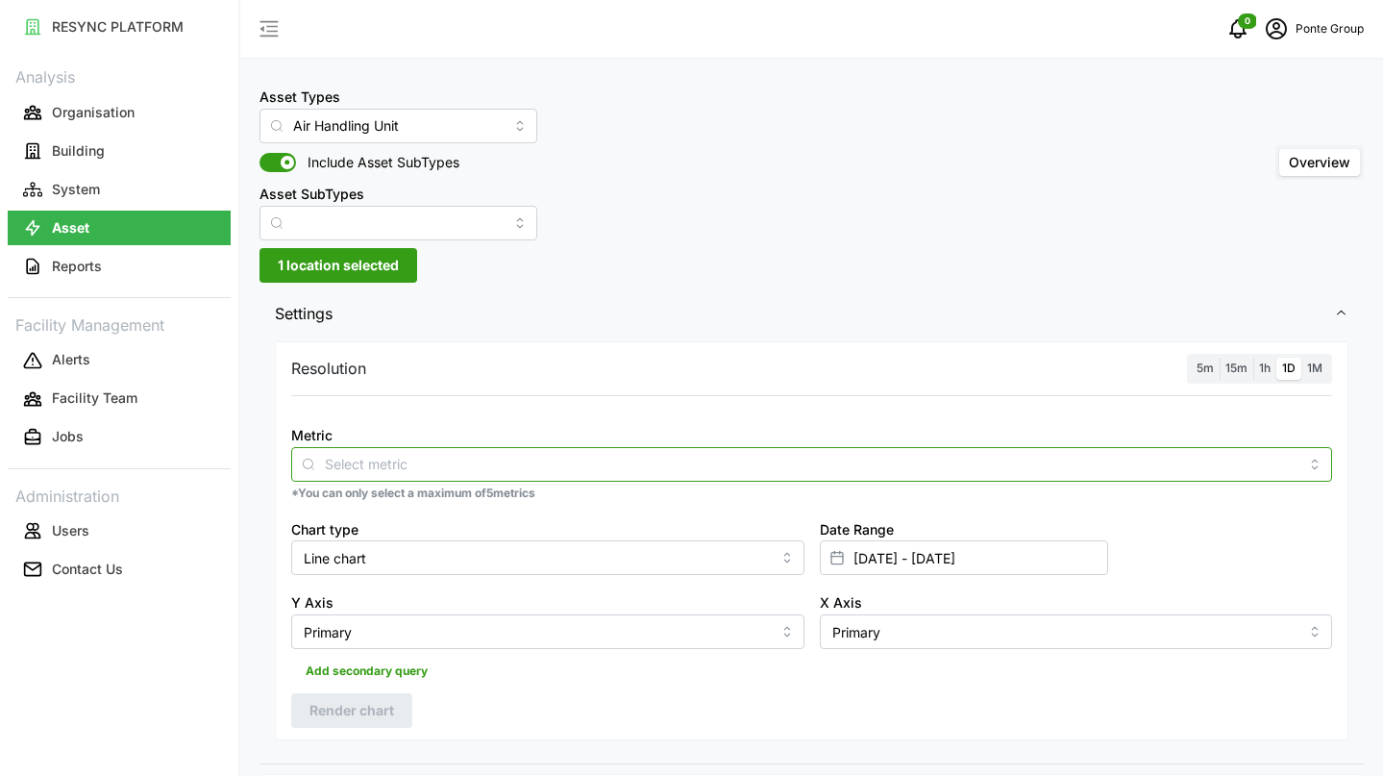
click at [356, 463] on input "Metric" at bounding box center [812, 463] width 974 height 21
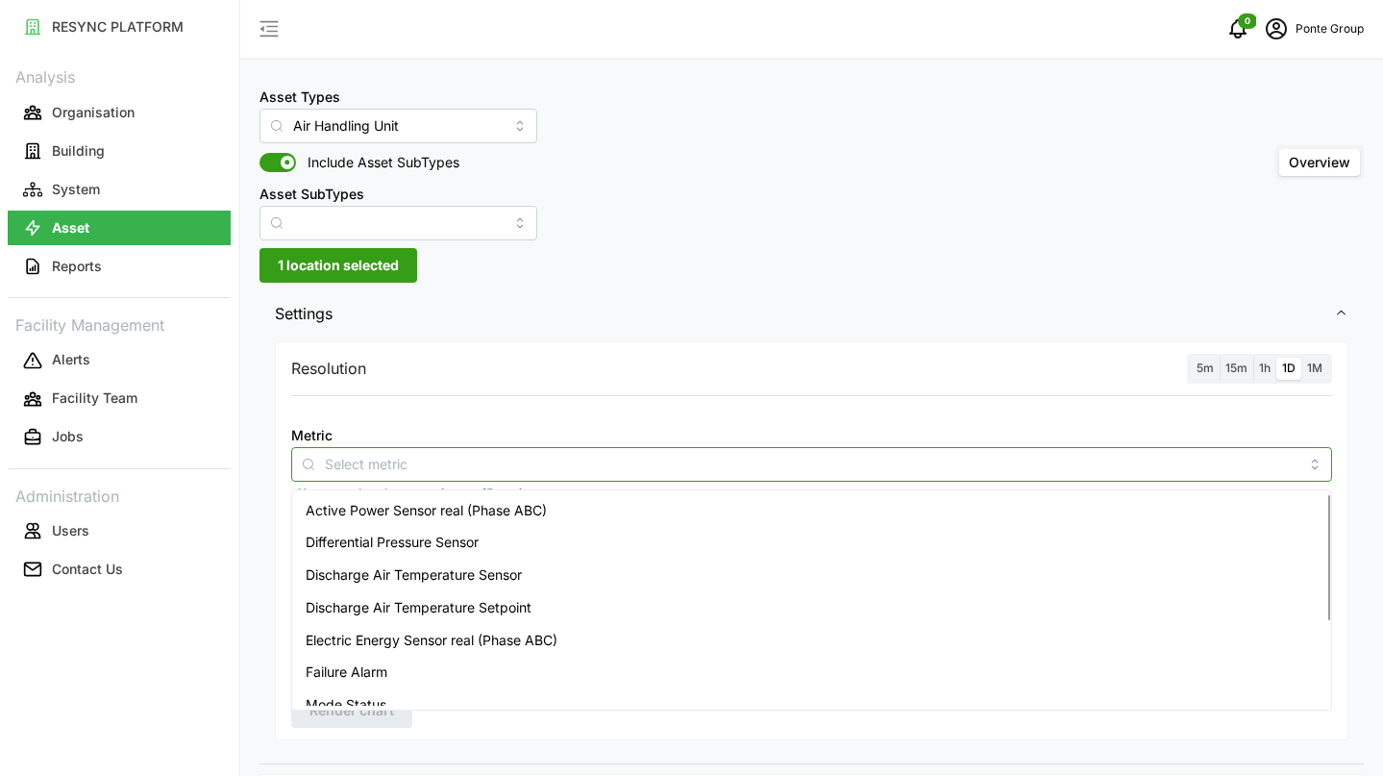
click at [501, 509] on span "Active Power Sensor real (Phase ABC)" at bounding box center [426, 510] width 241 height 21
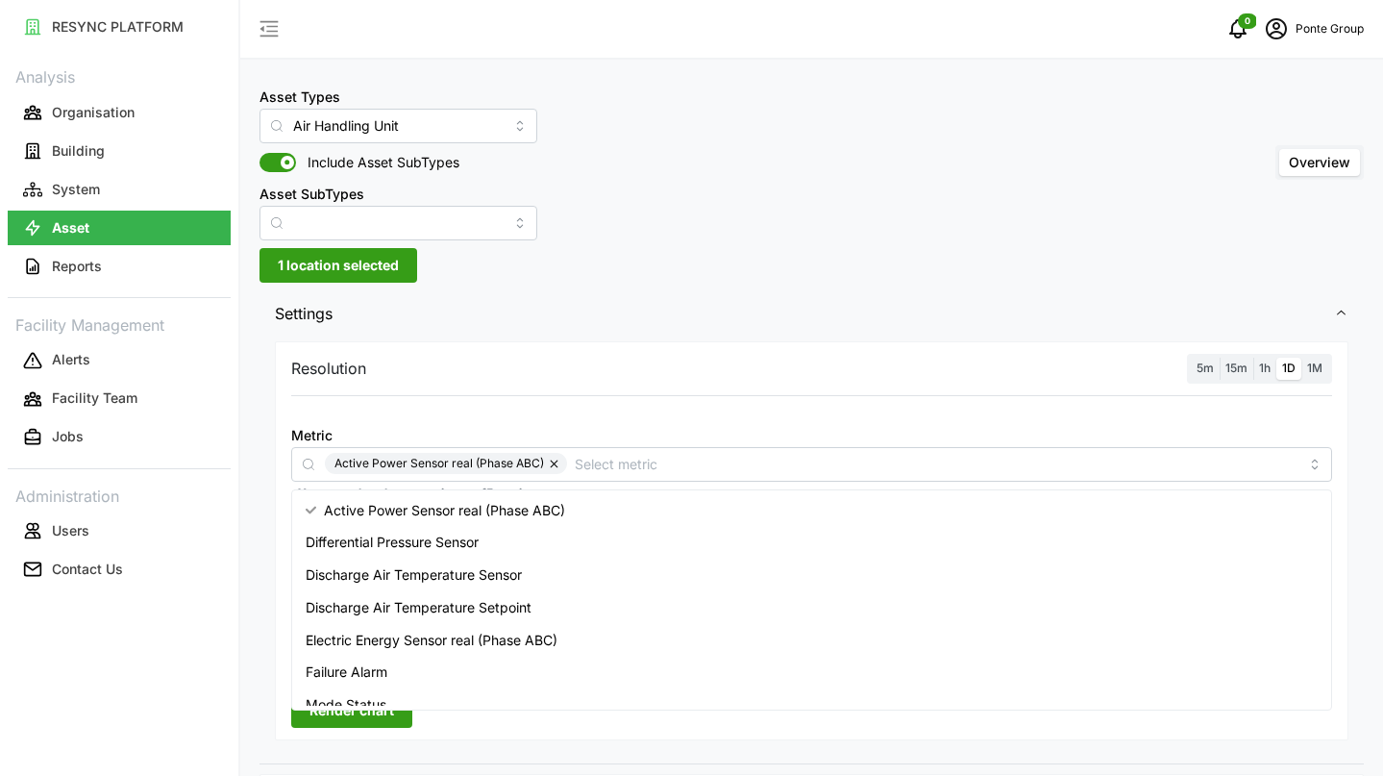
click at [643, 339] on div "Resolution 5m 15m 1h 1D 1M Metric Active Power Sensor real (Phase ABC) *You can…" at bounding box center [812, 549] width 1104 height 427
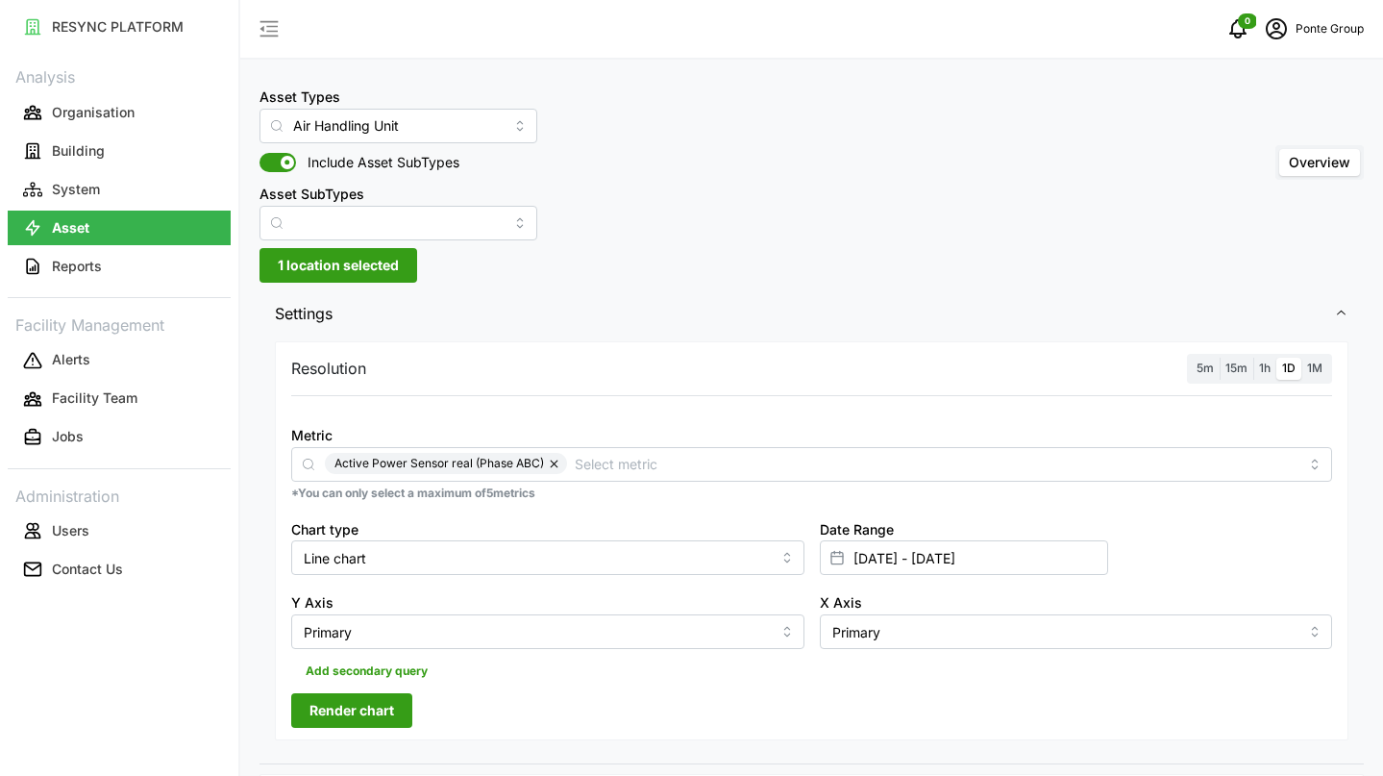
click at [354, 726] on span "Render chart" at bounding box center [352, 710] width 85 height 33
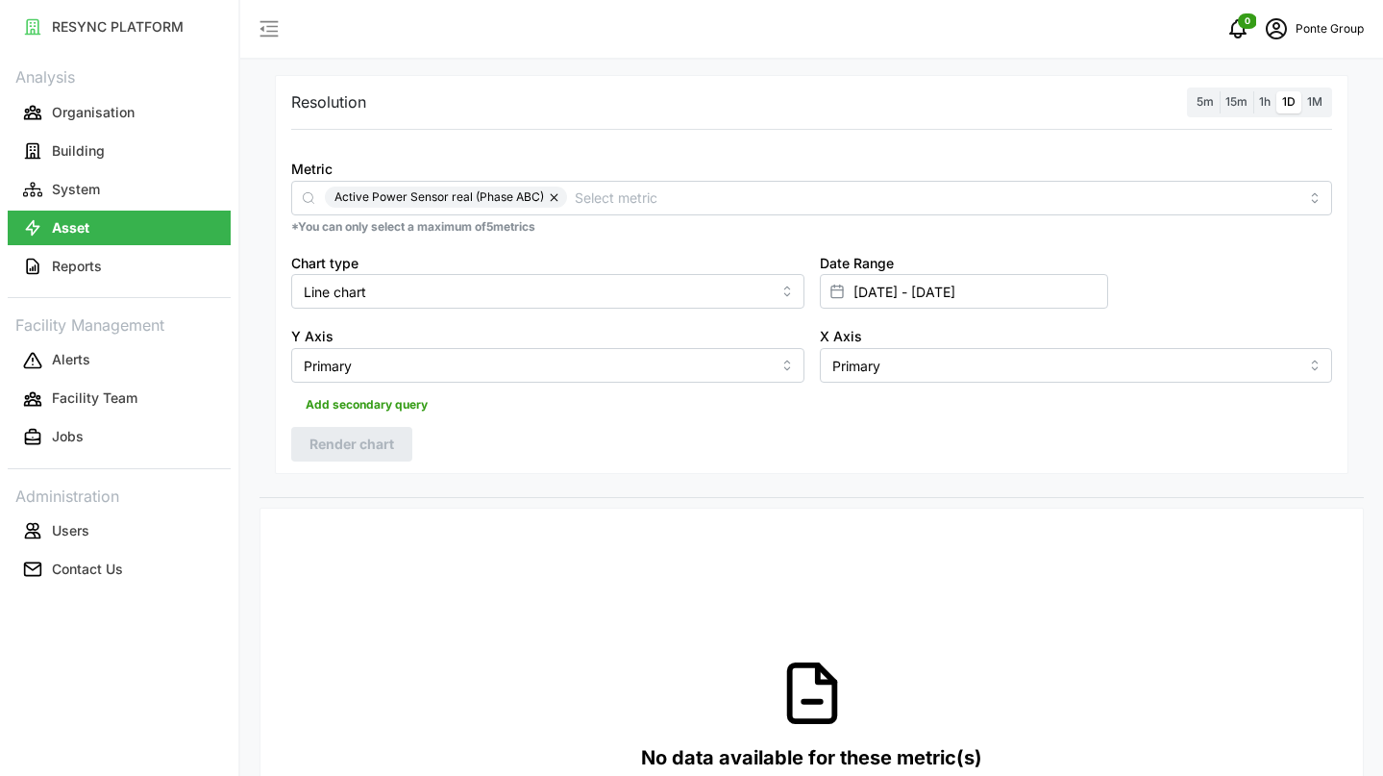
scroll to position [252, 0]
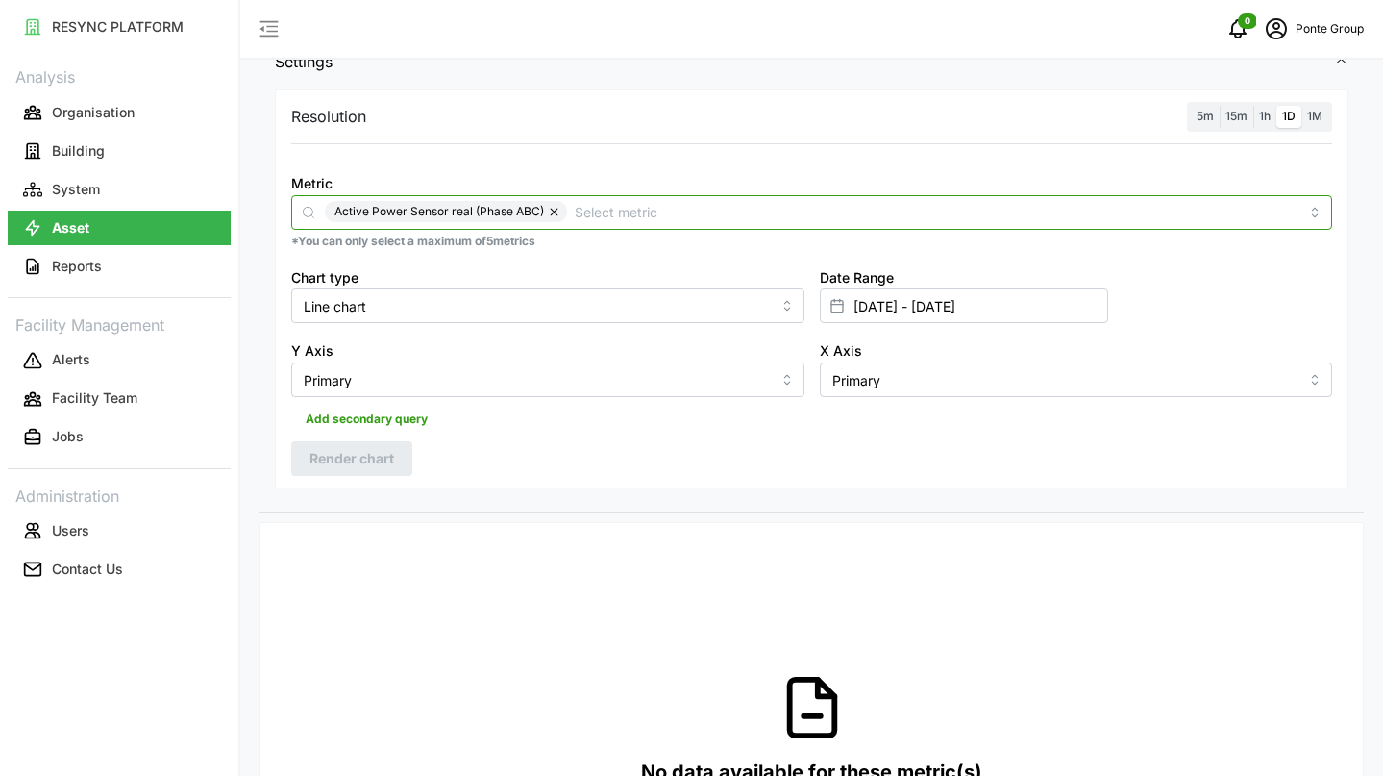
click at [534, 211] on span "Active Power Sensor real (Phase ABC)" at bounding box center [440, 211] width 210 height 21
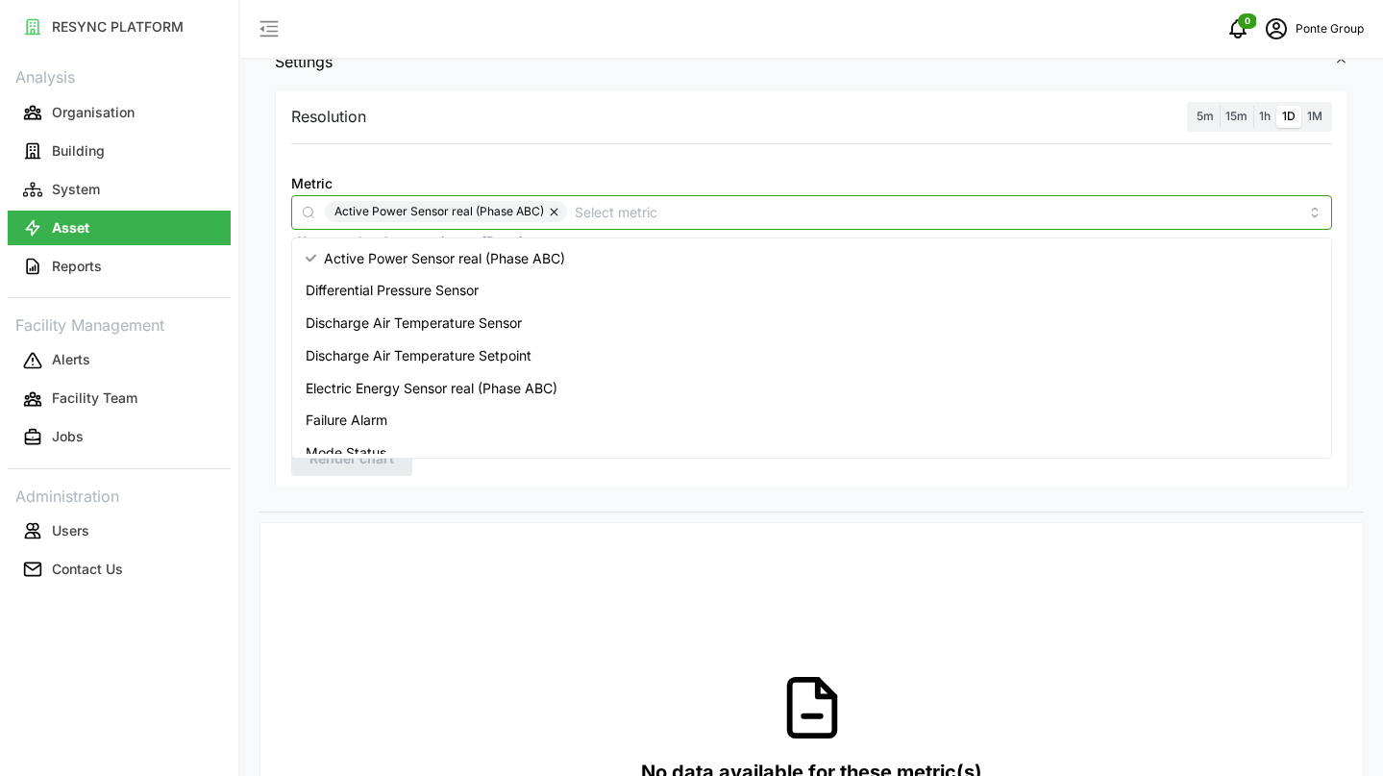
click at [528, 401] on div "Electric Energy Sensor real (Phase ABC)" at bounding box center [811, 388] width 1031 height 33
click at [556, 207] on button "button" at bounding box center [555, 211] width 23 height 21
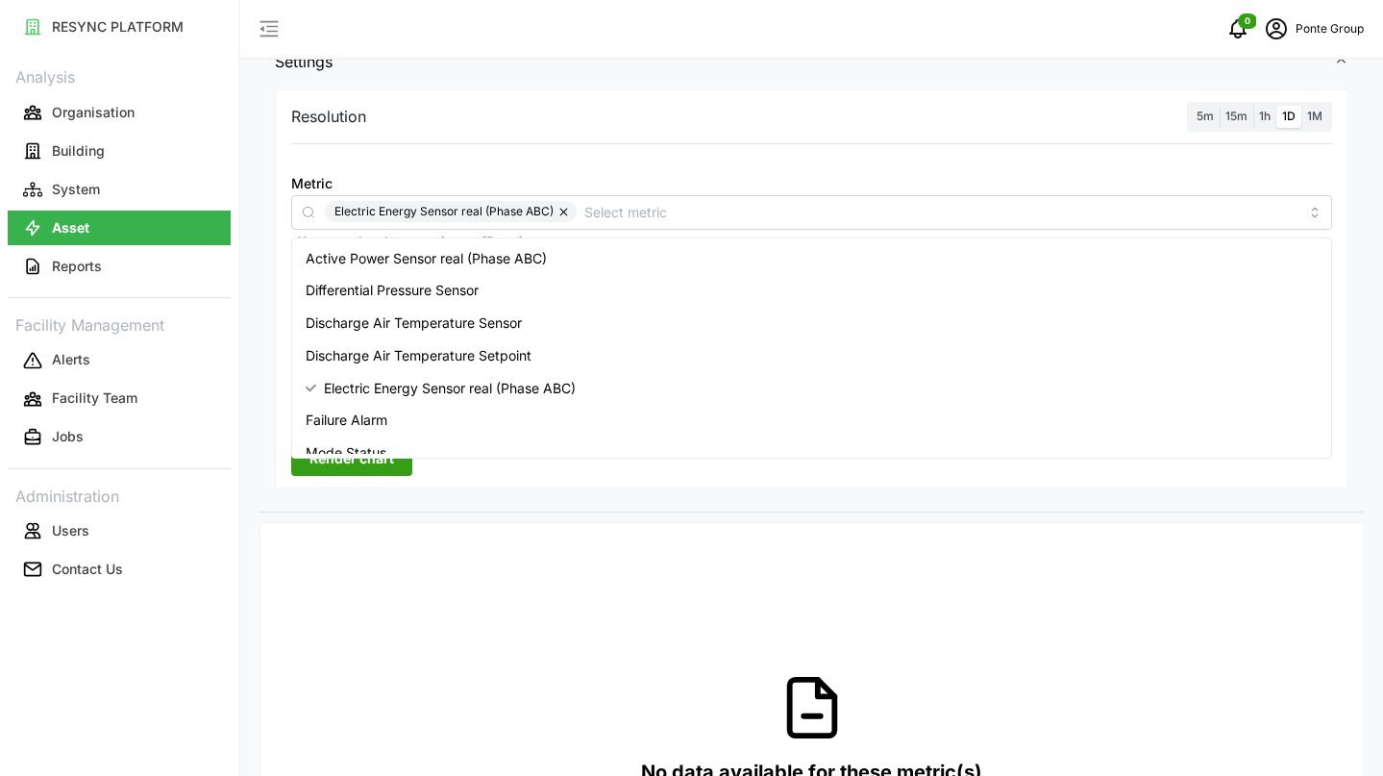
click at [370, 471] on span "Render chart" at bounding box center [352, 458] width 85 height 33
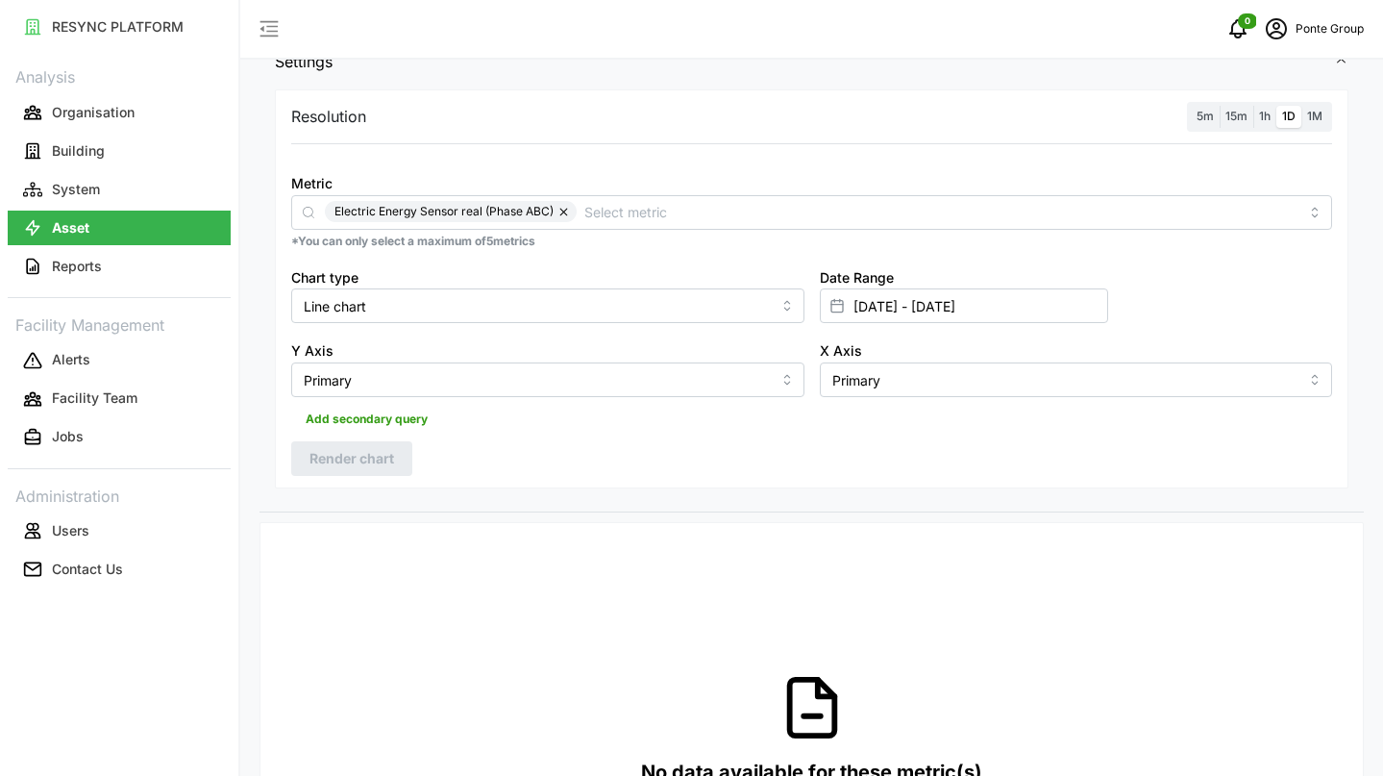
click at [1246, 113] on span "15m" at bounding box center [1237, 116] width 22 height 14
click at [1220, 106] on input "15m" at bounding box center [1220, 106] width 0 height 0
click at [390, 447] on span "Render chart" at bounding box center [352, 458] width 85 height 33
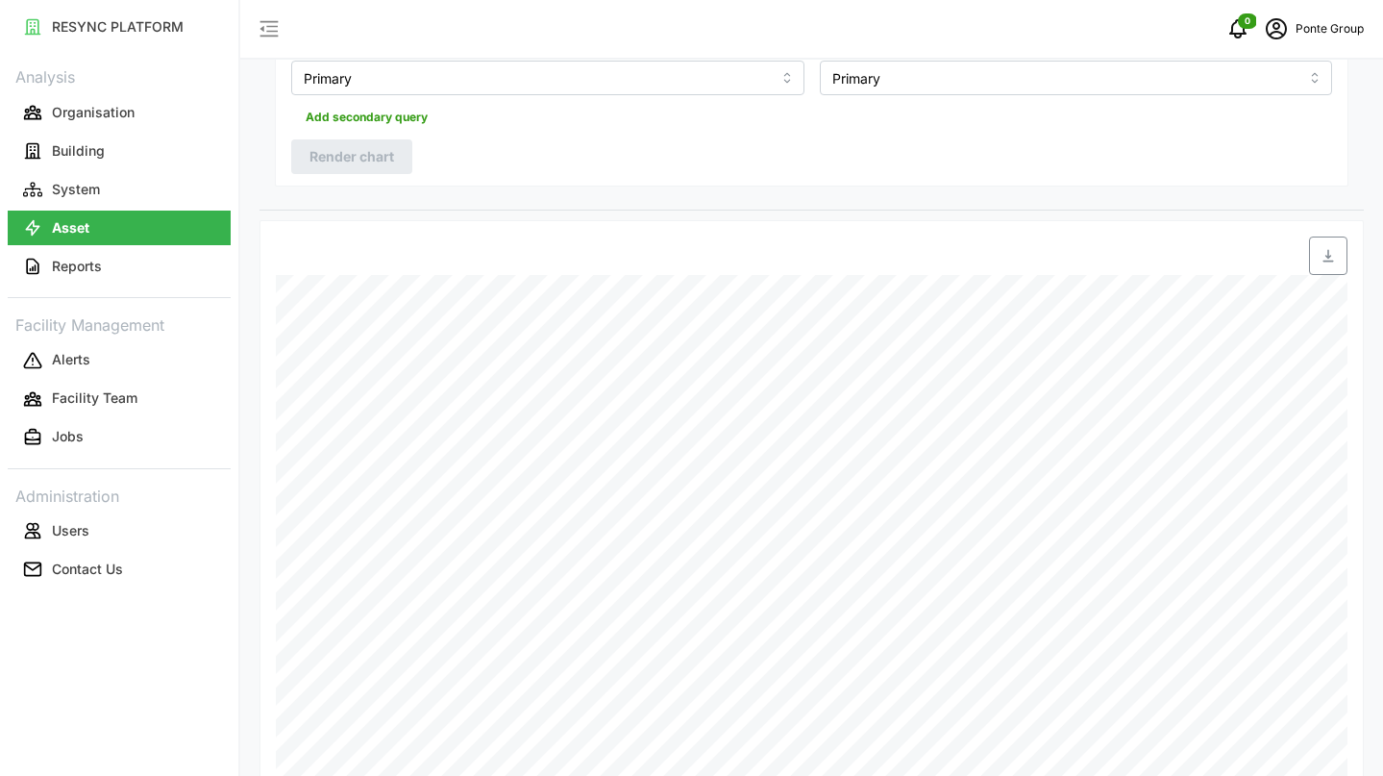
scroll to position [575, 0]
click at [1335, 233] on icon "button" at bounding box center [1328, 234] width 15 height 15
click at [1338, 260] on span "button" at bounding box center [1328, 254] width 37 height 37
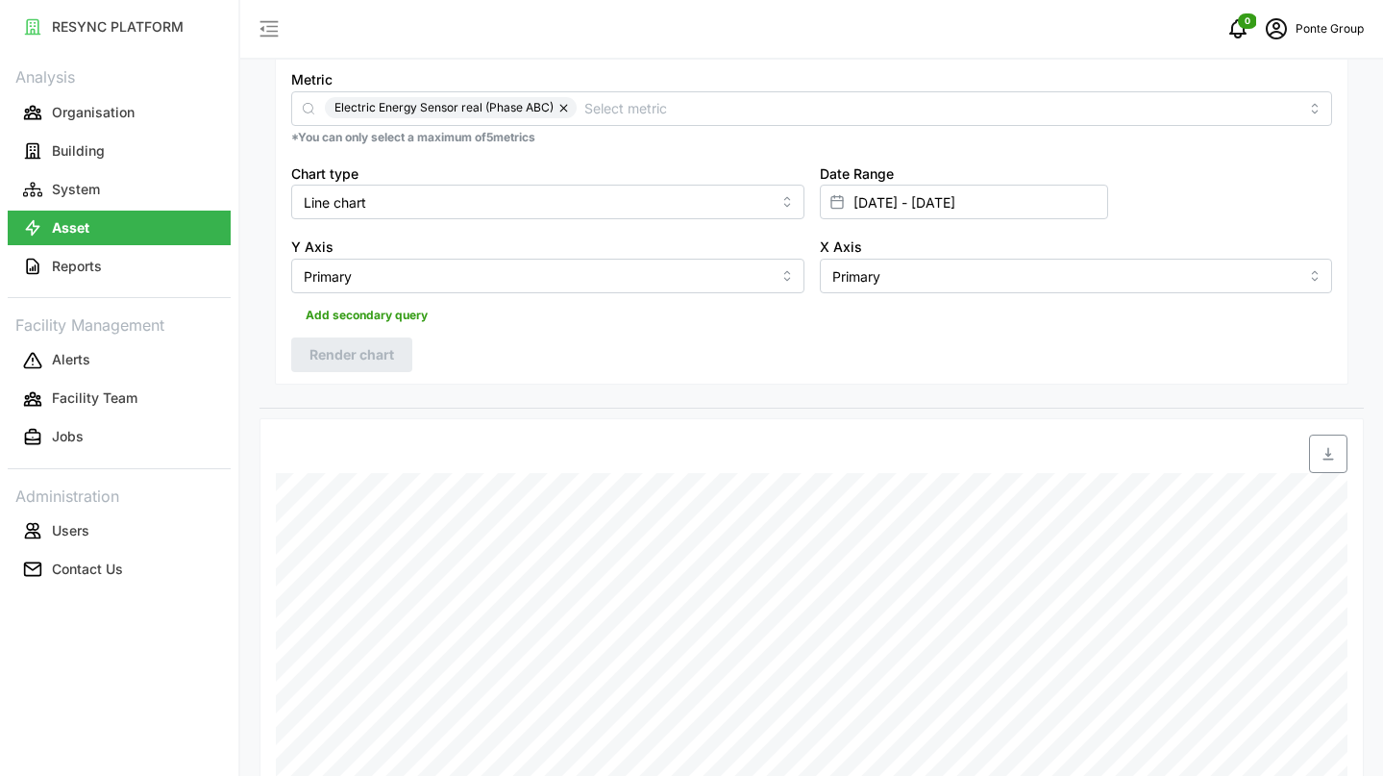
scroll to position [336, 0]
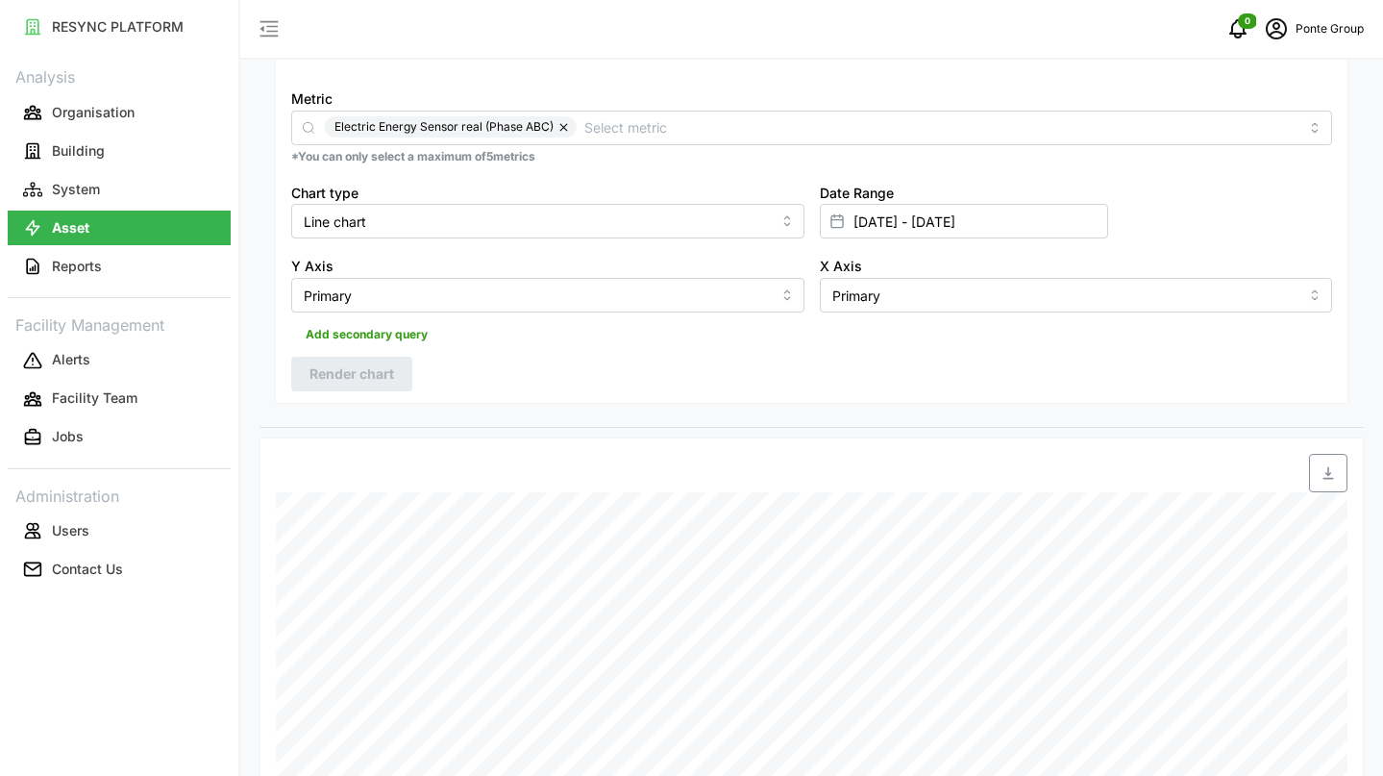
click at [567, 130] on button "button" at bounding box center [565, 126] width 23 height 21
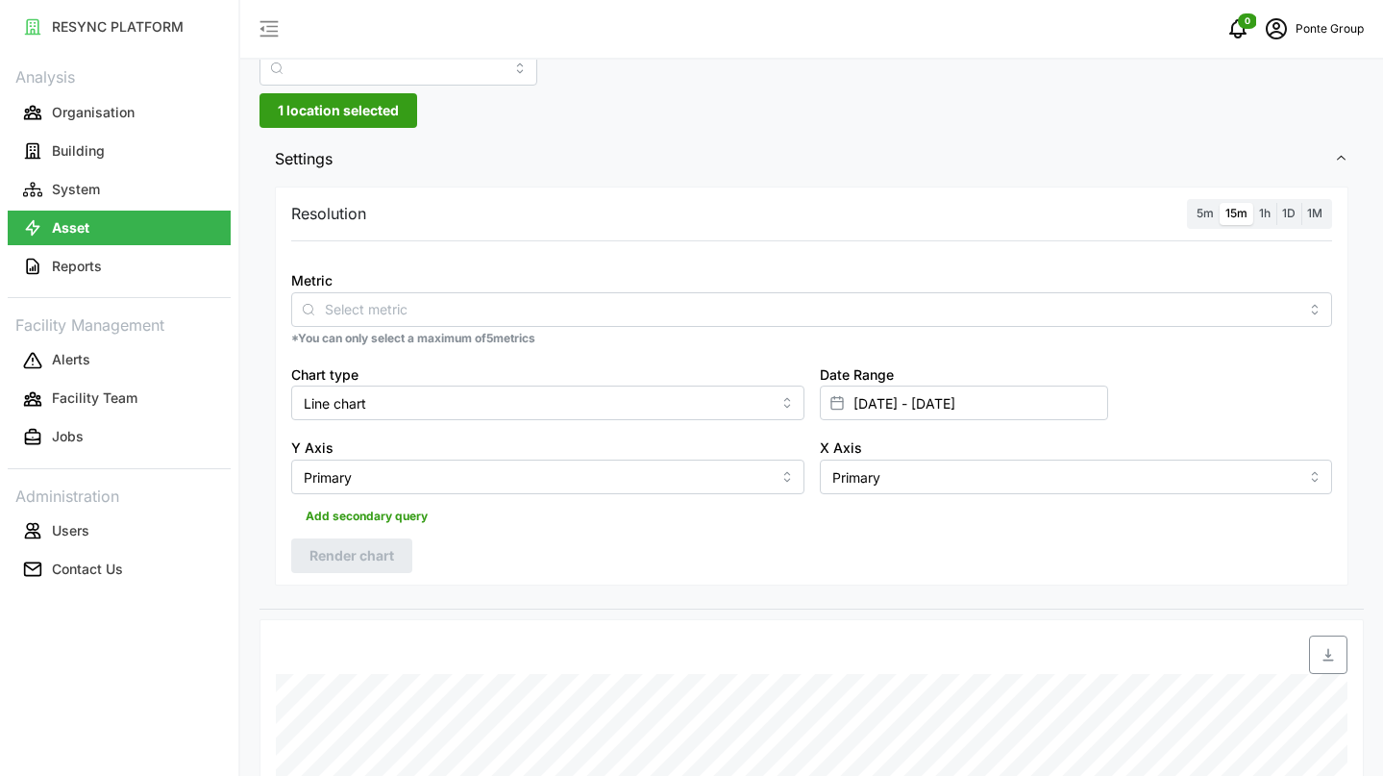
scroll to position [0, 0]
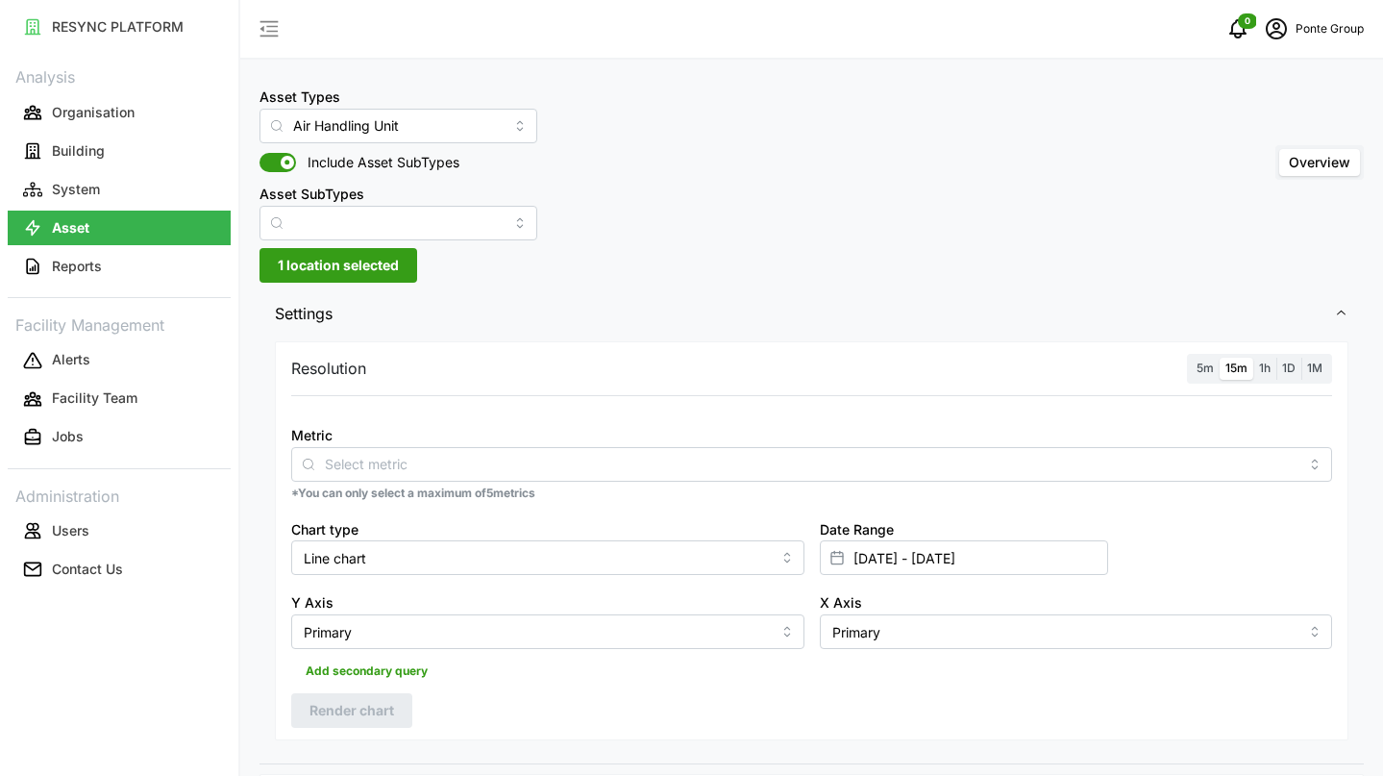
click at [367, 242] on div "Asset Types Air Handling Unit Include Asset SubTypes Asset SubTypes Overview 1 …" at bounding box center [811, 724] width 1143 height 1448
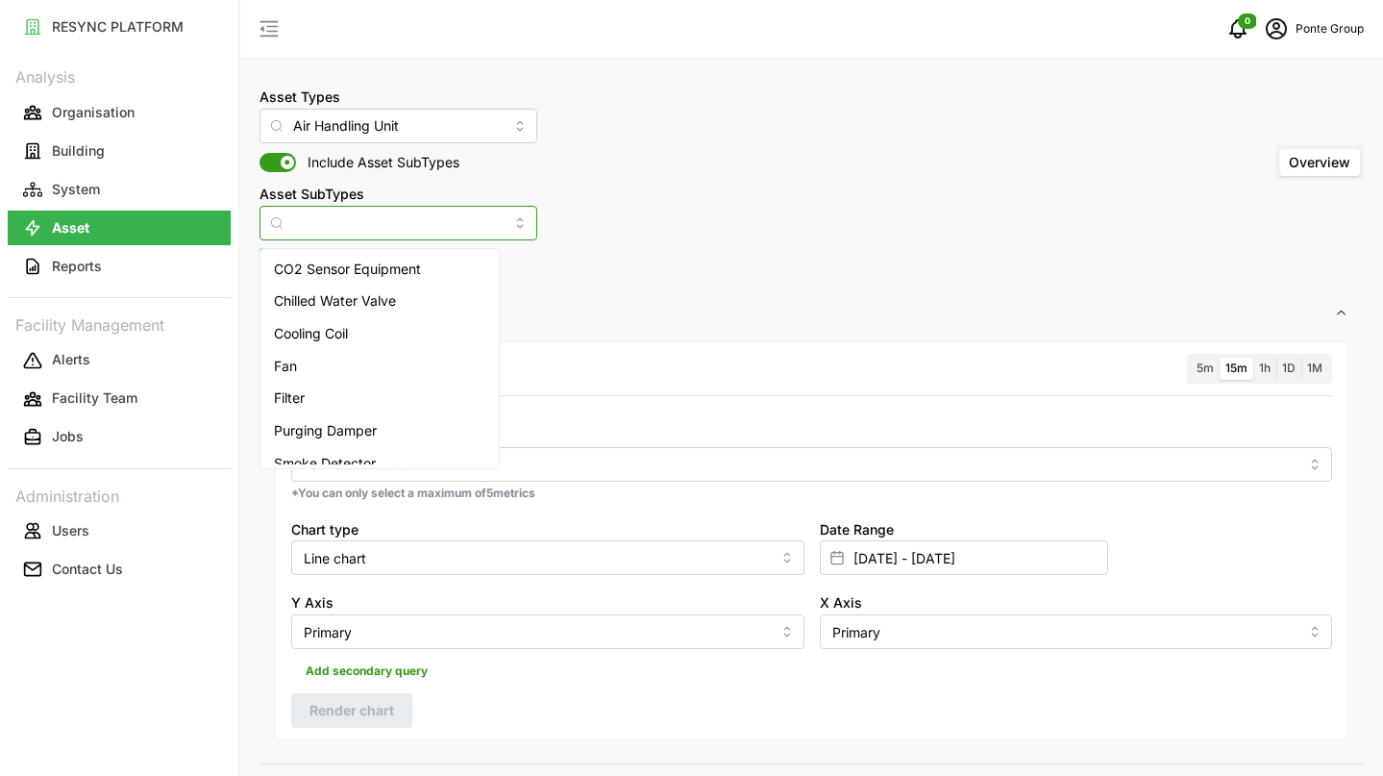
click at [361, 216] on input "Asset SubTypes" at bounding box center [399, 223] width 278 height 35
click at [347, 306] on span "Chilled Water Valve" at bounding box center [335, 300] width 122 height 21
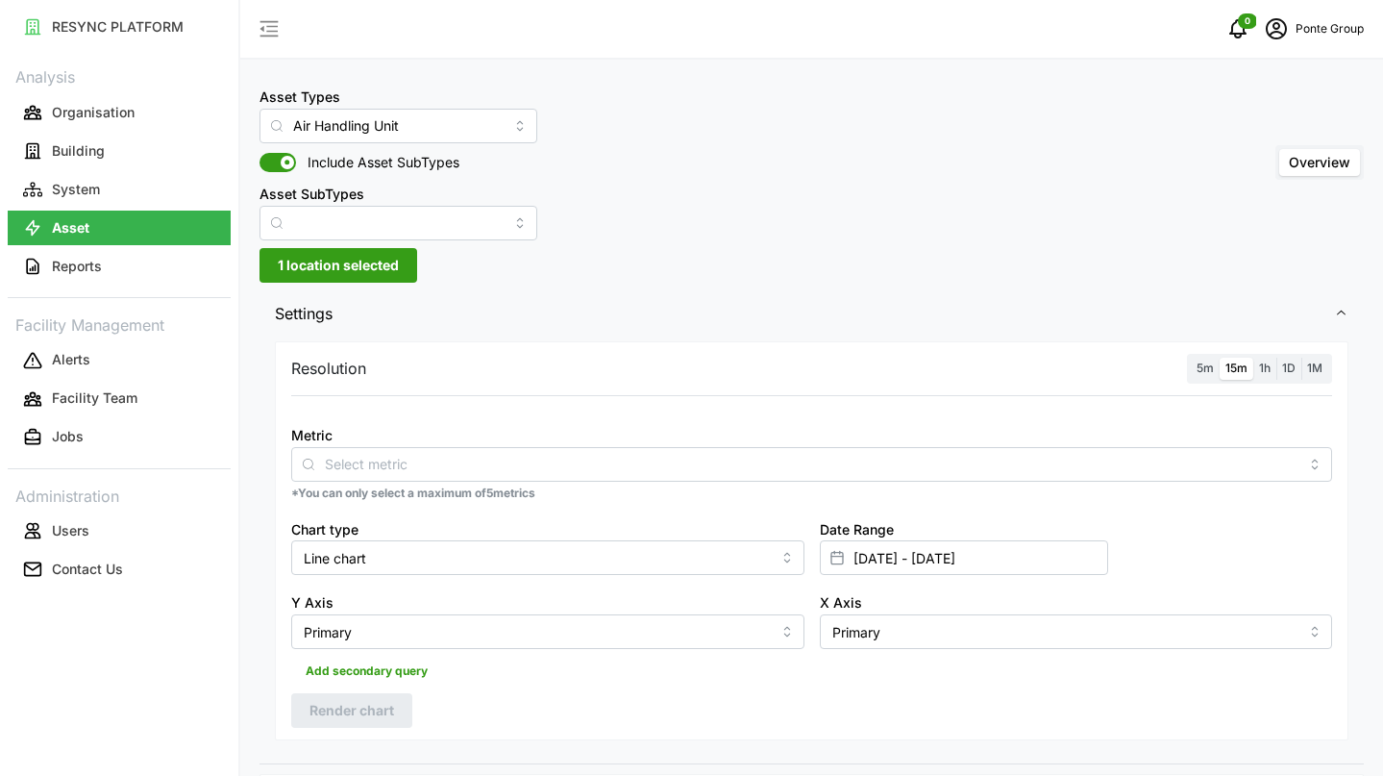
click at [699, 278] on div "Asset Types Air Handling Unit Include Asset SubTypes Asset SubTypes Overview 1 …" at bounding box center [811, 724] width 1143 height 1448
type input "Chilled Water Valve"
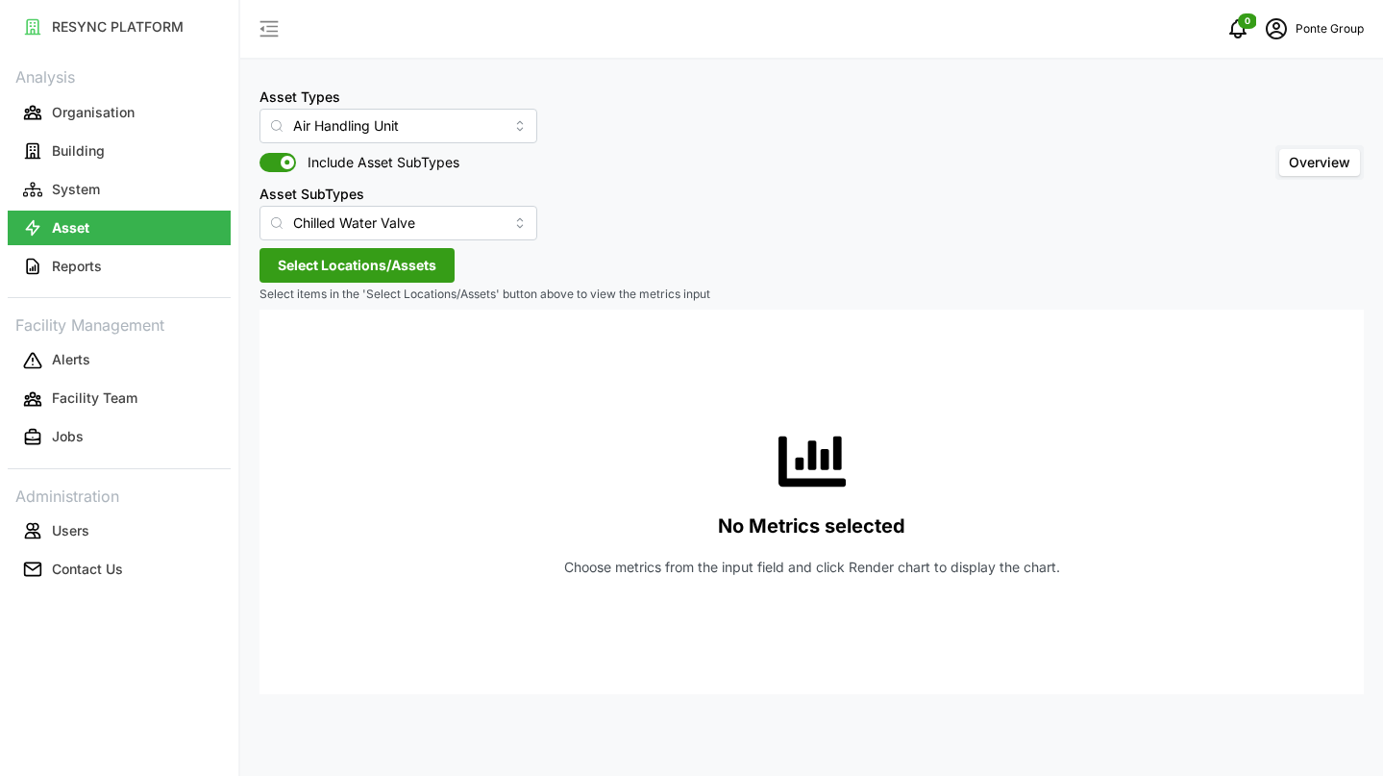
click at [432, 268] on span "Select Locations/Assets" at bounding box center [357, 265] width 159 height 33
click at [282, 354] on icon at bounding box center [284, 351] width 15 height 15
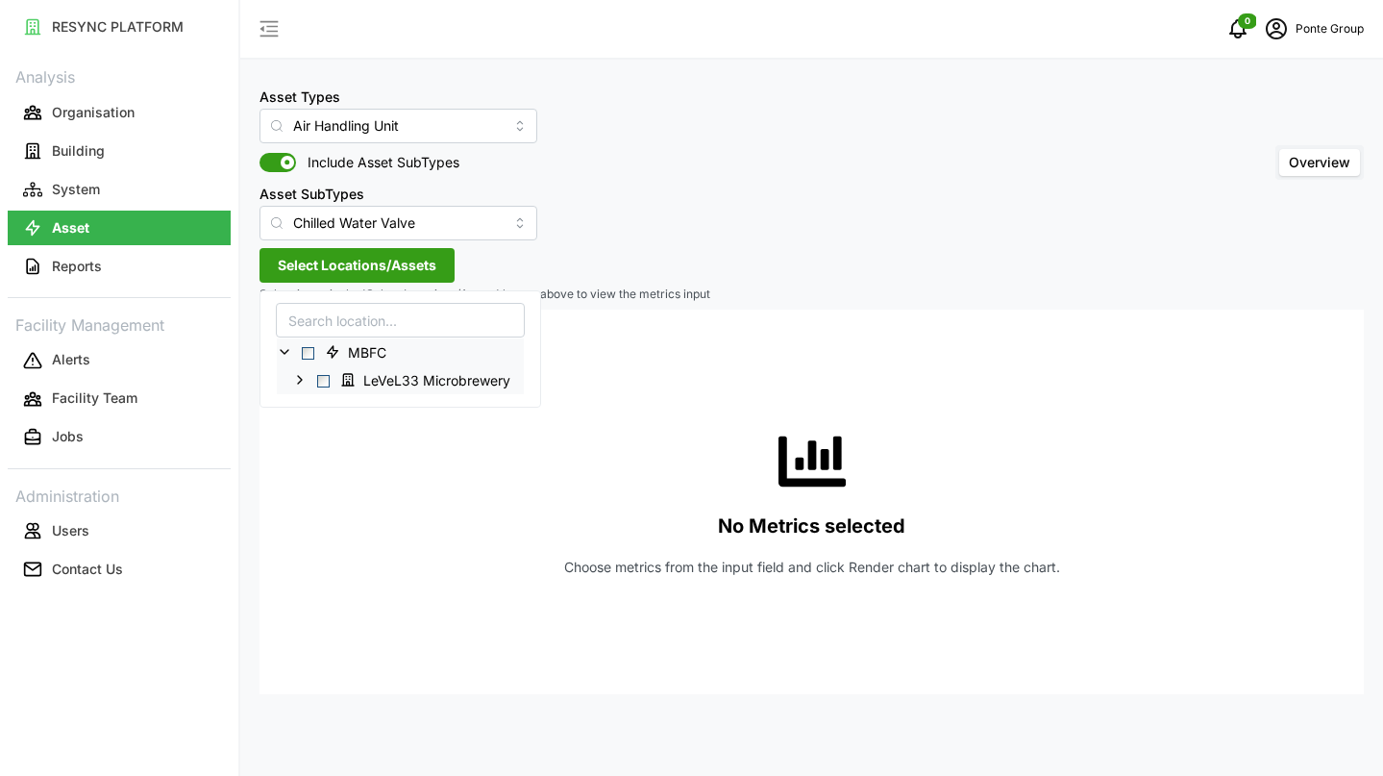
click at [322, 379] on span "Select LeVeL33 Microbrewery" at bounding box center [323, 380] width 12 height 12
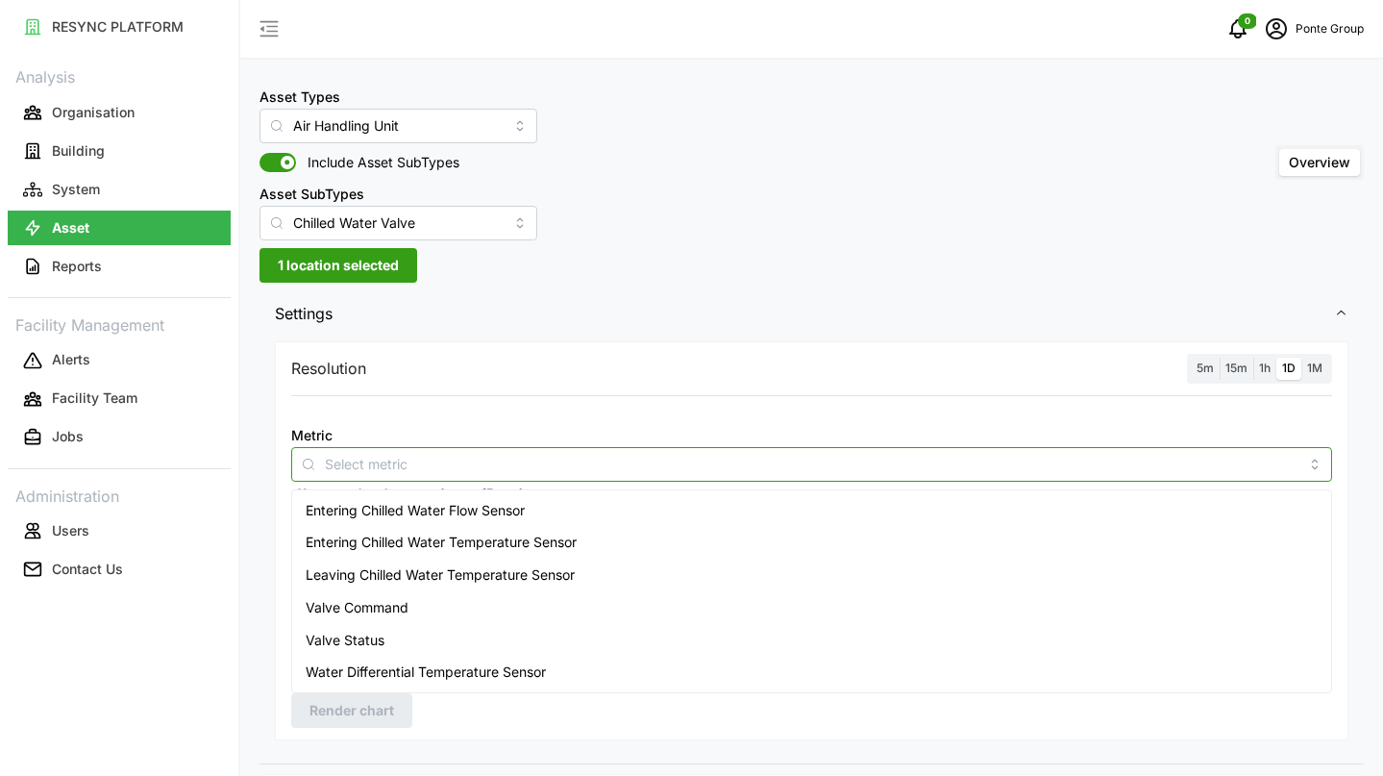
click at [499, 466] on input "Metric" at bounding box center [812, 463] width 974 height 21
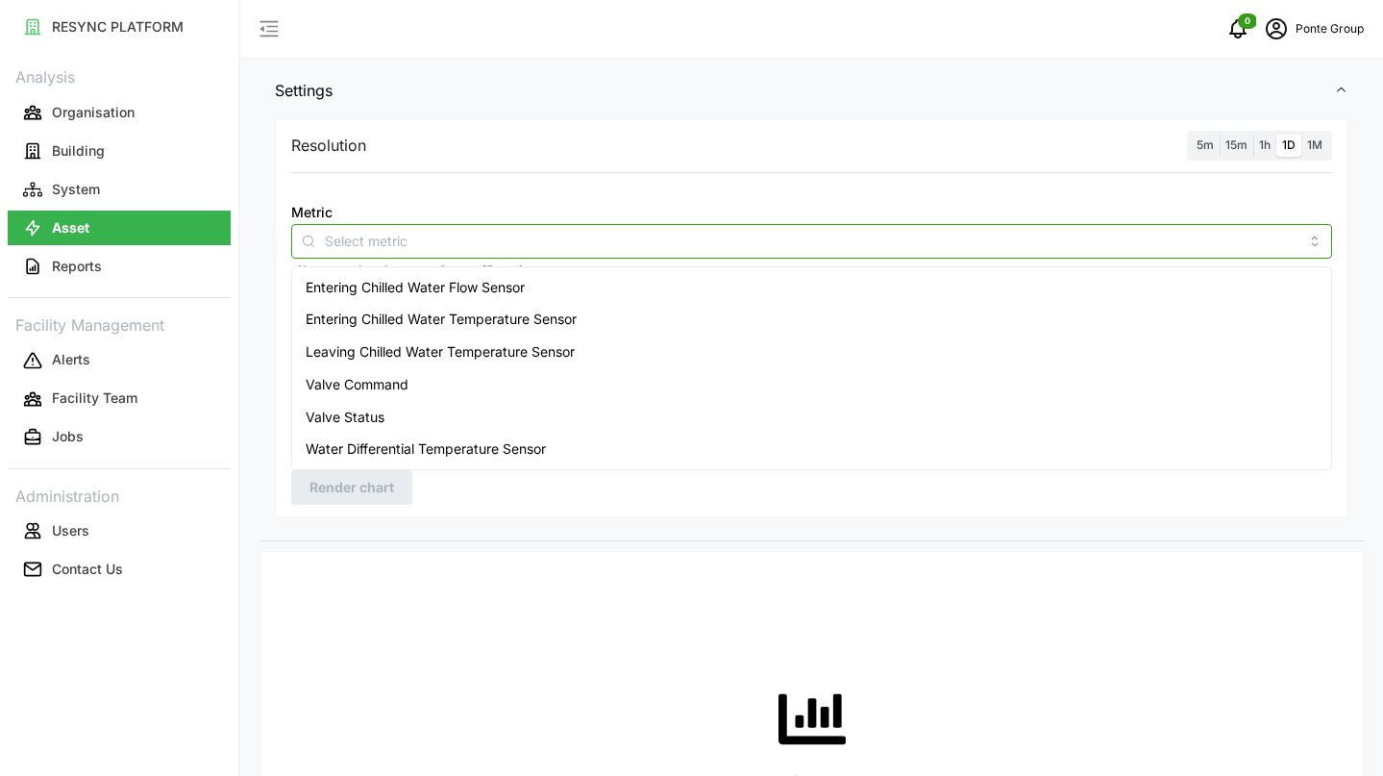
scroll to position [244, 0]
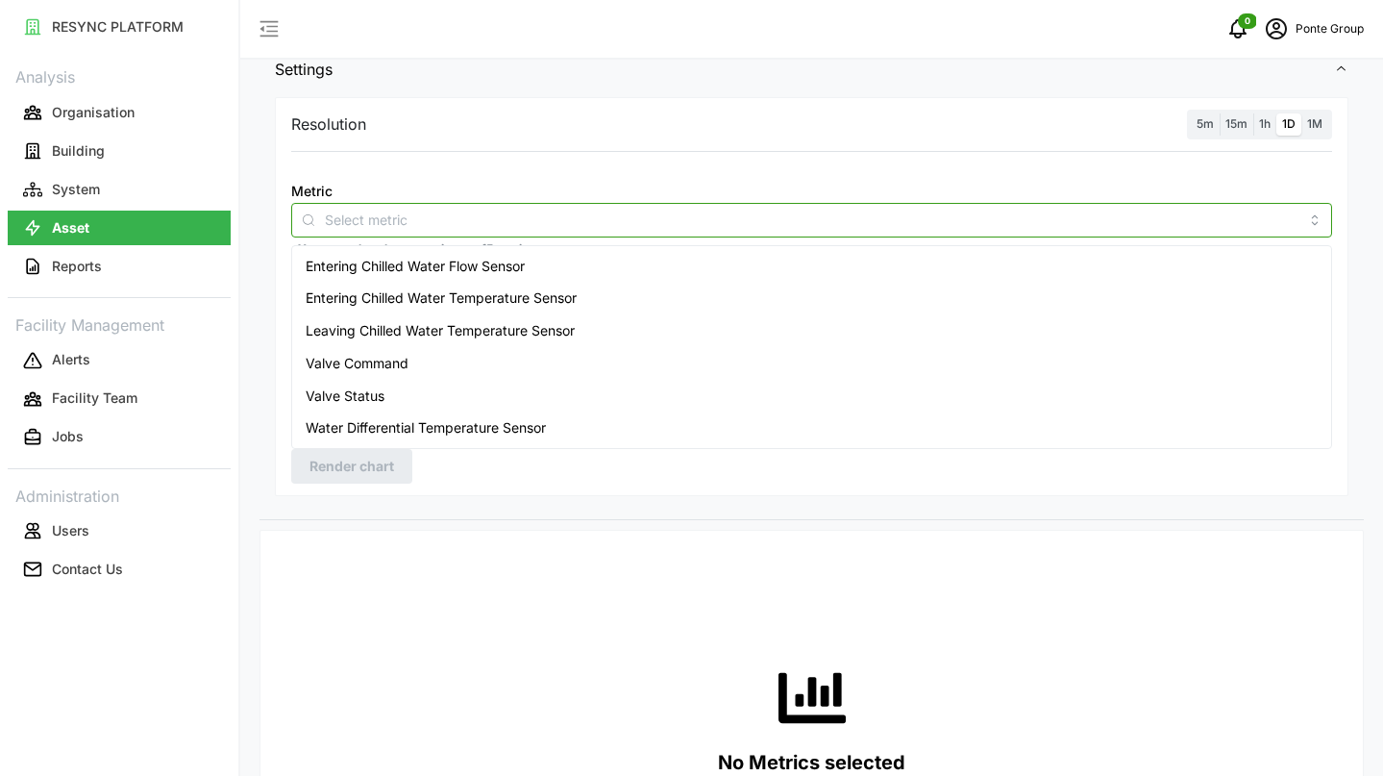
click at [493, 421] on span "Water Differential Temperature Sensor" at bounding box center [426, 427] width 240 height 21
click at [519, 257] on span "Entering Chilled Water Flow Sensor" at bounding box center [415, 266] width 219 height 21
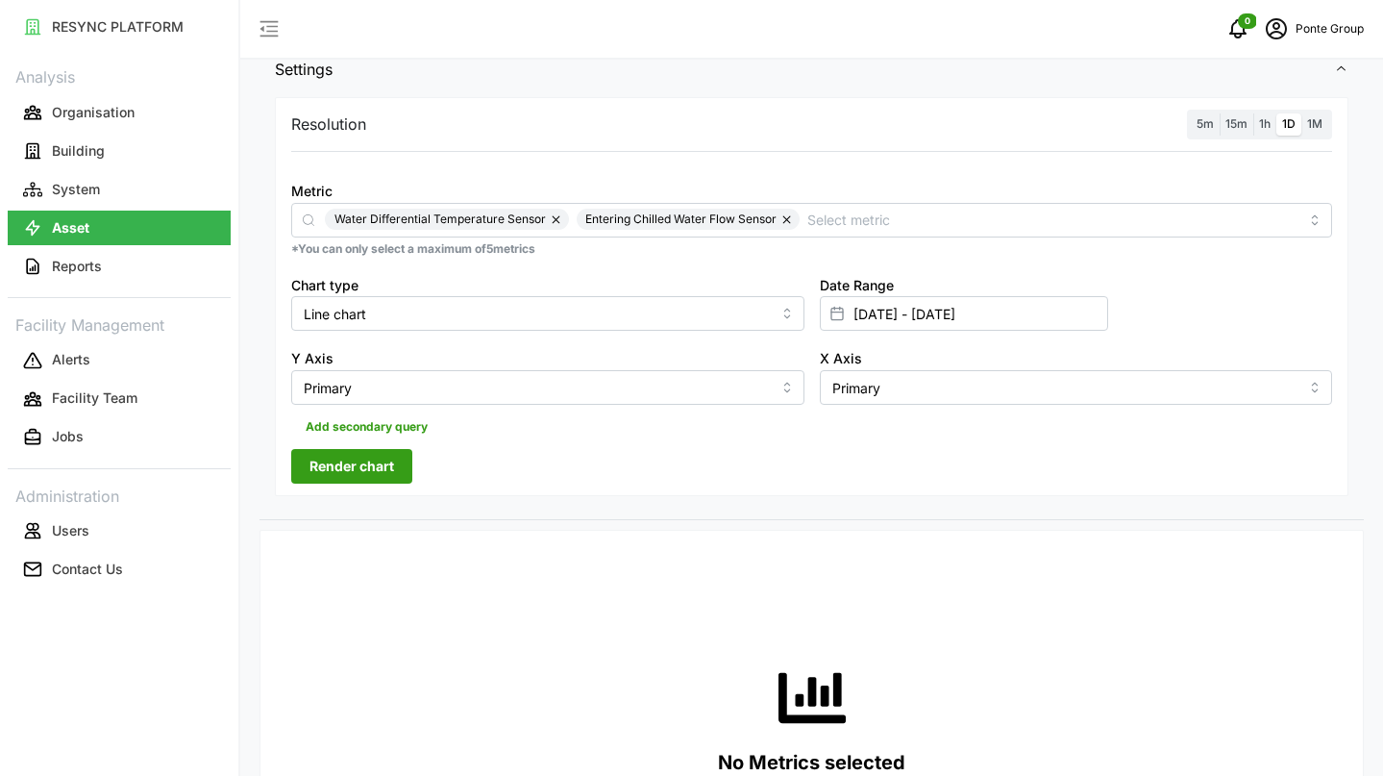
click at [583, 159] on div at bounding box center [812, 163] width 1056 height 15
click at [1241, 122] on span "15m" at bounding box center [1237, 123] width 22 height 14
click at [1220, 113] on input "15m" at bounding box center [1220, 113] width 0 height 0
click at [330, 469] on span "Render chart" at bounding box center [352, 466] width 85 height 33
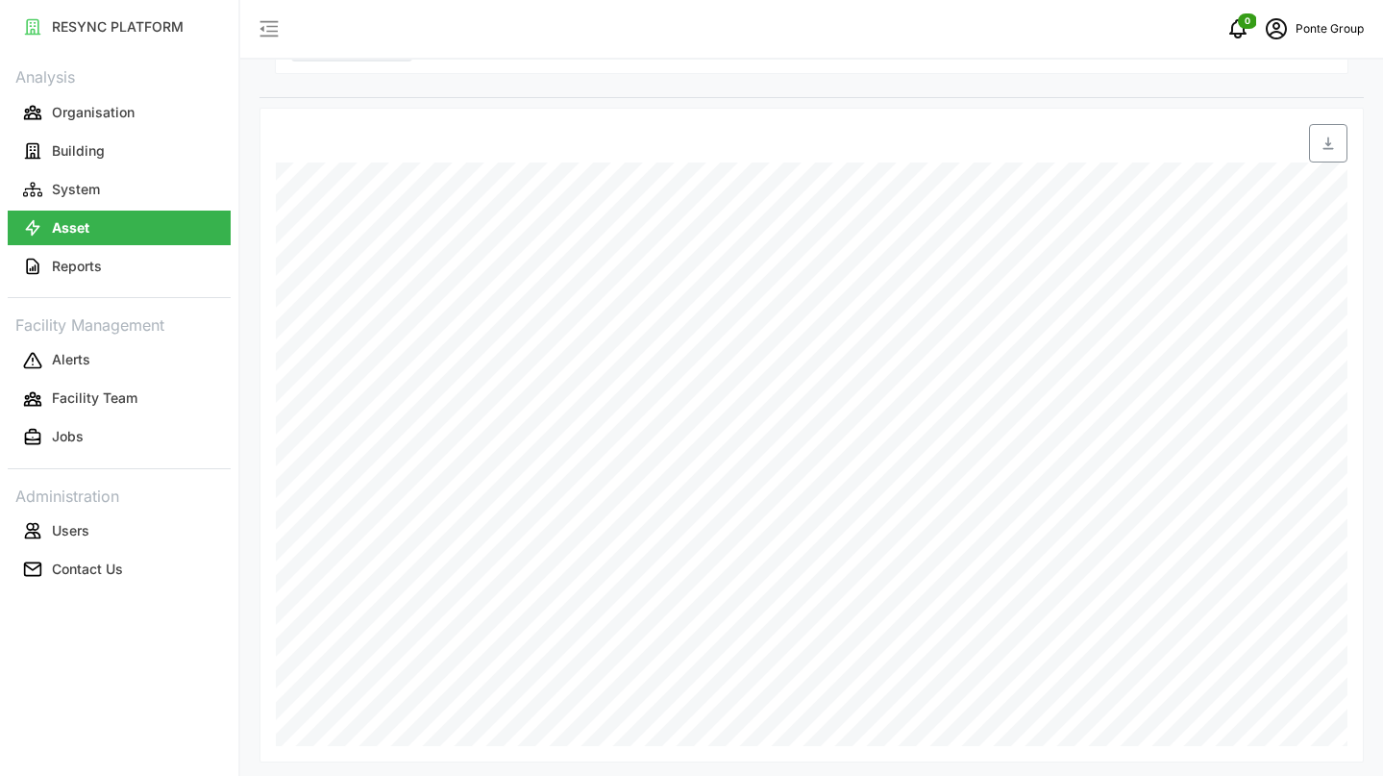
scroll to position [667, 0]
click at [1339, 142] on span "button" at bounding box center [1328, 142] width 37 height 37
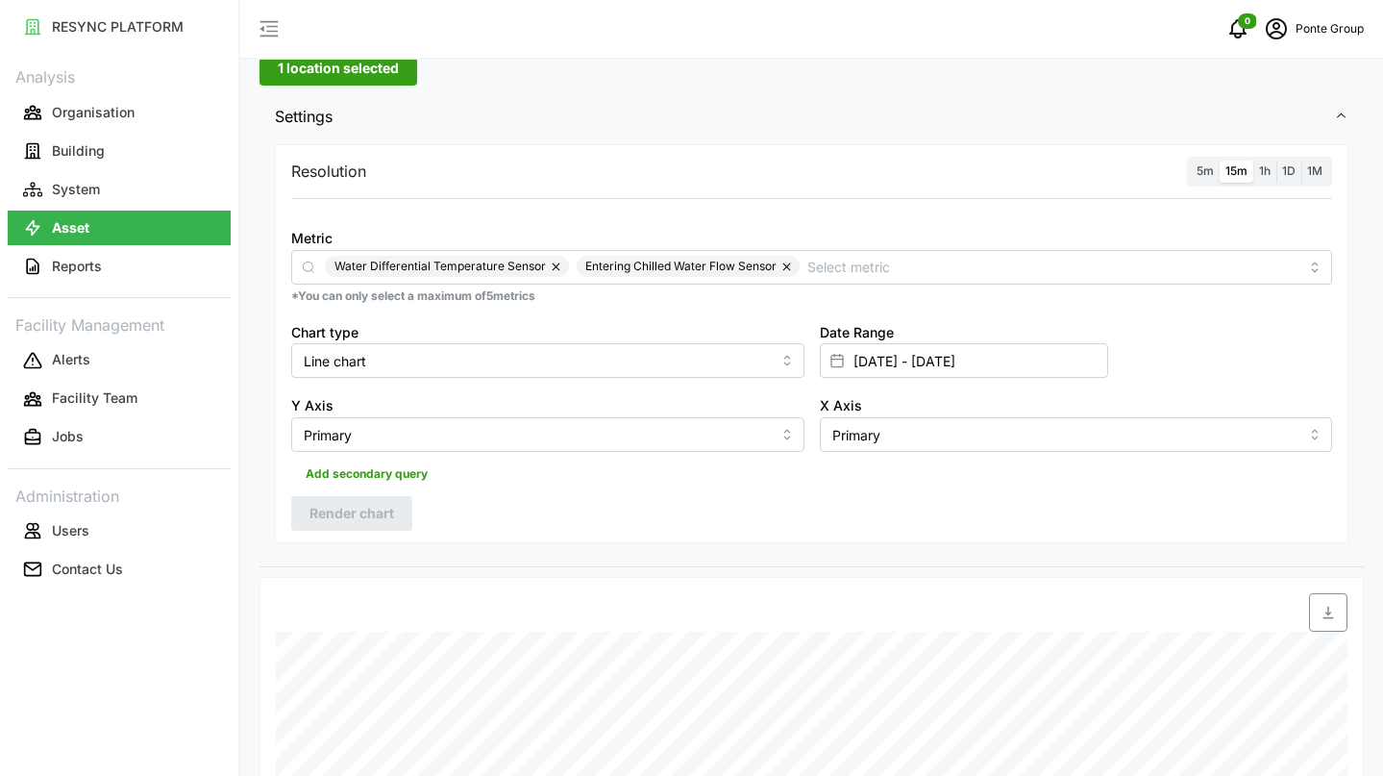
scroll to position [237, 0]
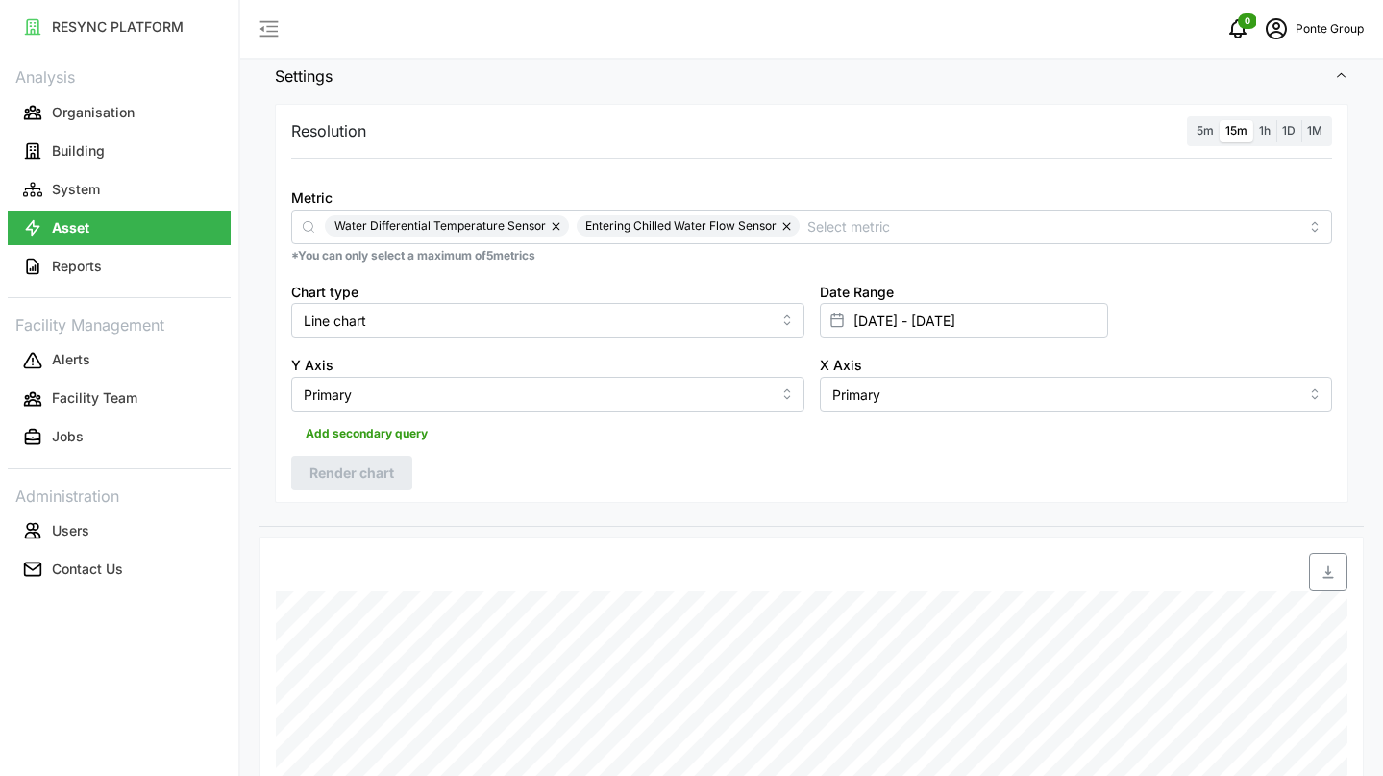
click at [791, 227] on button "button" at bounding box center [788, 225] width 23 height 21
click at [563, 225] on button "button" at bounding box center [557, 225] width 23 height 21
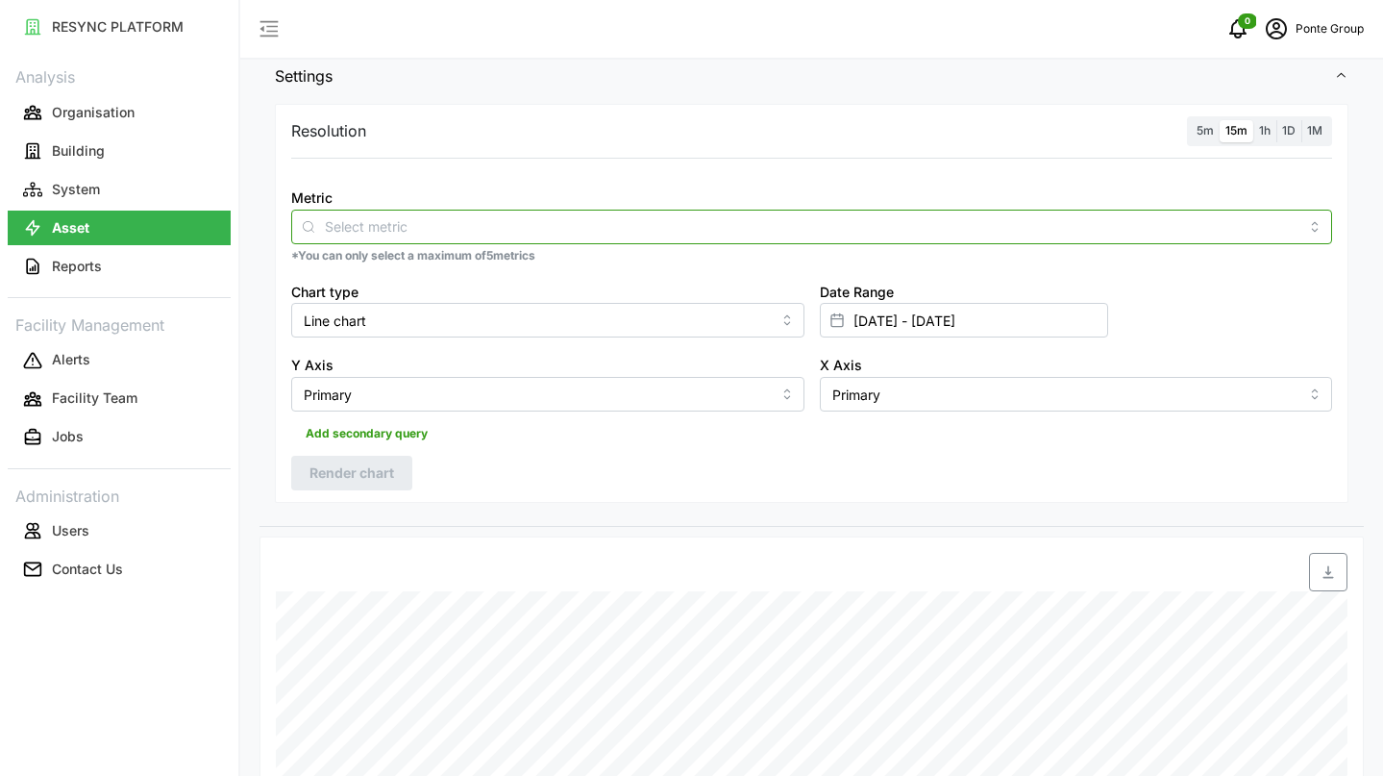
click at [563, 225] on input "Metric" at bounding box center [812, 225] width 974 height 21
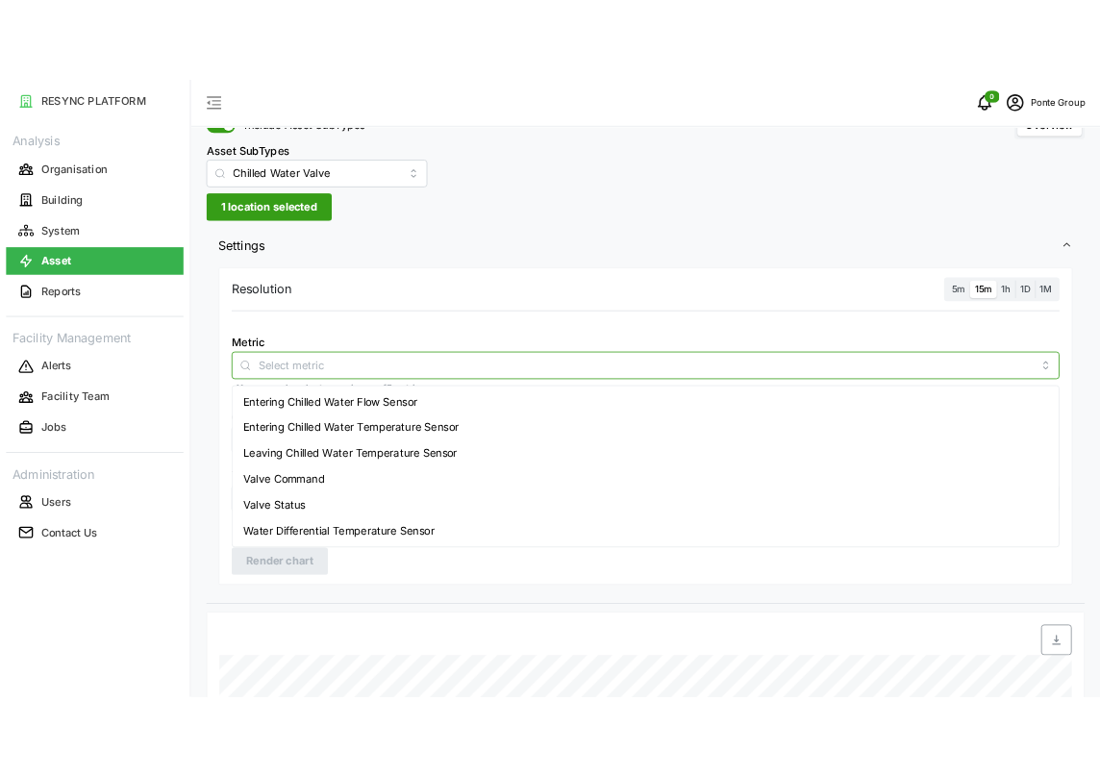
scroll to position [0, 0]
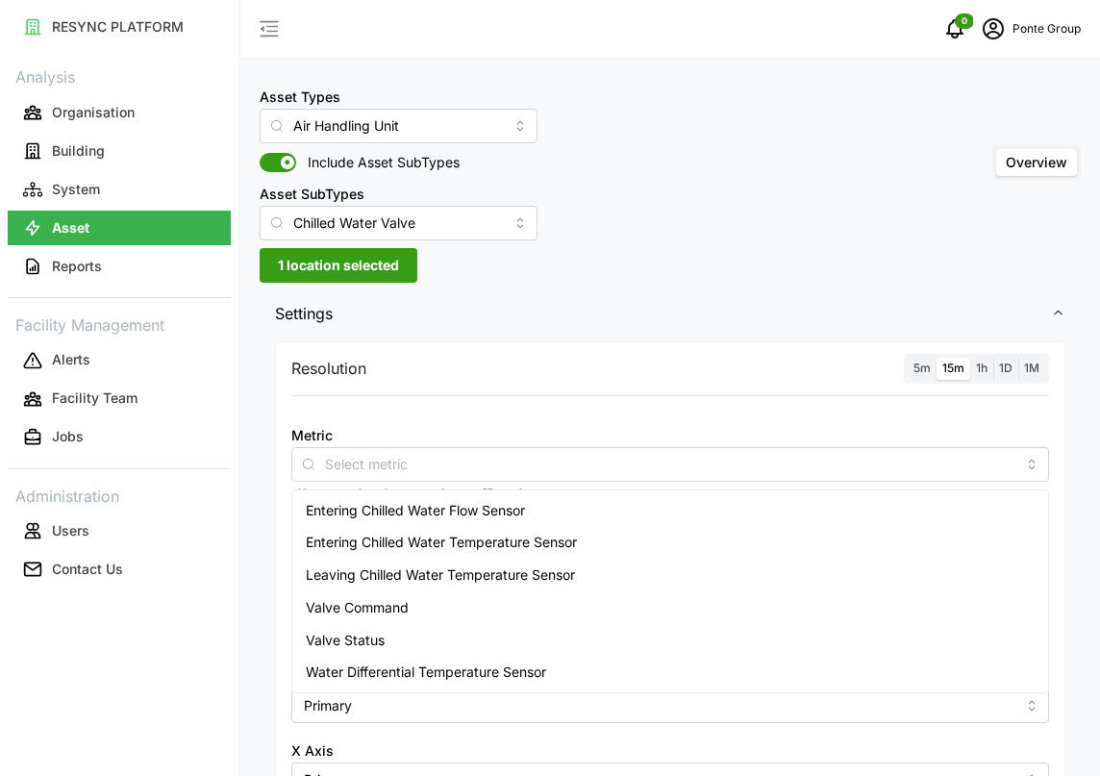
click at [558, 370] on div "Resolution 5m 15m 1h 1D 1M" at bounding box center [669, 369] width 757 height 30
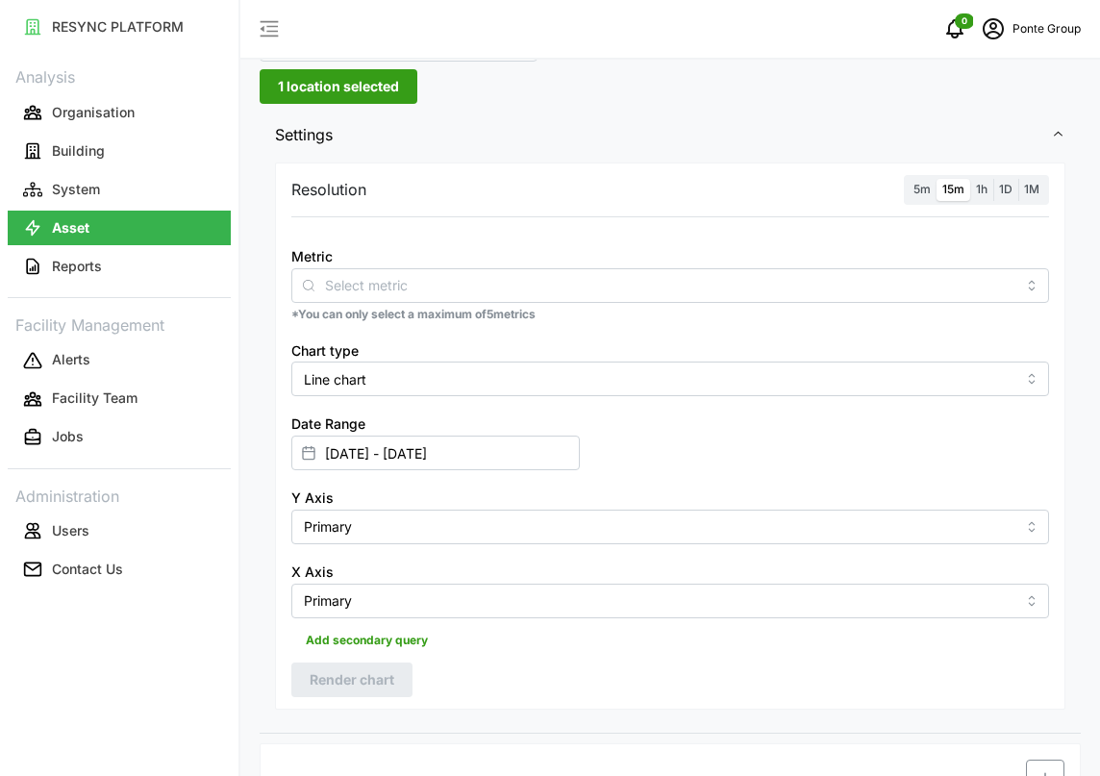
scroll to position [332, 0]
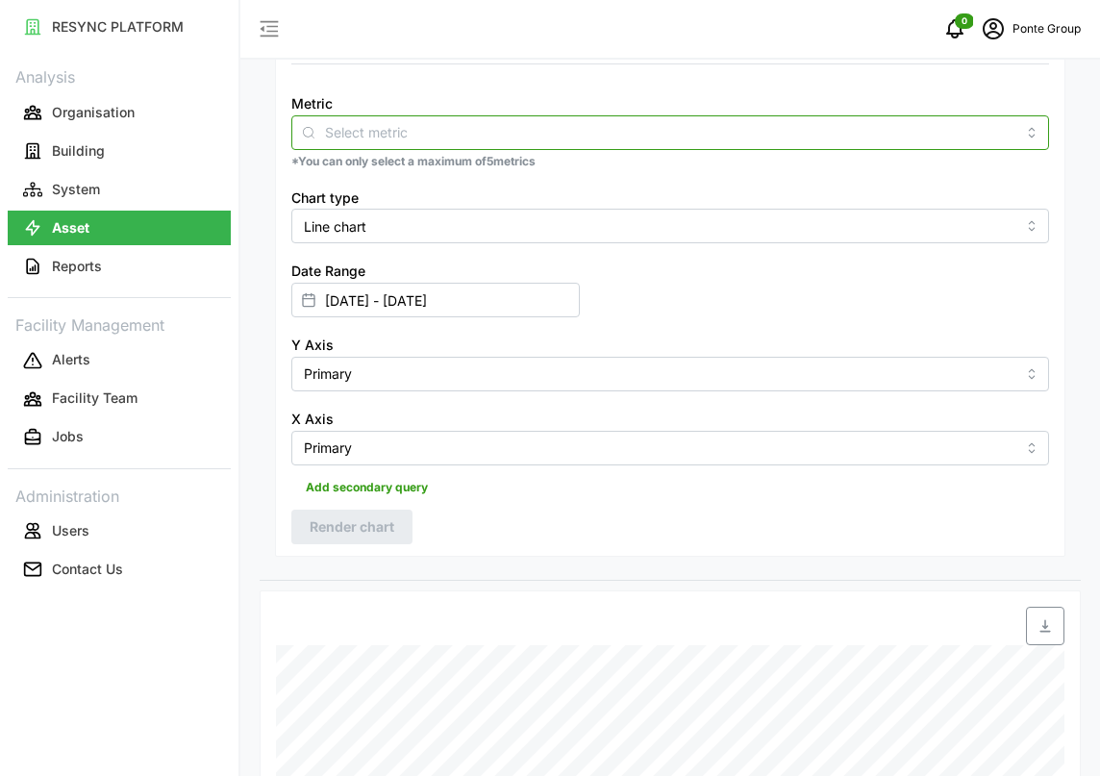
click at [505, 139] on input "Metric" at bounding box center [670, 131] width 690 height 21
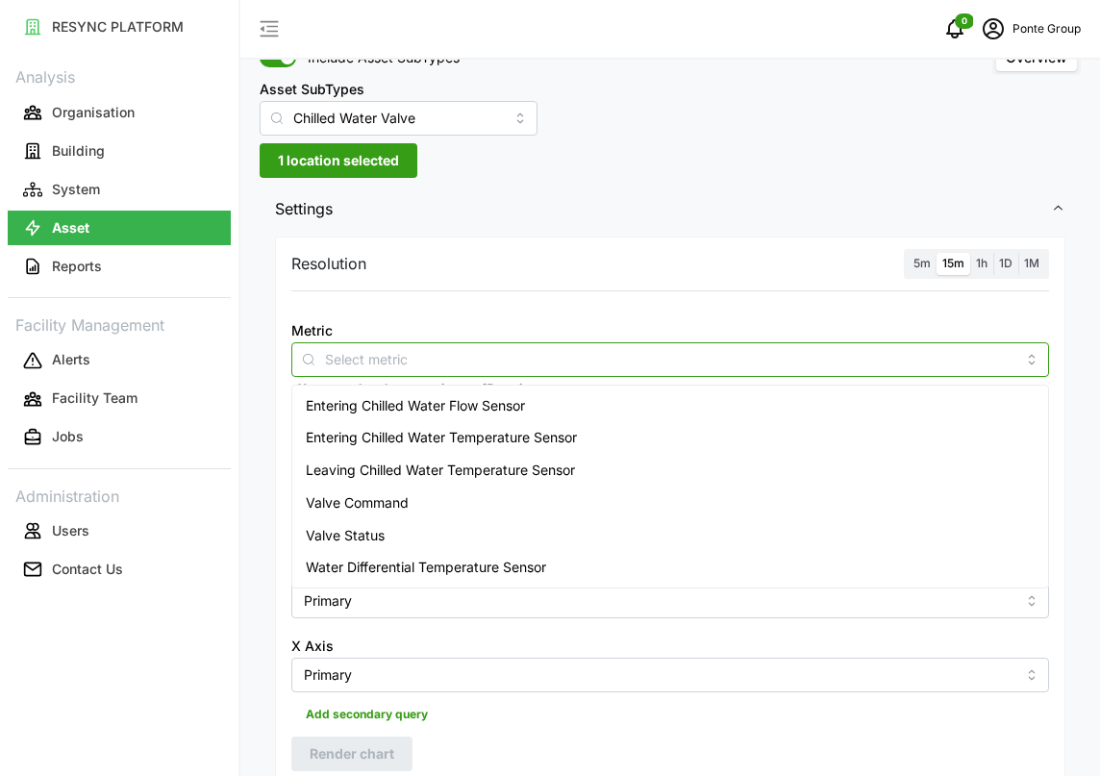
scroll to position [83, 0]
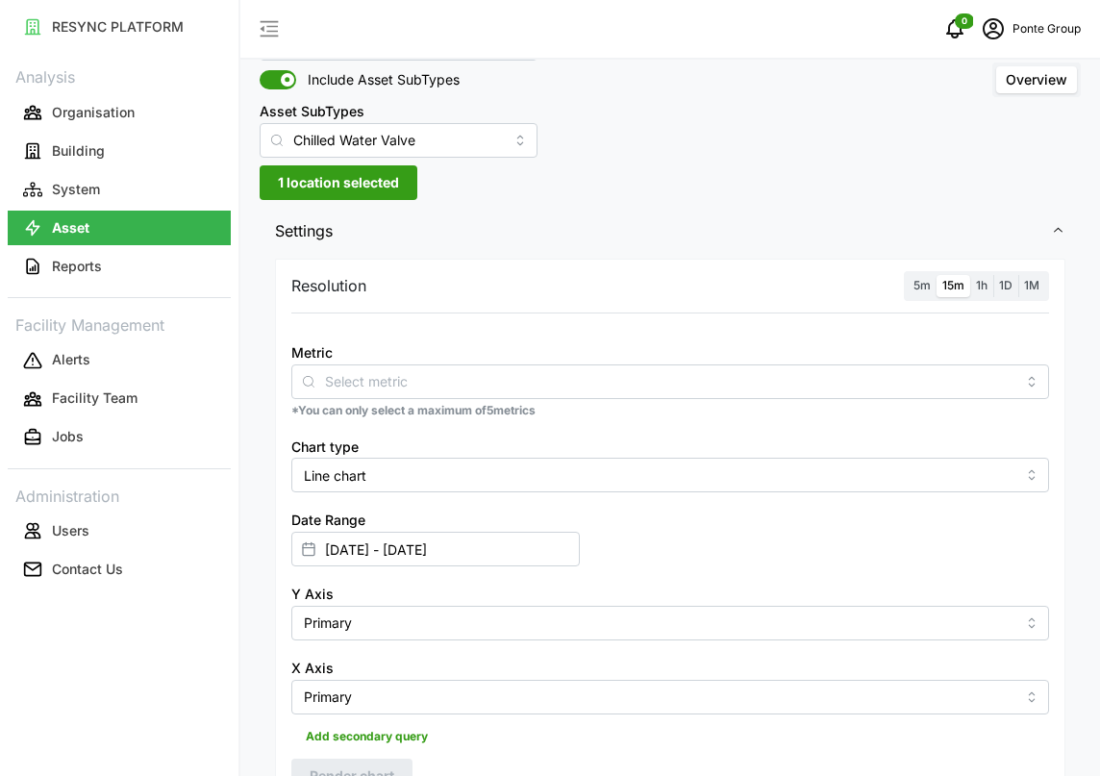
click at [328, 180] on span "1 location selected" at bounding box center [338, 182] width 121 height 33
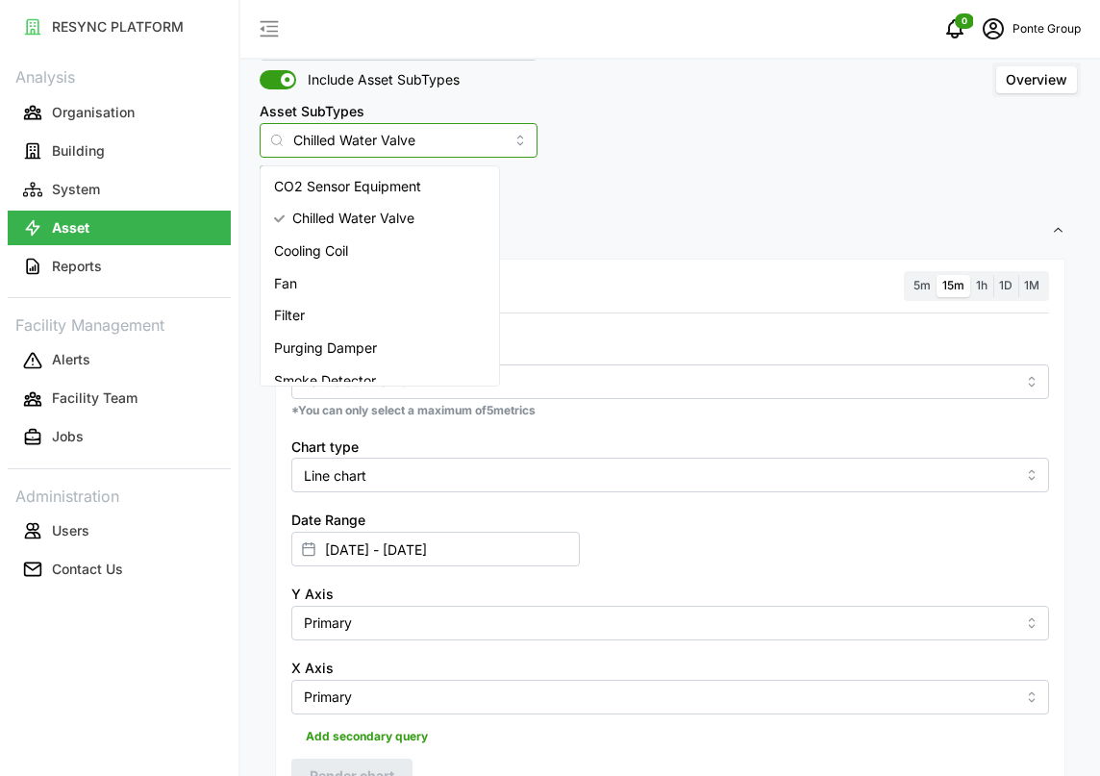
click at [390, 142] on input "Chilled Water Valve" at bounding box center [399, 140] width 278 height 35
click at [417, 208] on div "Chilled Water Valve" at bounding box center [379, 218] width 231 height 33
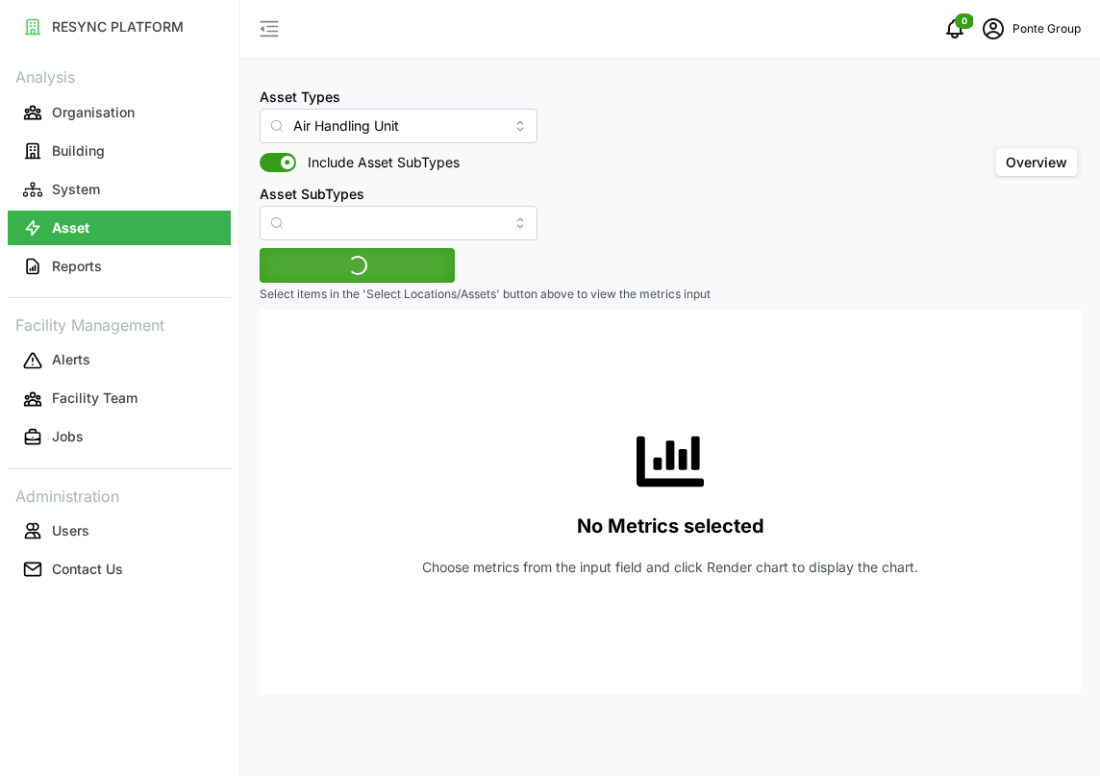
click at [374, 182] on div "Asset SubTypes" at bounding box center [399, 211] width 278 height 59
click at [376, 271] on span "Select Locations/Assets" at bounding box center [357, 265] width 159 height 33
click at [269, 310] on div at bounding box center [276, 302] width 33 height 25
click at [349, 277] on span "Select Locations/Assets" at bounding box center [357, 265] width 159 height 33
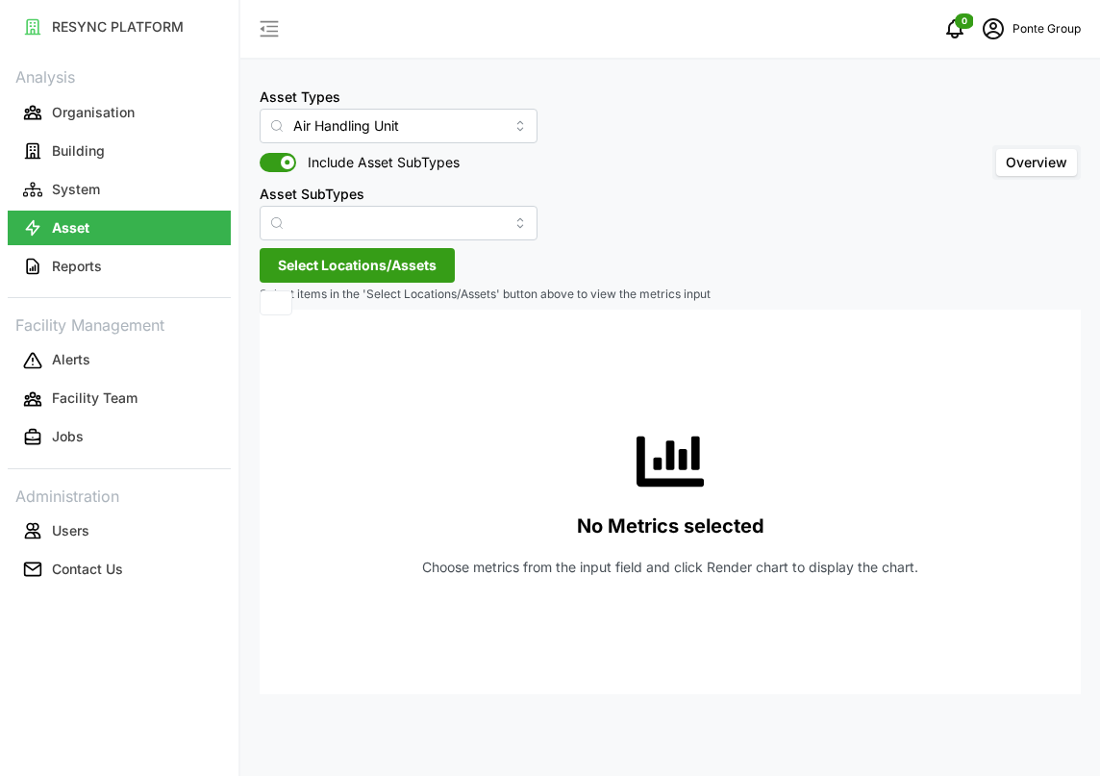
click at [277, 308] on div at bounding box center [276, 302] width 33 height 25
